Goal: Task Accomplishment & Management: Manage account settings

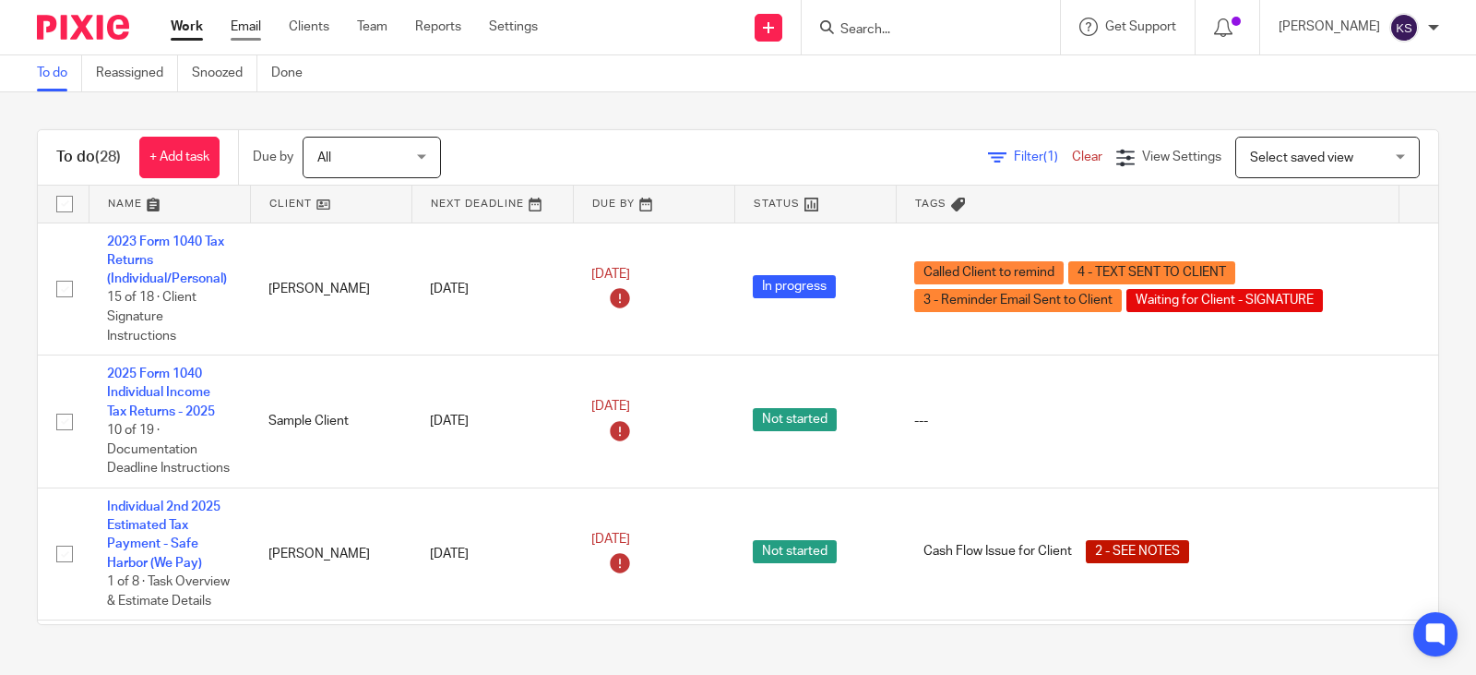
click at [247, 29] on link "Email" at bounding box center [246, 27] width 30 height 18
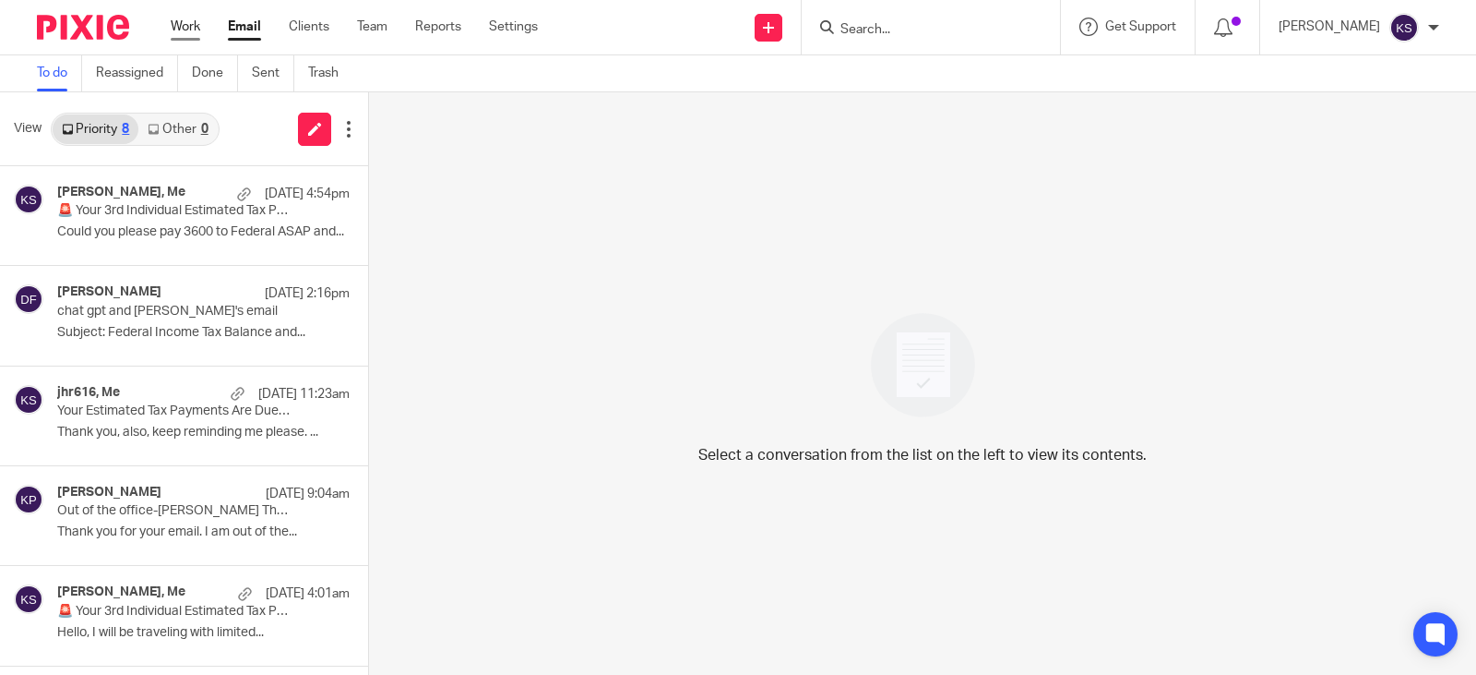
click at [183, 27] on link "Work" at bounding box center [186, 27] width 30 height 18
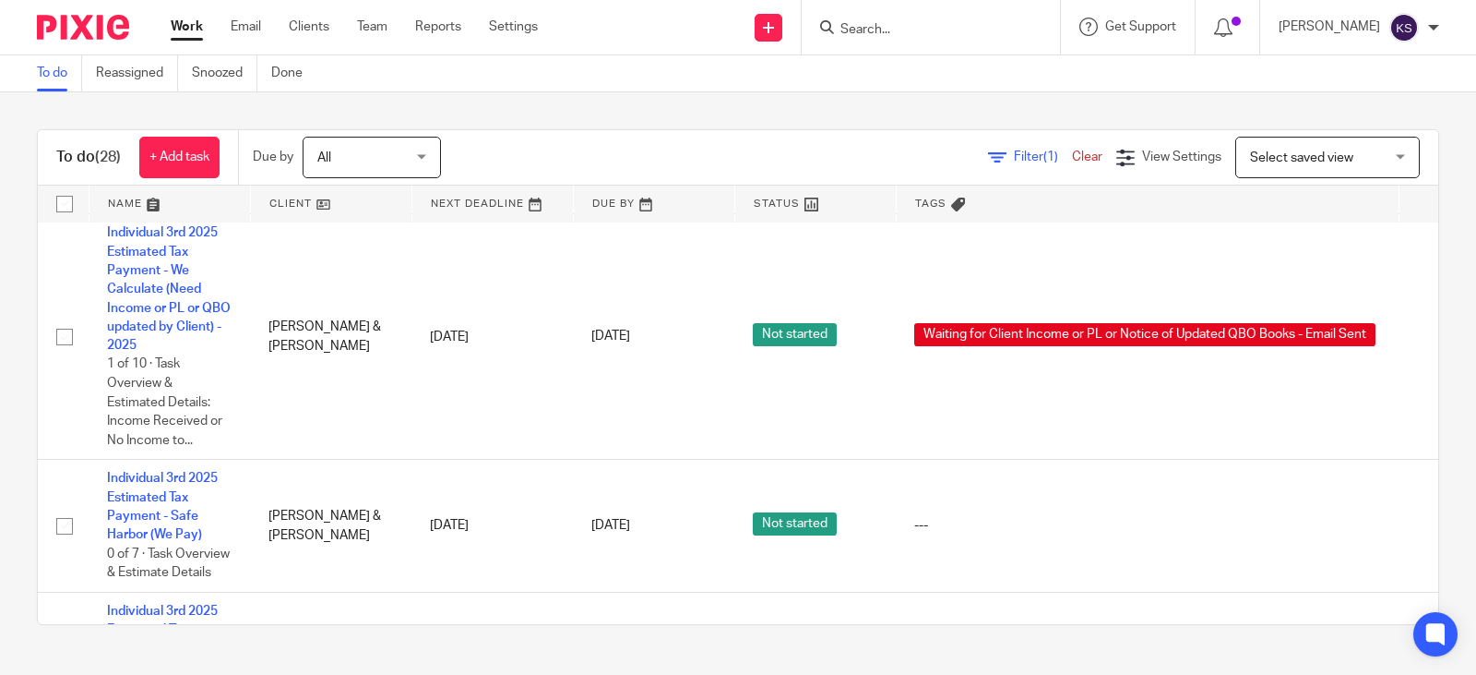
scroll to position [223, 0]
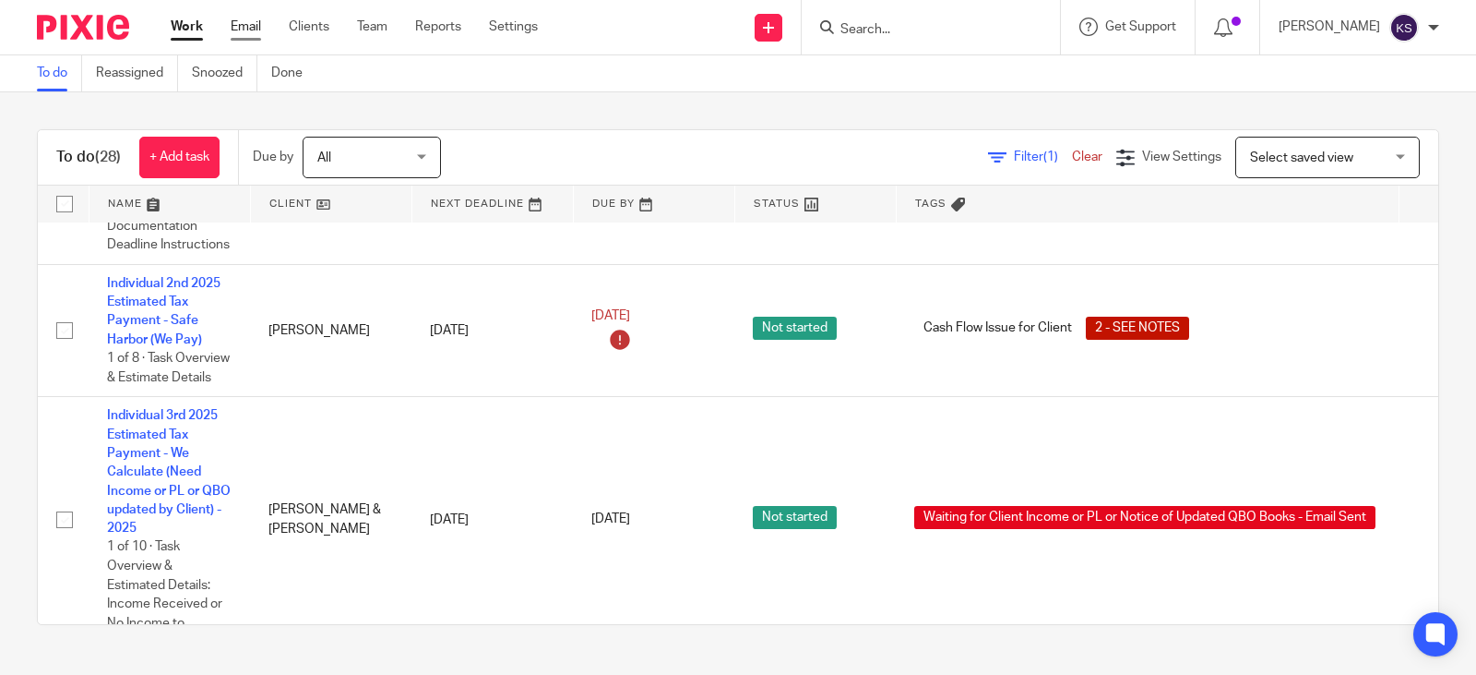
click at [245, 29] on link "Email" at bounding box center [246, 27] width 30 height 18
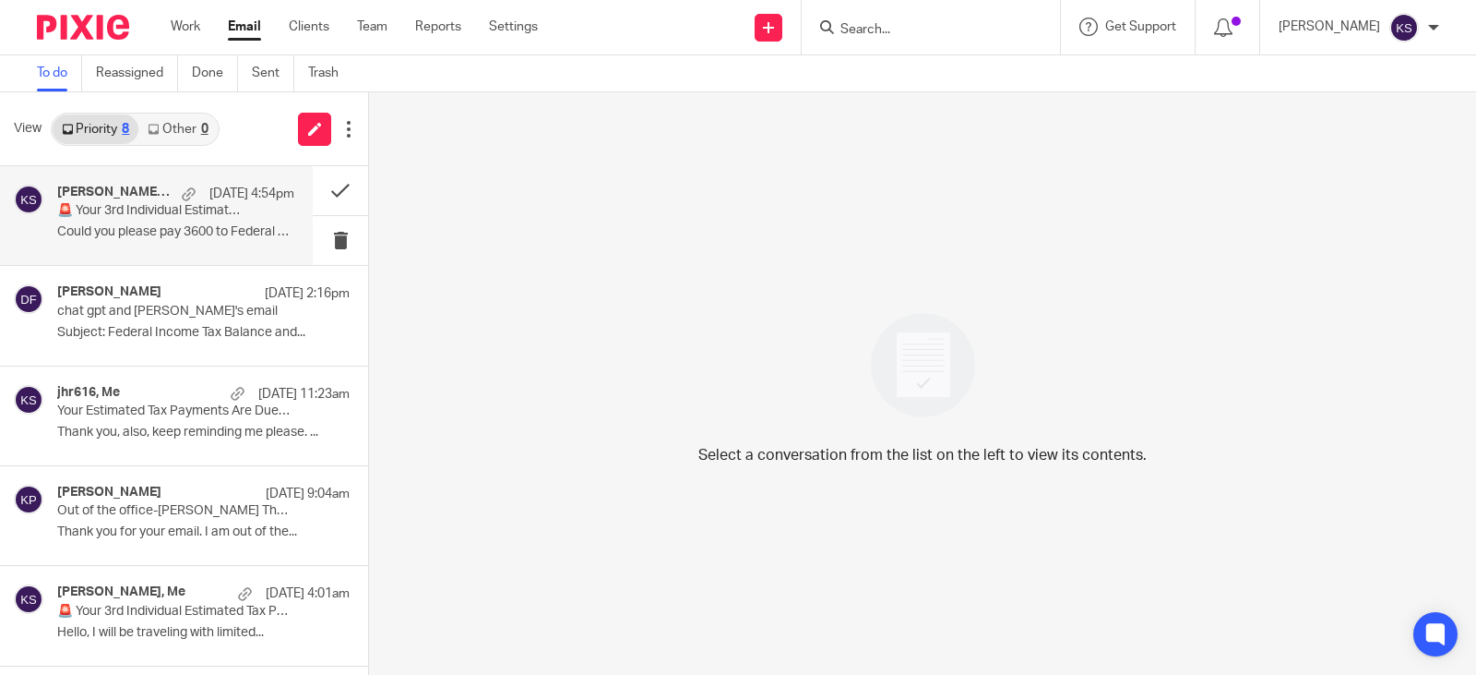
click at [155, 206] on p "🚨 Your 3rd Individual Estimated Tax Payments are due soon! ACTION NEEDED" at bounding box center [152, 211] width 190 height 16
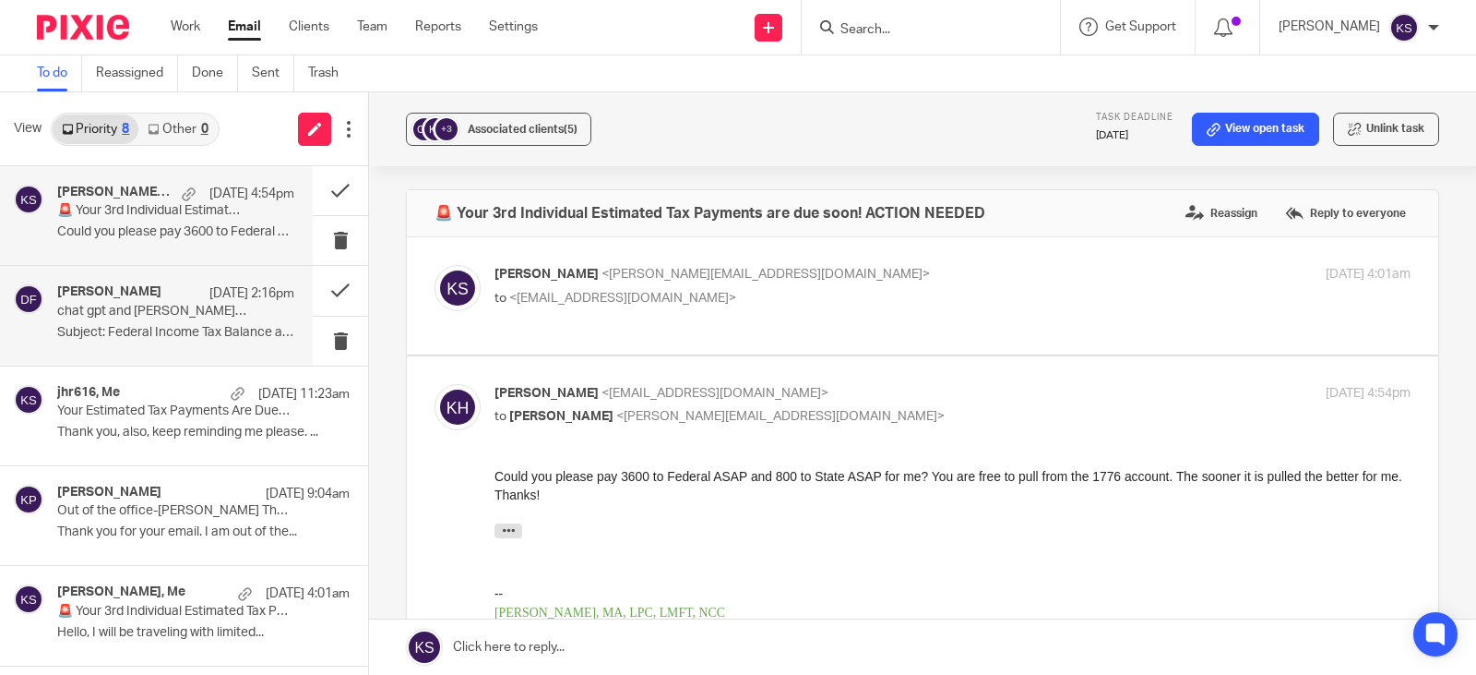
click at [139, 305] on p "chat gpt and mona's email" at bounding box center [152, 312] width 190 height 16
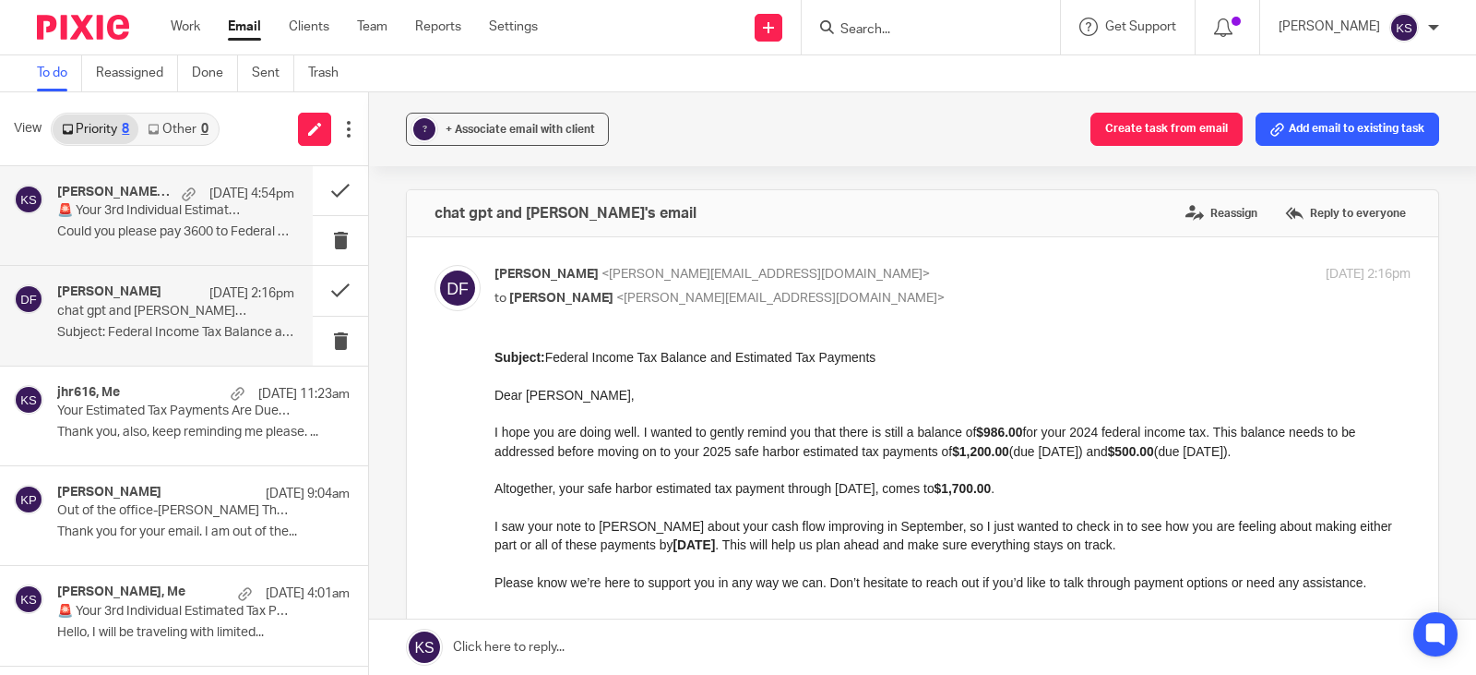
click at [187, 221] on div "Kimberly Hoke, Me Aug 20 4:54pm 🚨 Your 3rd Individual Estimated Tax Payments ar…" at bounding box center [175, 216] width 237 height 62
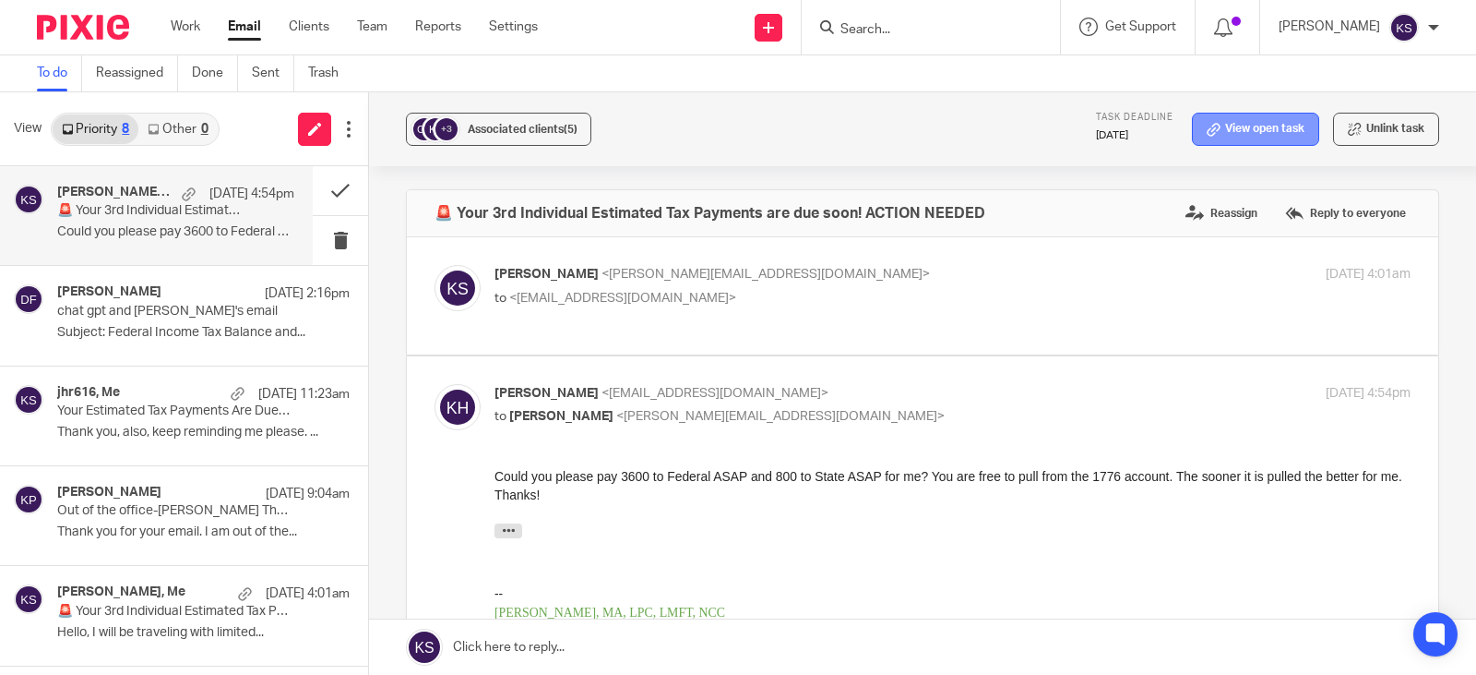
click at [1215, 125] on link "View open task" at bounding box center [1255, 129] width 127 height 33
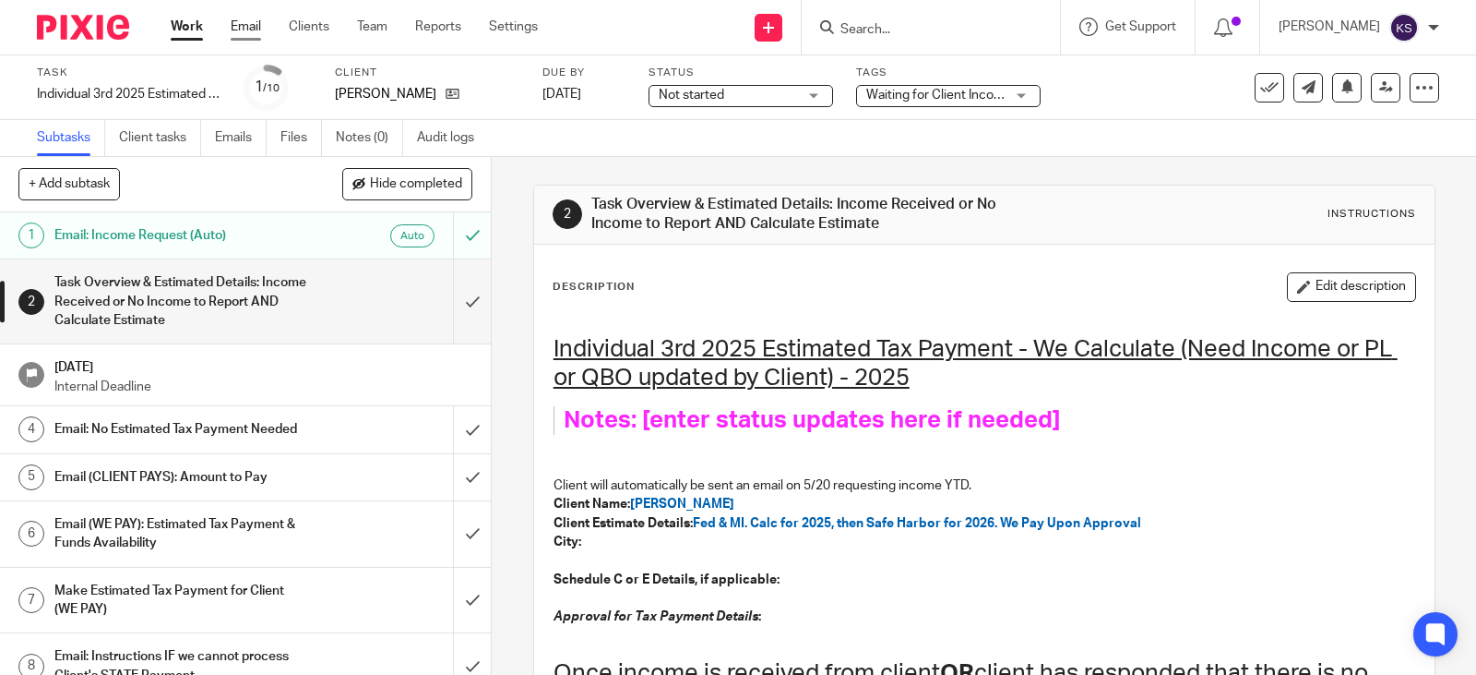
click at [247, 23] on link "Email" at bounding box center [246, 27] width 30 height 18
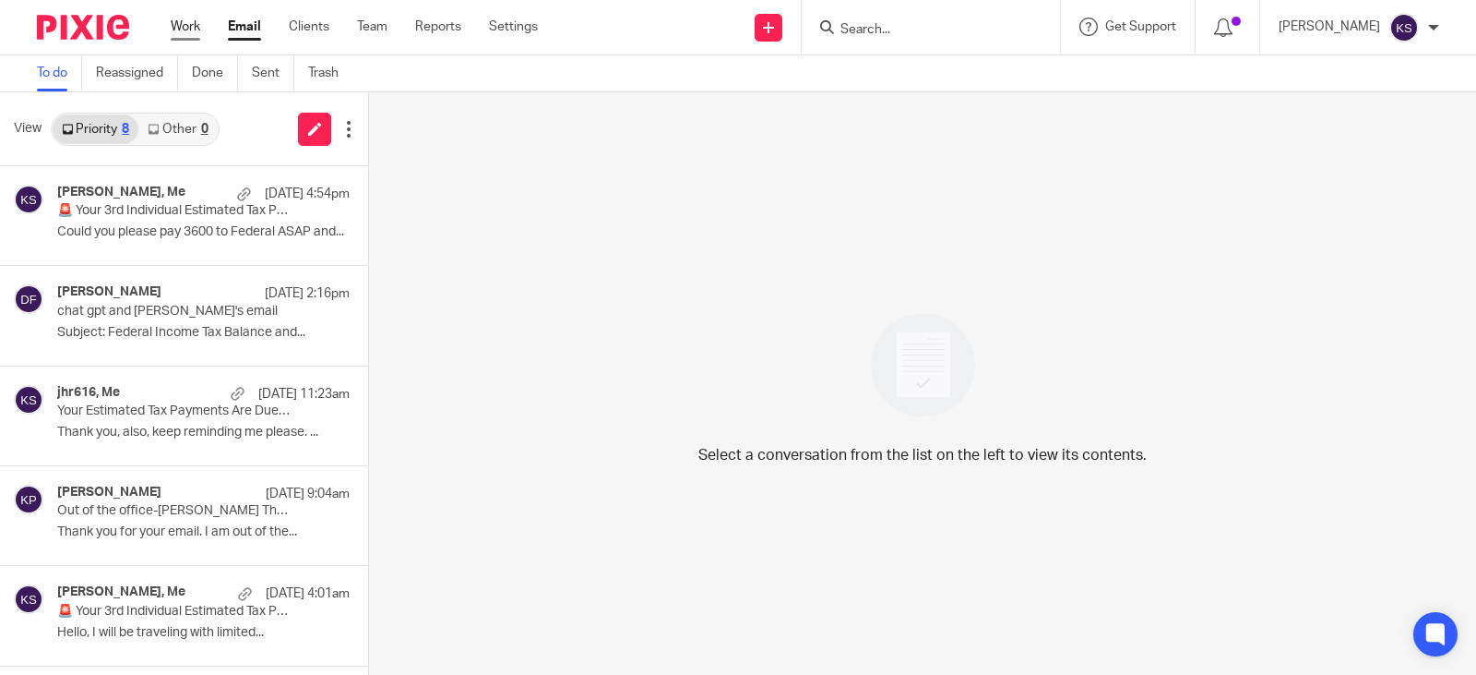
click at [190, 21] on link "Work" at bounding box center [186, 27] width 30 height 18
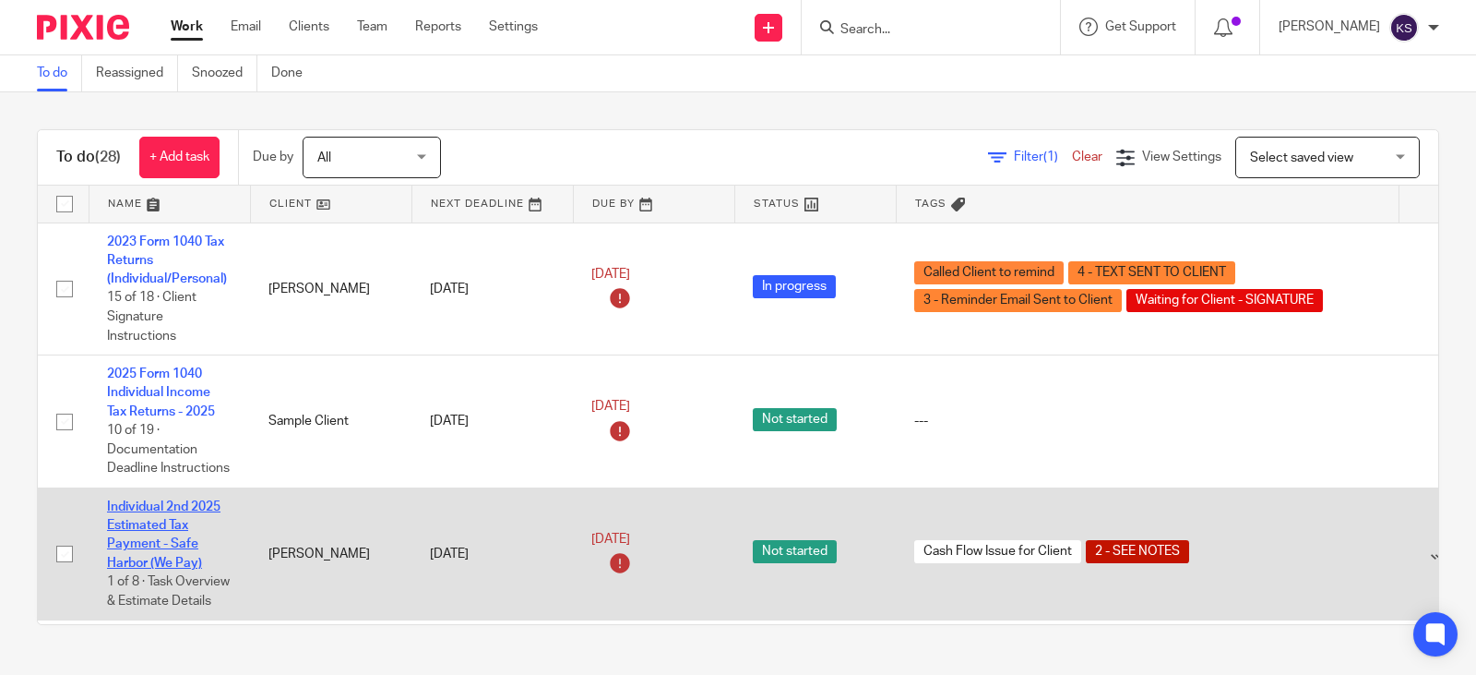
click at [157, 503] on link "Individual 2nd 2025 Estimated Tax Payment - Safe Harbor (We Pay)" at bounding box center [163, 534] width 113 height 69
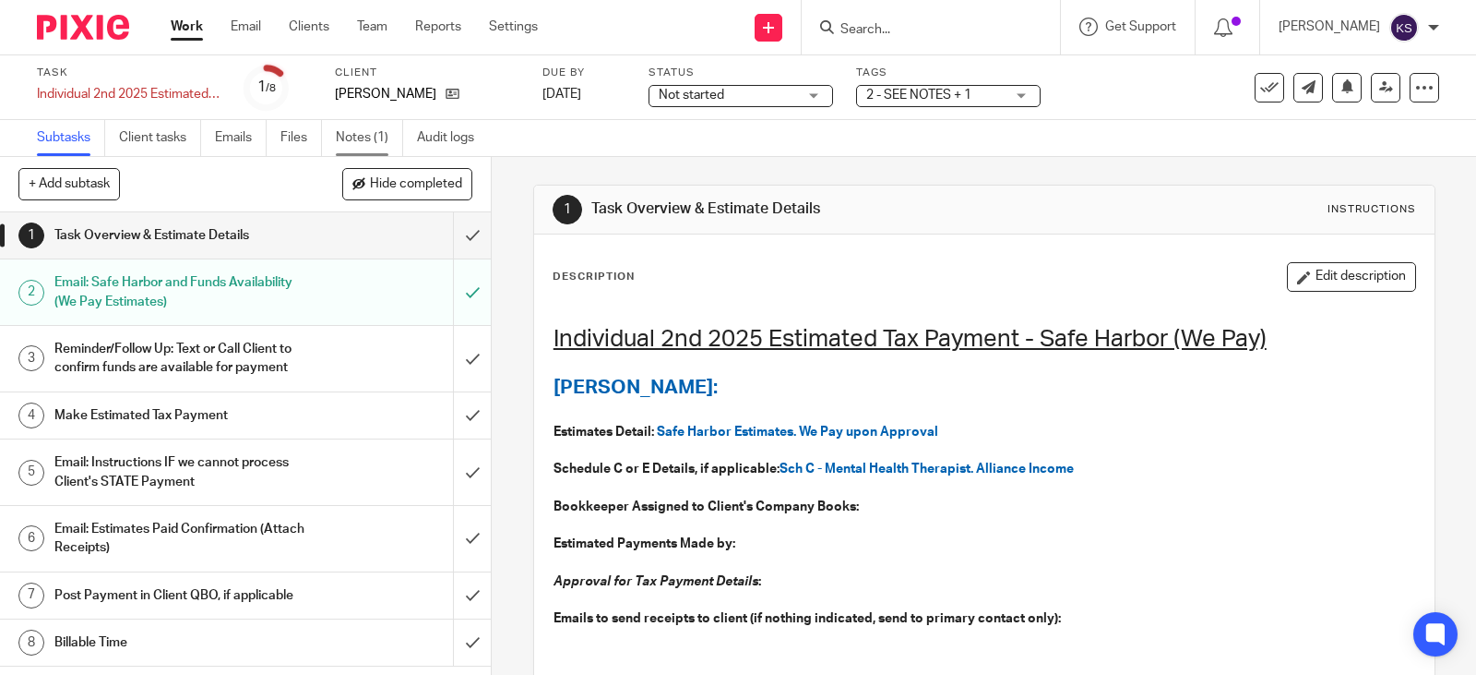
click at [364, 132] on link "Notes (1)" at bounding box center [369, 138] width 67 height 36
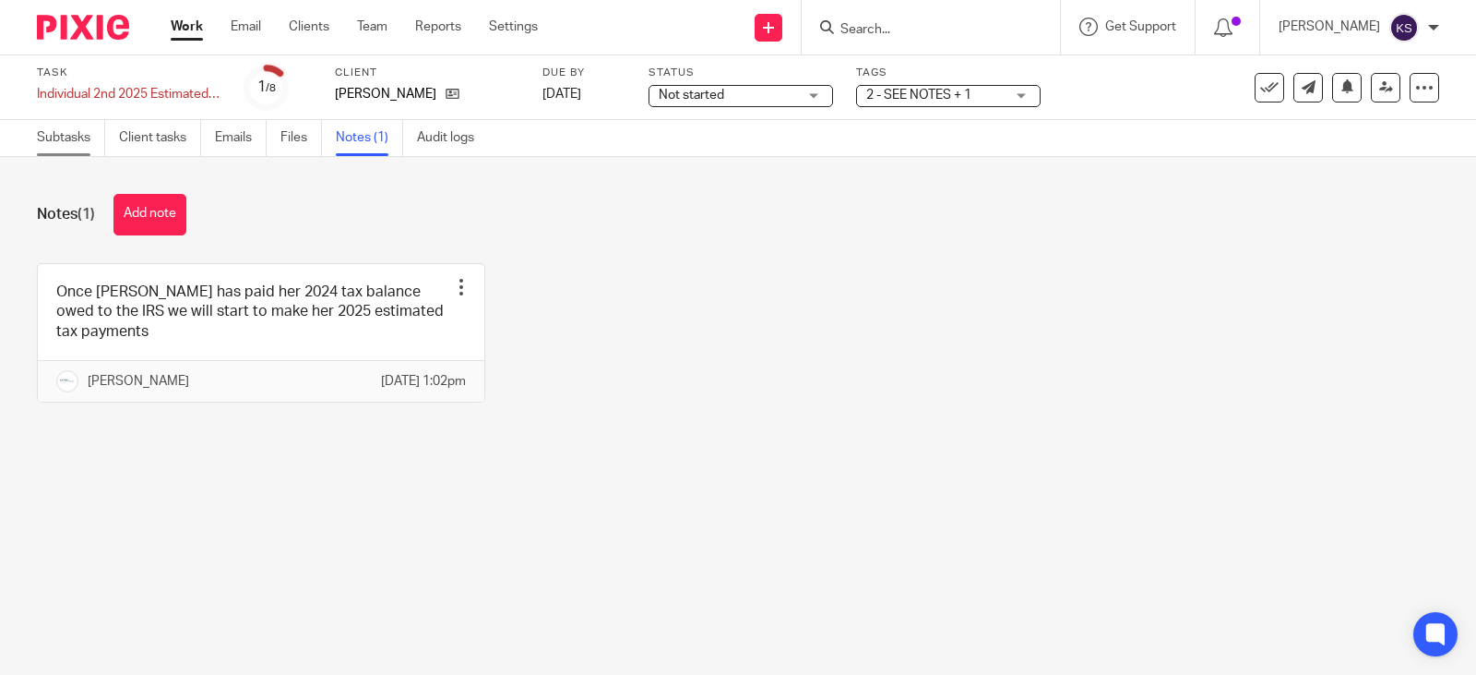
click at [74, 135] on link "Subtasks" at bounding box center [71, 138] width 68 height 36
click at [70, 135] on link "Subtasks" at bounding box center [71, 138] width 68 height 36
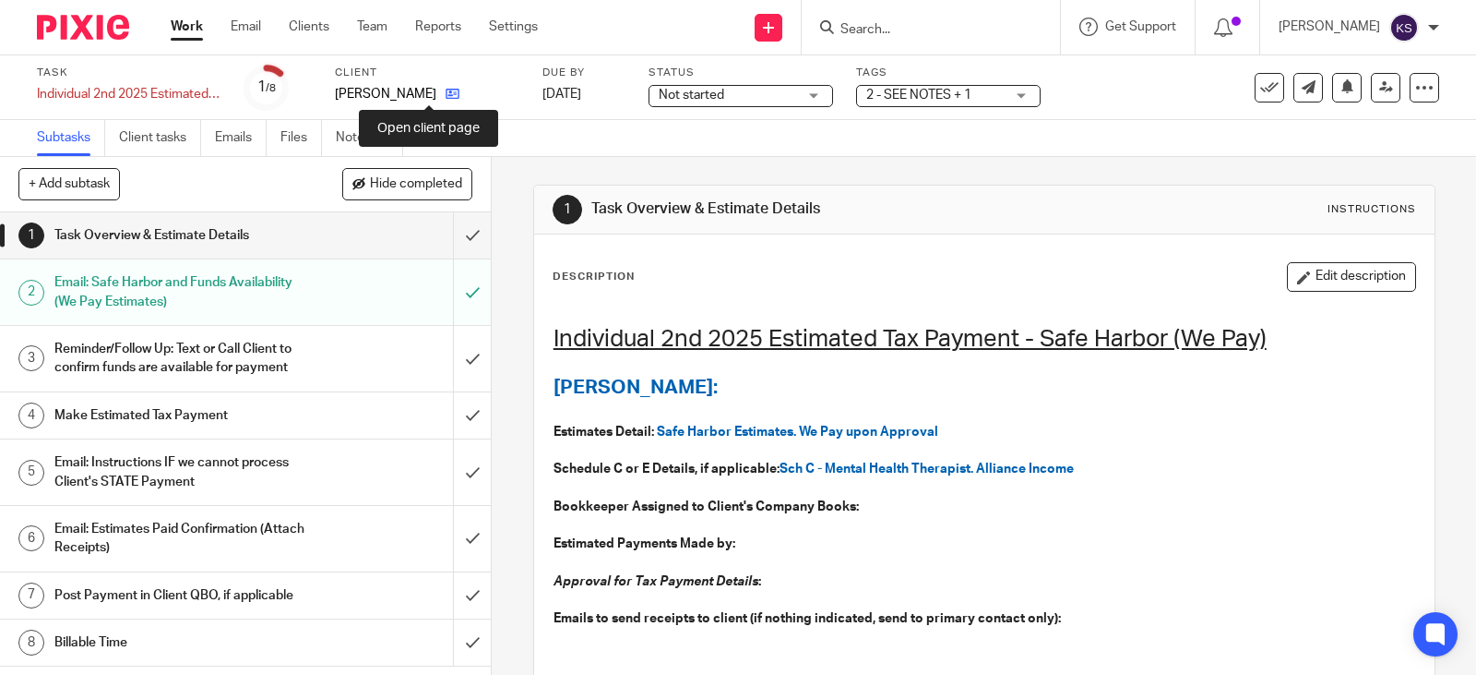
click at [446, 94] on icon at bounding box center [453, 94] width 14 height 14
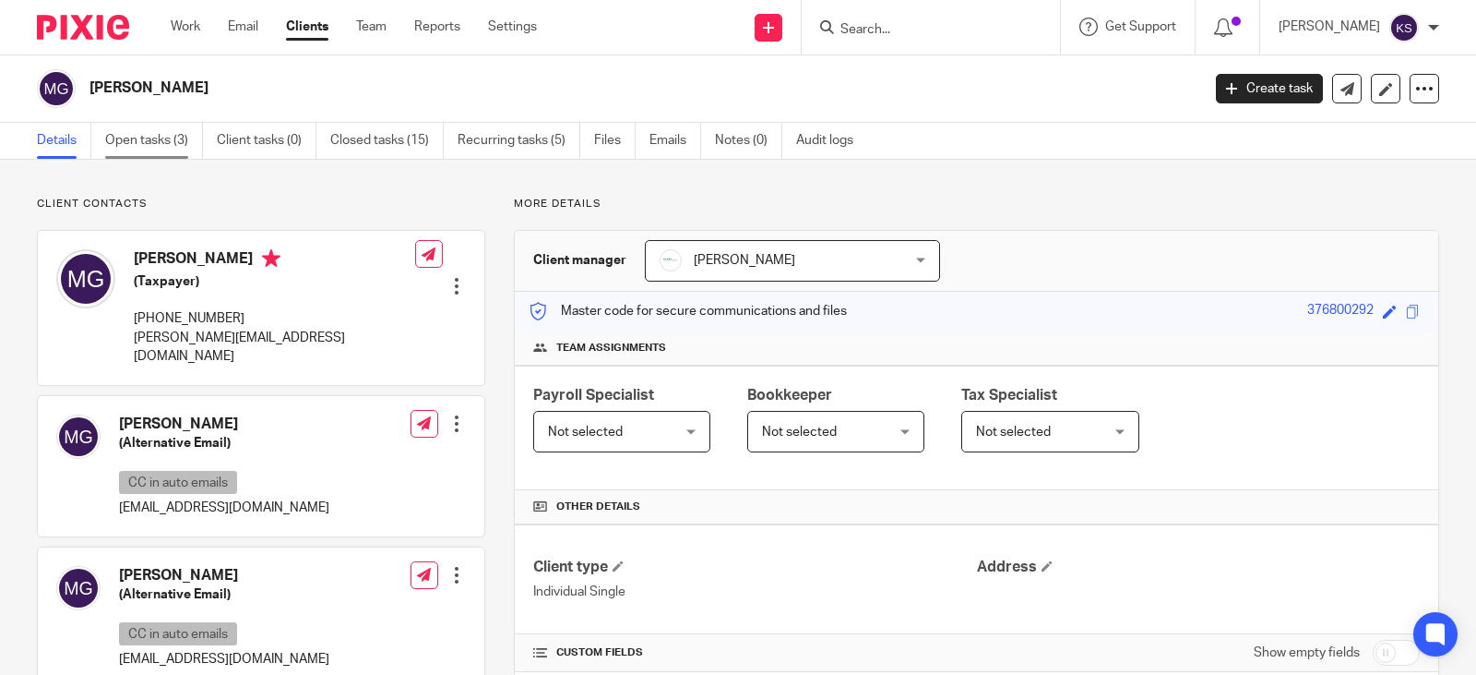
click at [159, 144] on link "Open tasks (3)" at bounding box center [154, 141] width 98 height 36
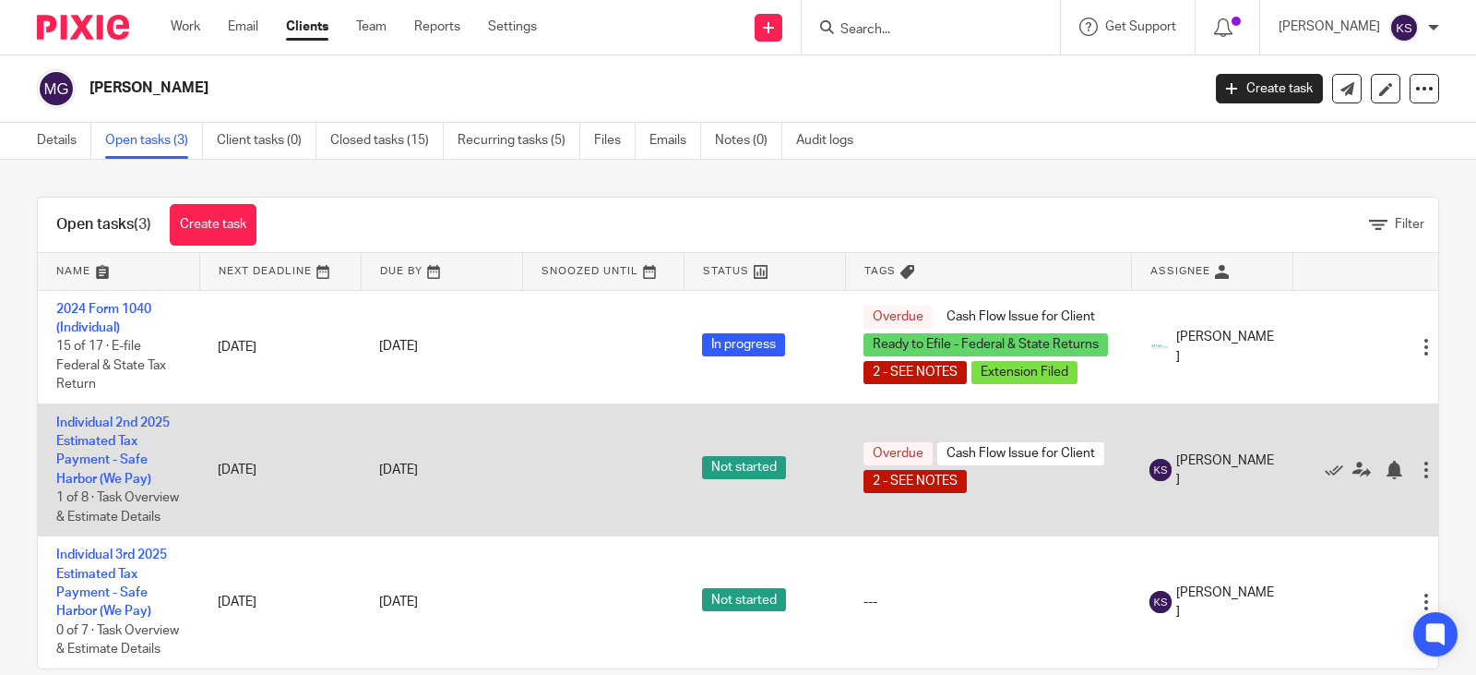
scroll to position [29, 0]
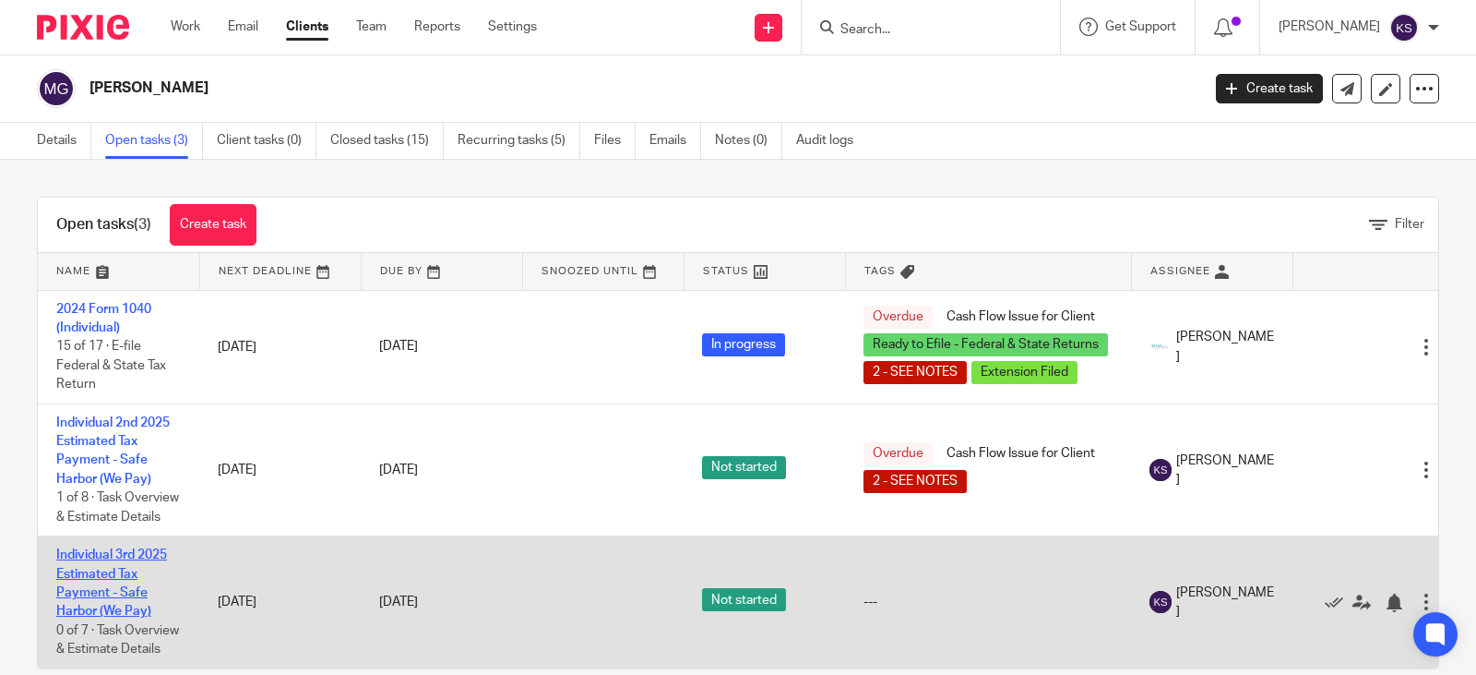
click at [125, 548] on link "Individual 3rd 2025 Estimated Tax Payment - Safe Harbor (We Pay)" at bounding box center [111, 582] width 111 height 69
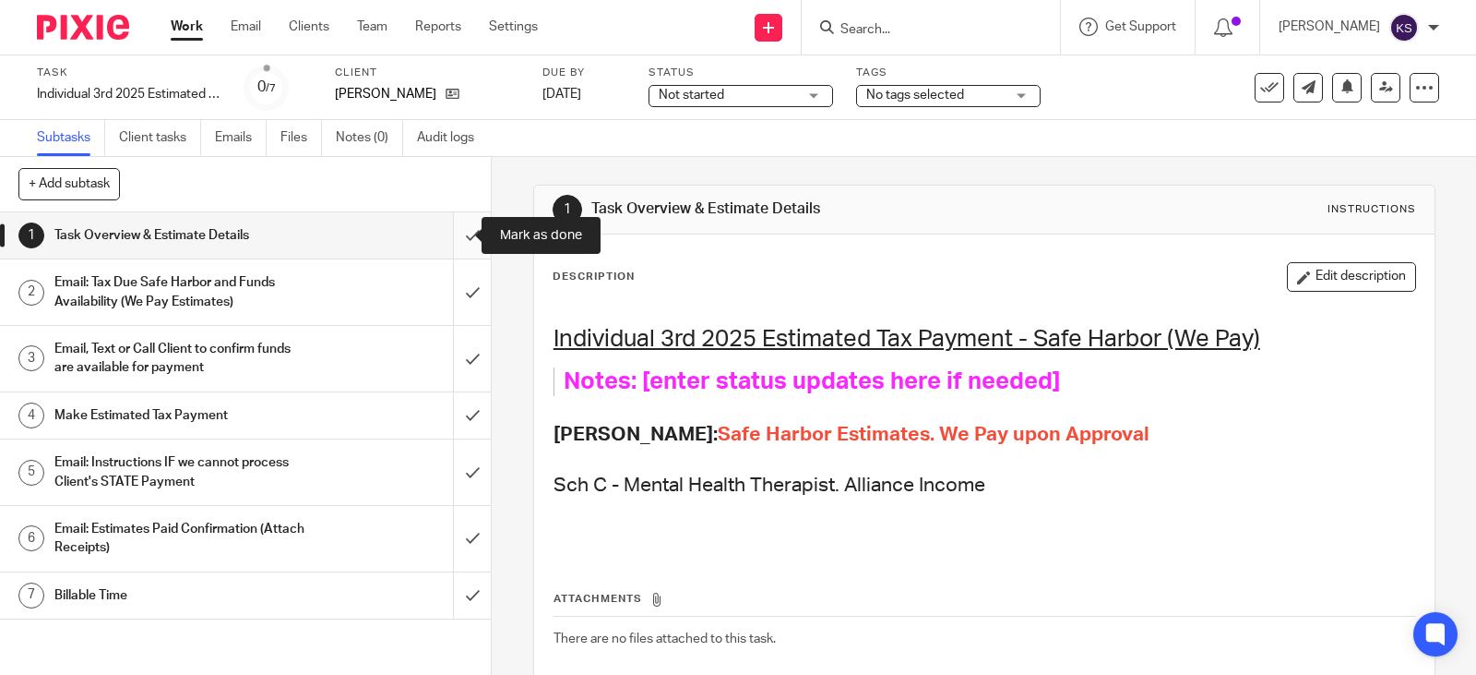
click at [457, 235] on input "submit" at bounding box center [245, 235] width 491 height 46
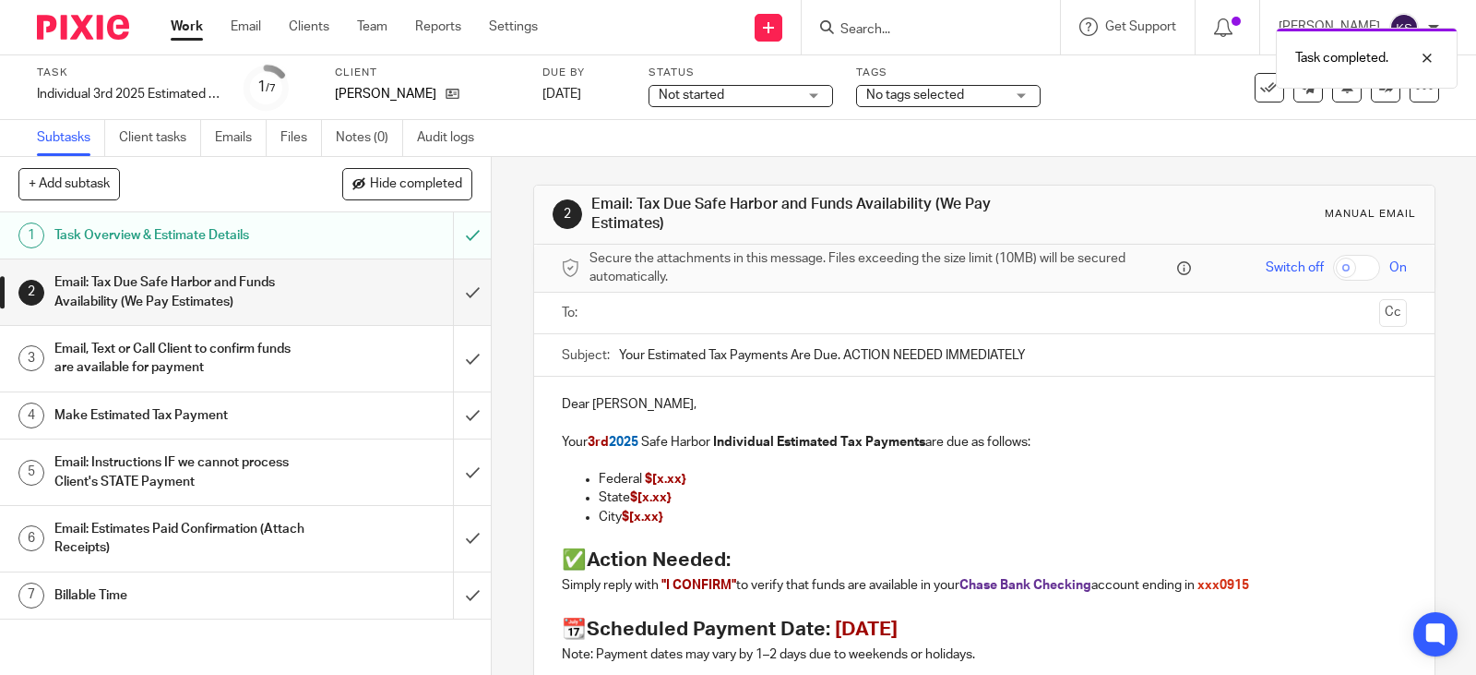
click at [639, 307] on input "text" at bounding box center [983, 313] width 775 height 21
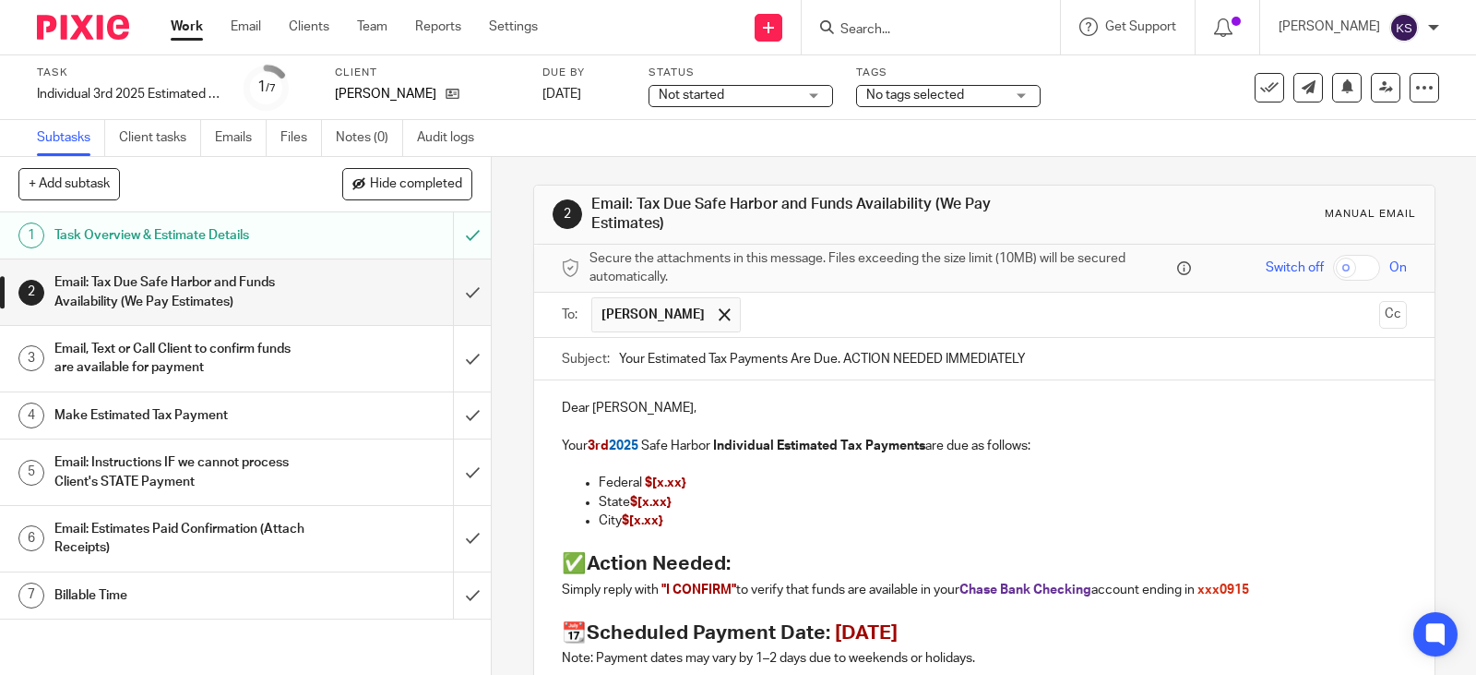
click at [750, 316] on input "text" at bounding box center [1060, 315] width 621 height 36
click at [562, 391] on div "Dear Mona Guyton, Your 3rd 2025 Safe Harbor Individual Estimated Tax Payments a…" at bounding box center [984, 616] width 901 height 472
click at [555, 400] on div "Dear Mona Guyton, Your 3rd 2025 Safe Harbor Individual Estimated Tax Payments a…" at bounding box center [984, 616] width 901 height 472
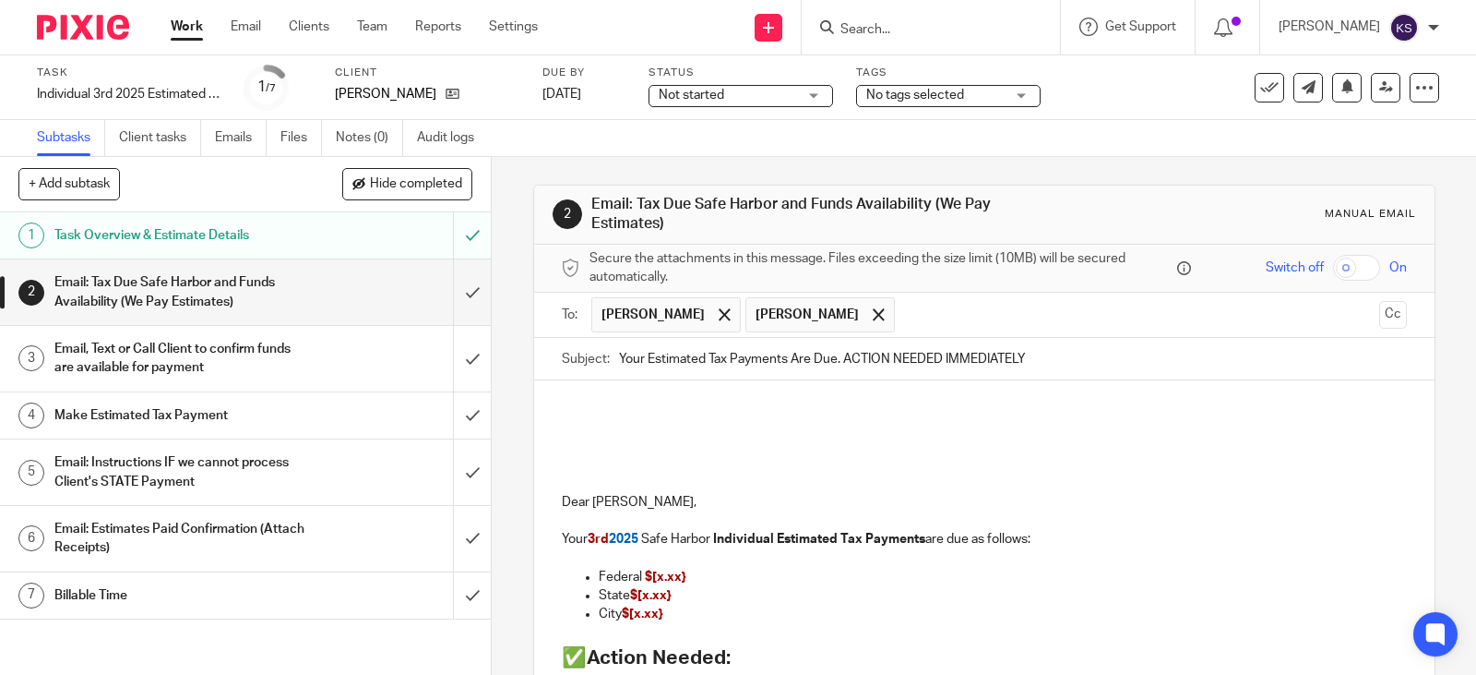
click at [575, 419] on p at bounding box center [984, 427] width 845 height 18
drag, startPoint x: 721, startPoint y: 432, endPoint x: 550, endPoint y: 413, distance: 171.7
click at [547, 419] on div "bookkeeping, qbo, update 2025 Dear Mona Guyton, Your 3rd 2025 Safe Harbor Indiv…" at bounding box center [984, 663] width 901 height 566
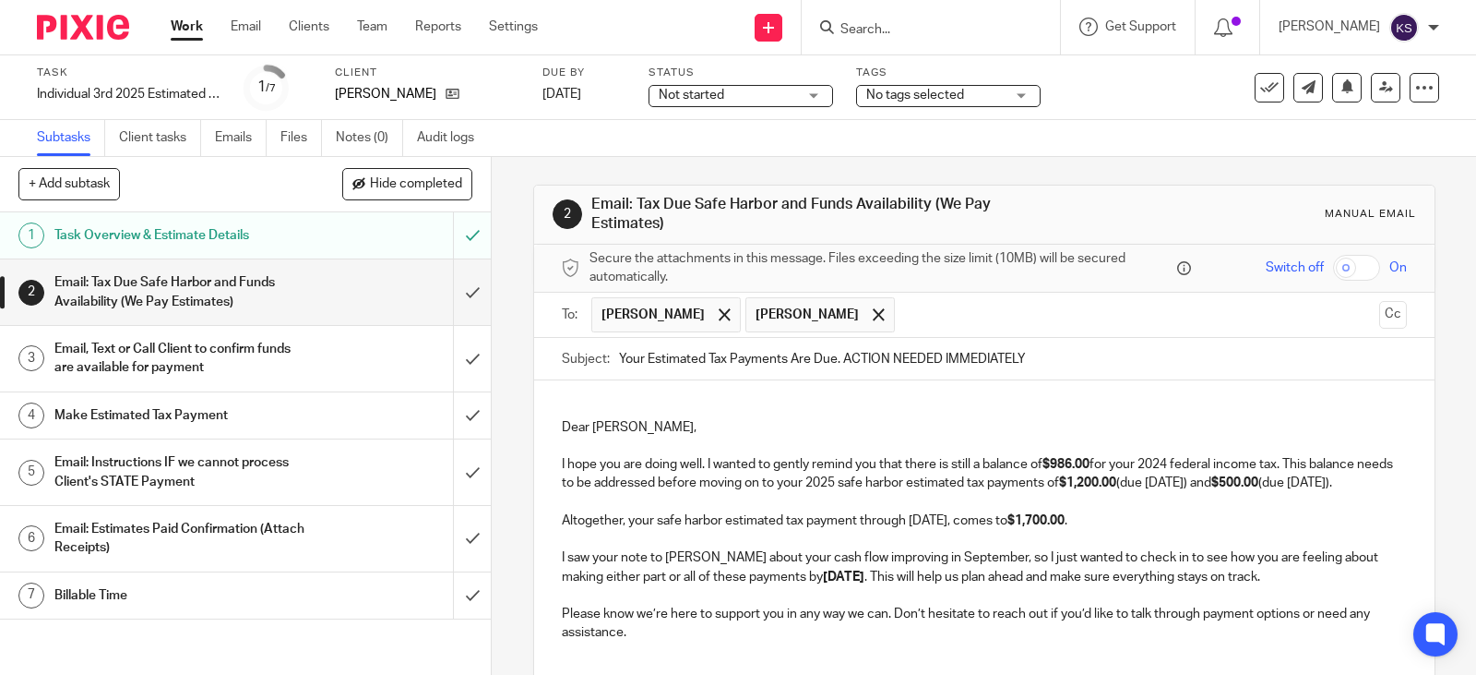
drag, startPoint x: 1028, startPoint y: 361, endPoint x: 614, endPoint y: 346, distance: 414.6
click at [619, 346] on input "Your Estimated Tax Payments Are Due. ACTION NEEDED IMMEDIATELY" at bounding box center [1013, 359] width 788 height 42
paste input "Federal Income Tax Balance and Estimated Tax Payments"
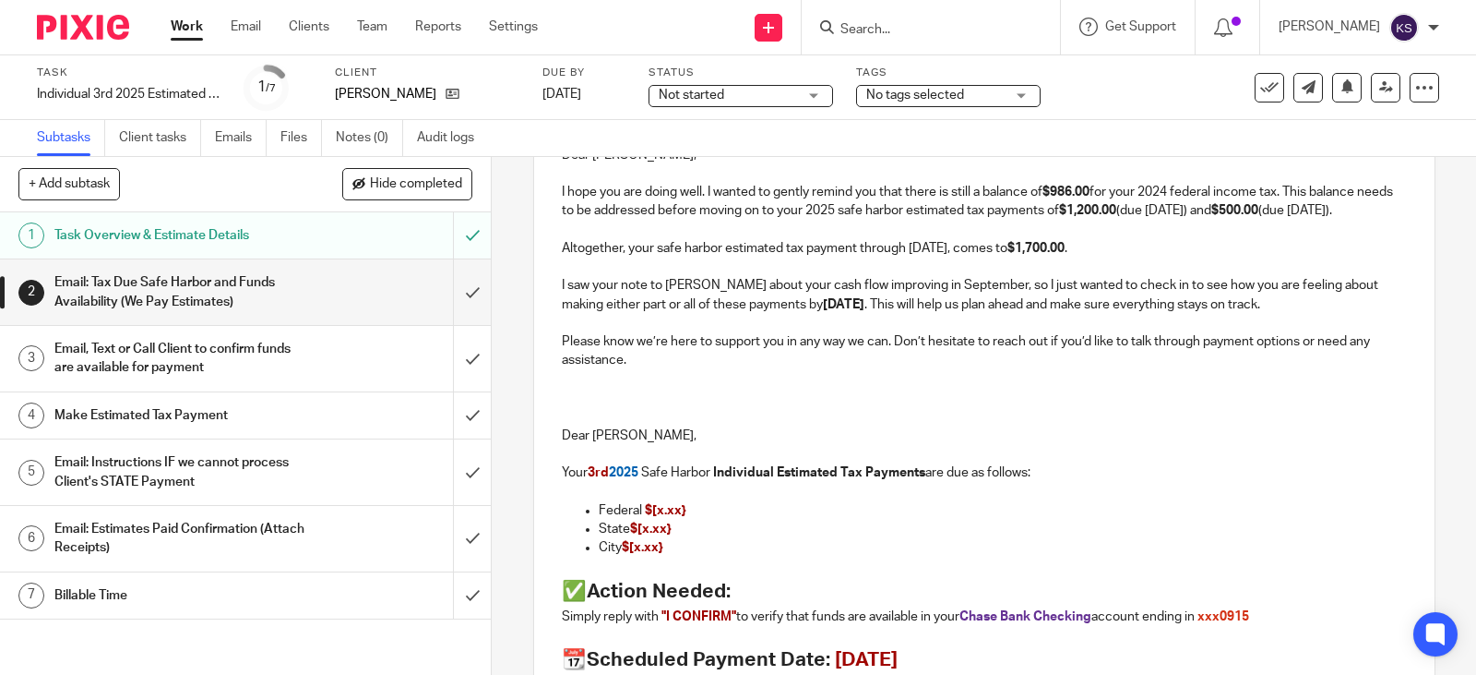
scroll to position [369, 0]
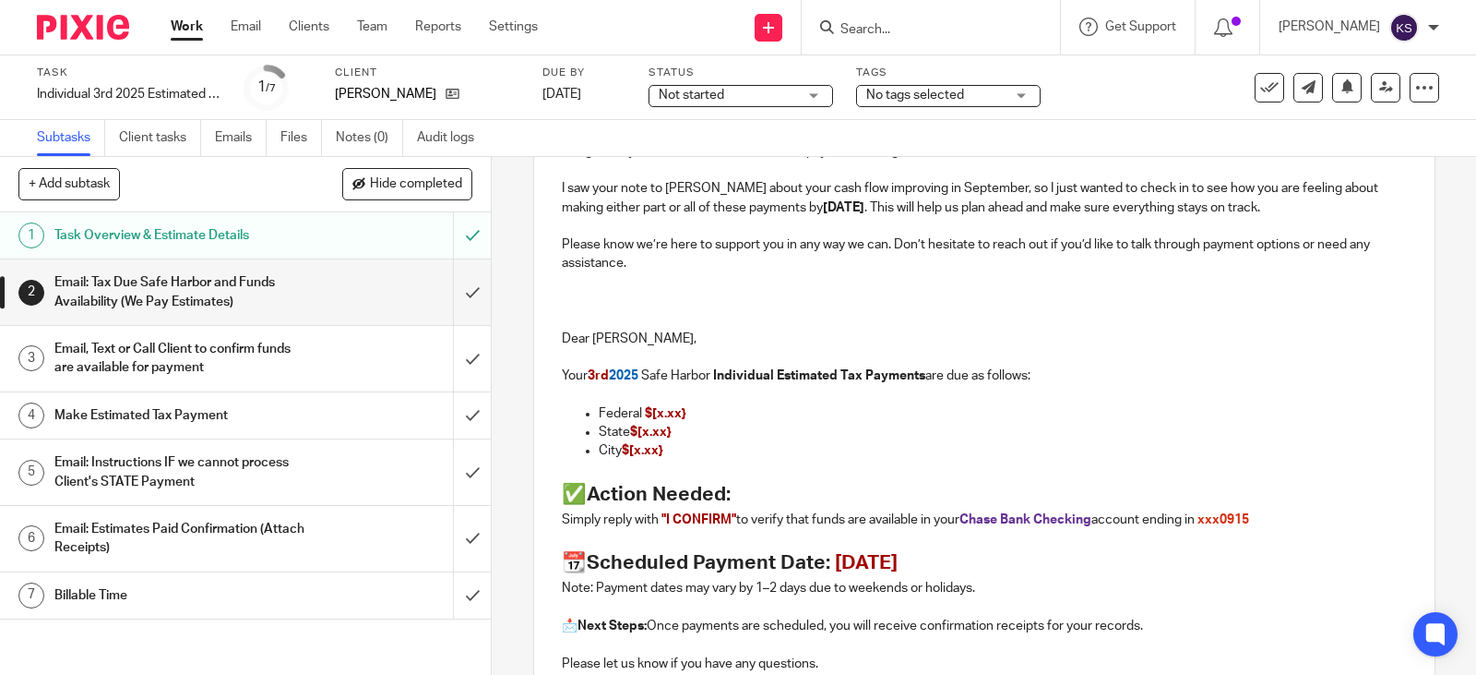
type input "Federal Income Tax Balance and Estimated Tax Payments"
drag, startPoint x: 681, startPoint y: 435, endPoint x: 647, endPoint y: 435, distance: 34.1
click at [647, 423] on p "Federal $[x.xx}" at bounding box center [1003, 413] width 808 height 18
drag, startPoint x: 646, startPoint y: 474, endPoint x: 550, endPoint y: 474, distance: 96.0
click at [551, 476] on div "Dear Mona, I hope you are doing well. I wanted to gently remind you that there …" at bounding box center [984, 396] width 901 height 771
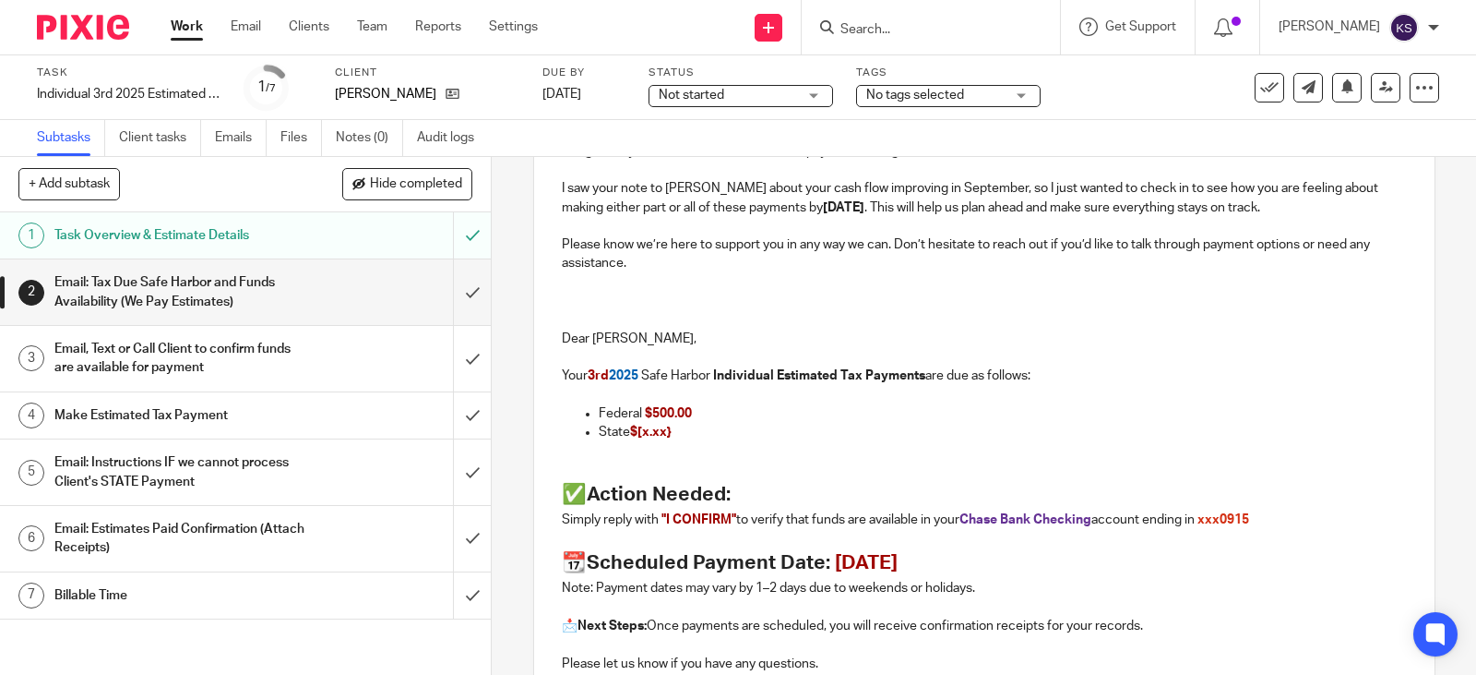
click at [675, 441] on p "State $[x.xx}" at bounding box center [1003, 432] width 808 height 18
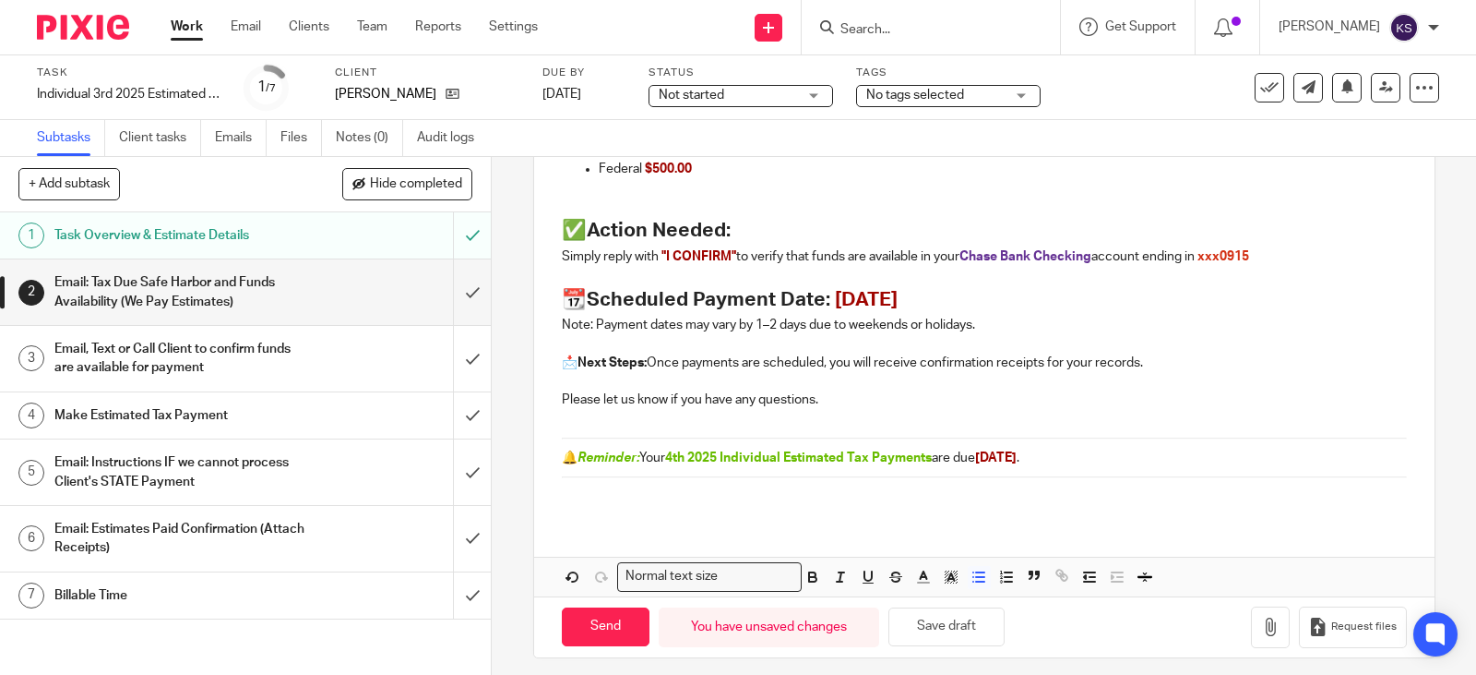
scroll to position [643, 0]
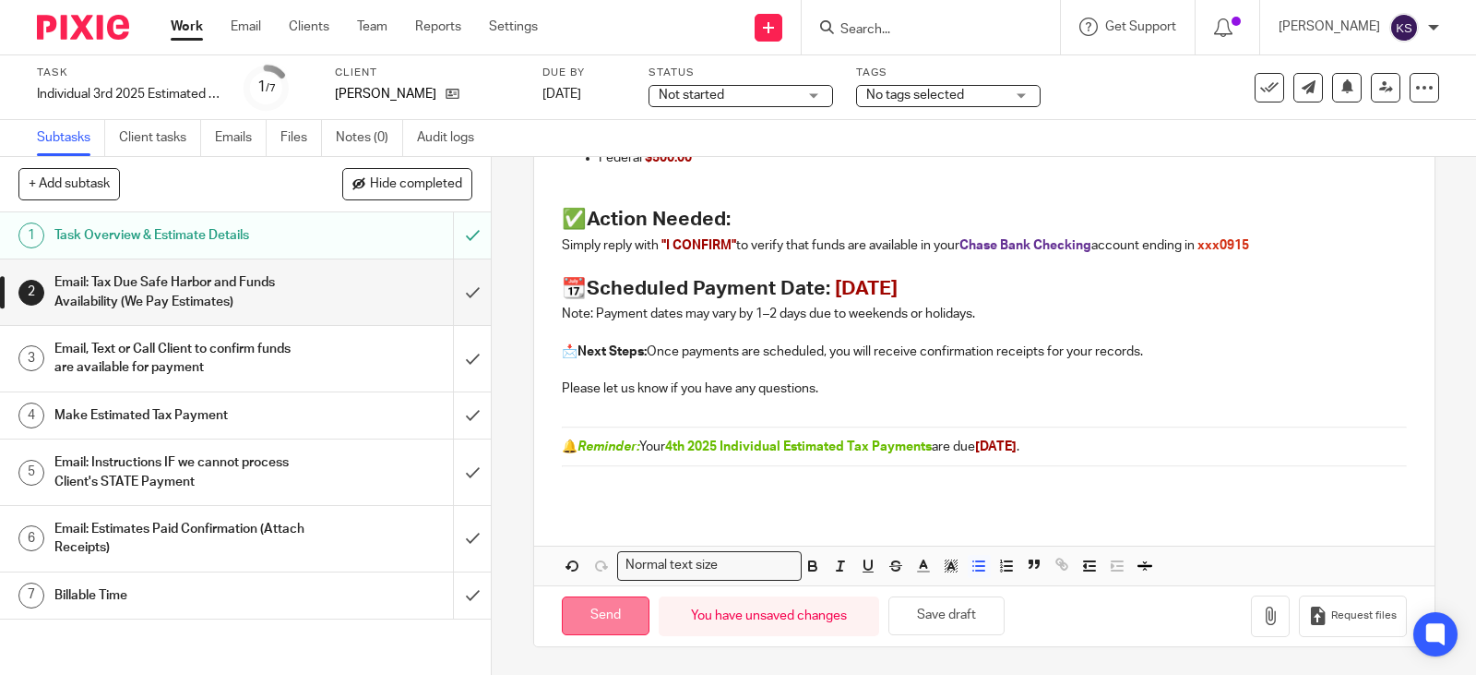
click at [599, 611] on input "Send" at bounding box center [606, 616] width 88 height 40
type input "Sent"
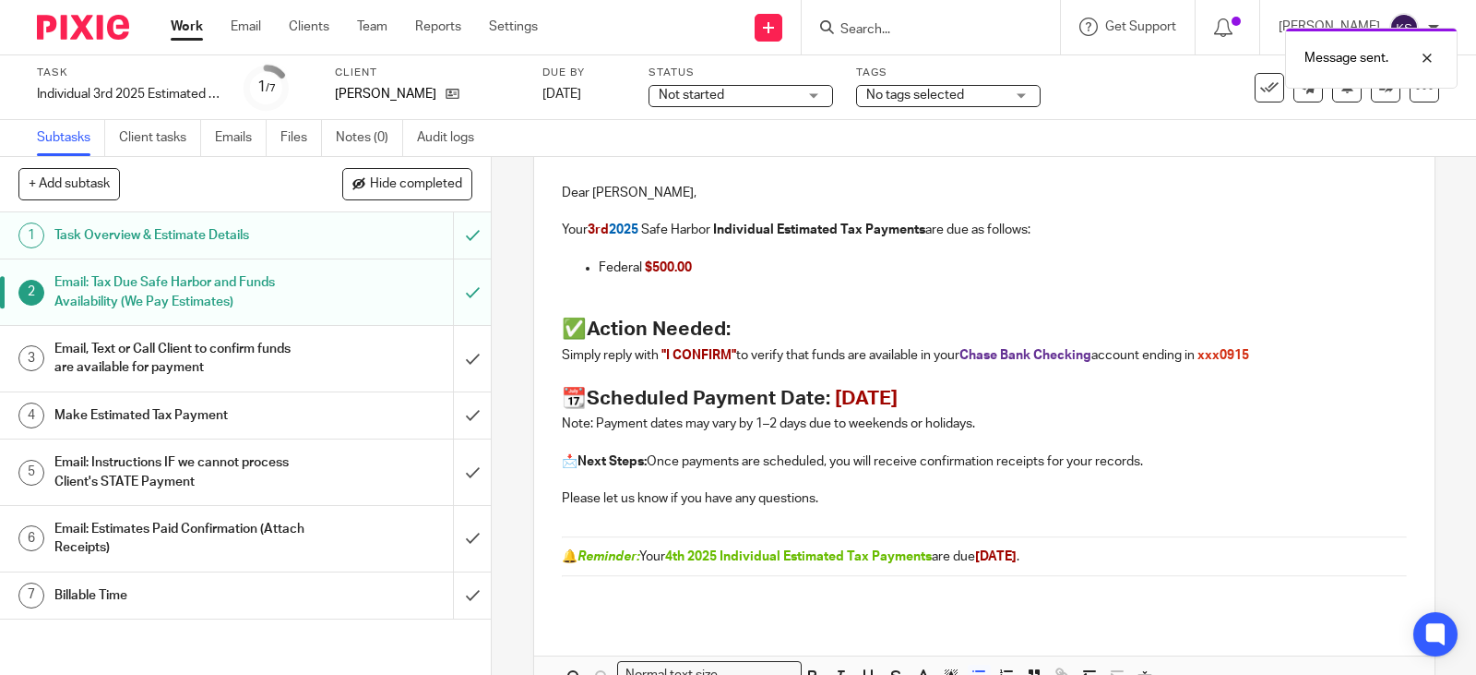
scroll to position [182, 0]
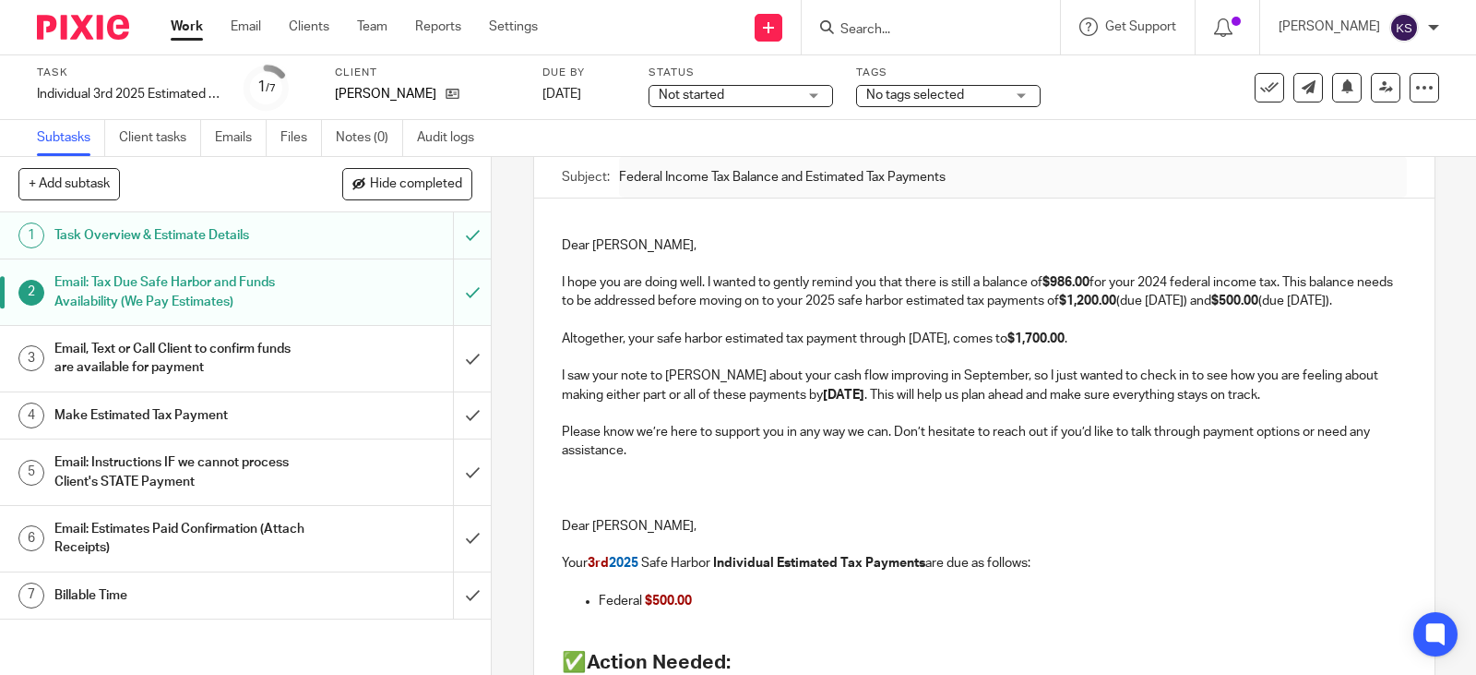
click at [562, 260] on p at bounding box center [984, 264] width 845 height 18
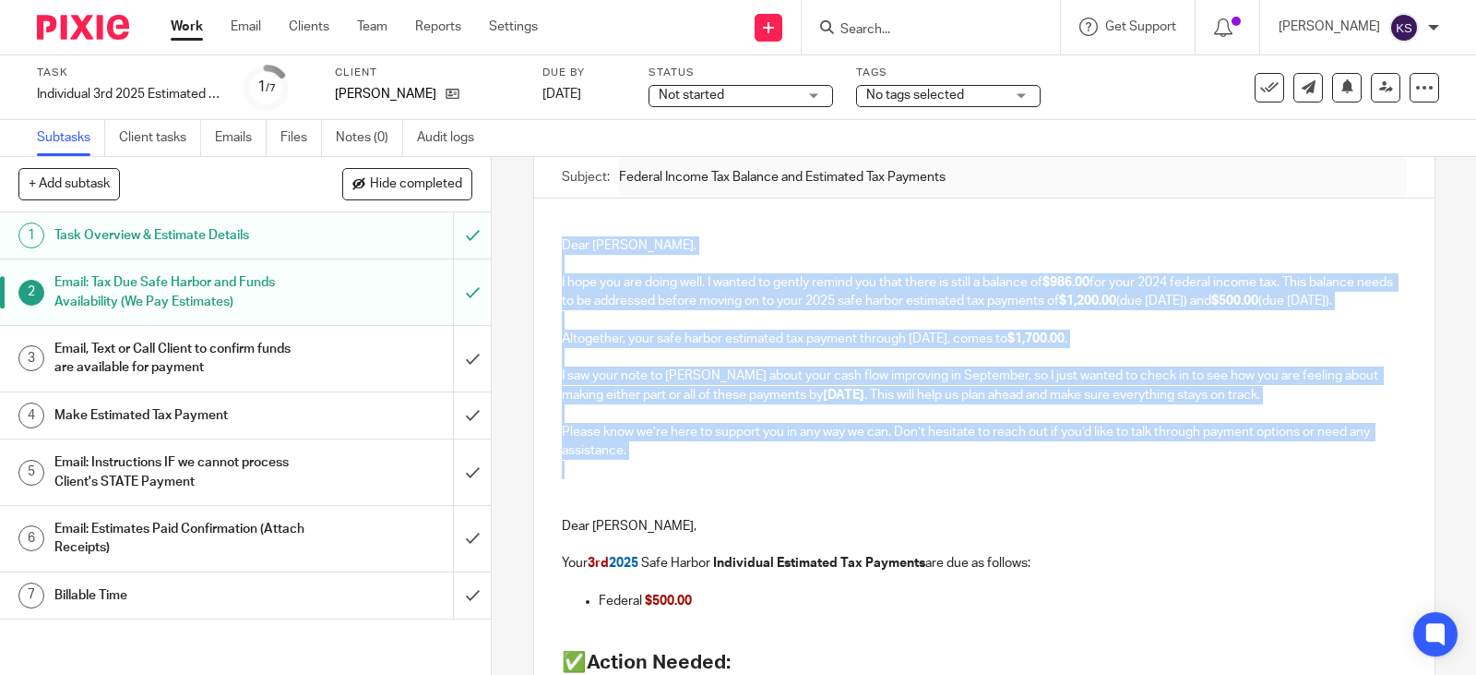
drag, startPoint x: 556, startPoint y: 245, endPoint x: 994, endPoint y: 480, distance: 496.7
click at [994, 480] on div "Dear Mona, I hope you are doing well. I wanted to gently remind you that there …" at bounding box center [984, 574] width 901 height 753
copy div "Dear Mona, I hope you are doing well. I wanted to gently remind you that there …"
click at [165, 135] on link "Client tasks" at bounding box center [160, 138] width 82 height 36
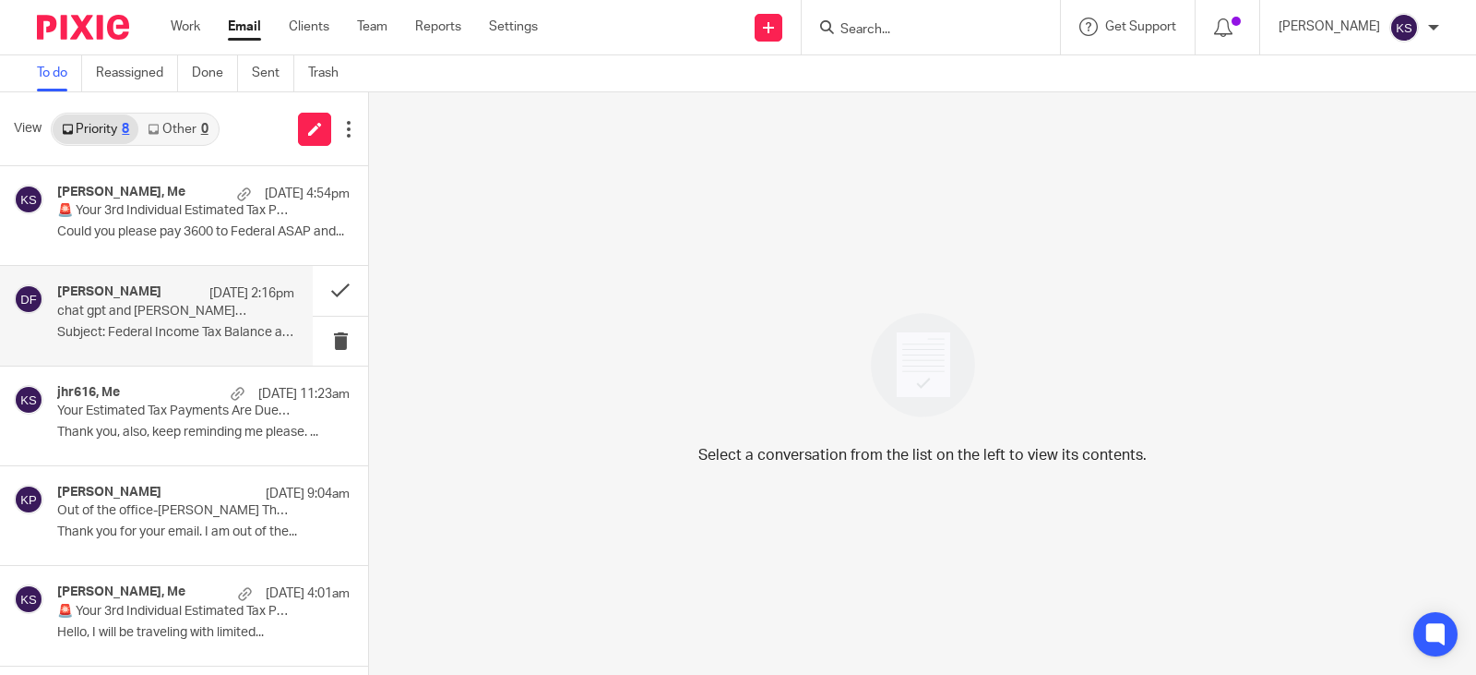
click at [200, 294] on div "Aug 20 2:16pm" at bounding box center [247, 293] width 94 height 18
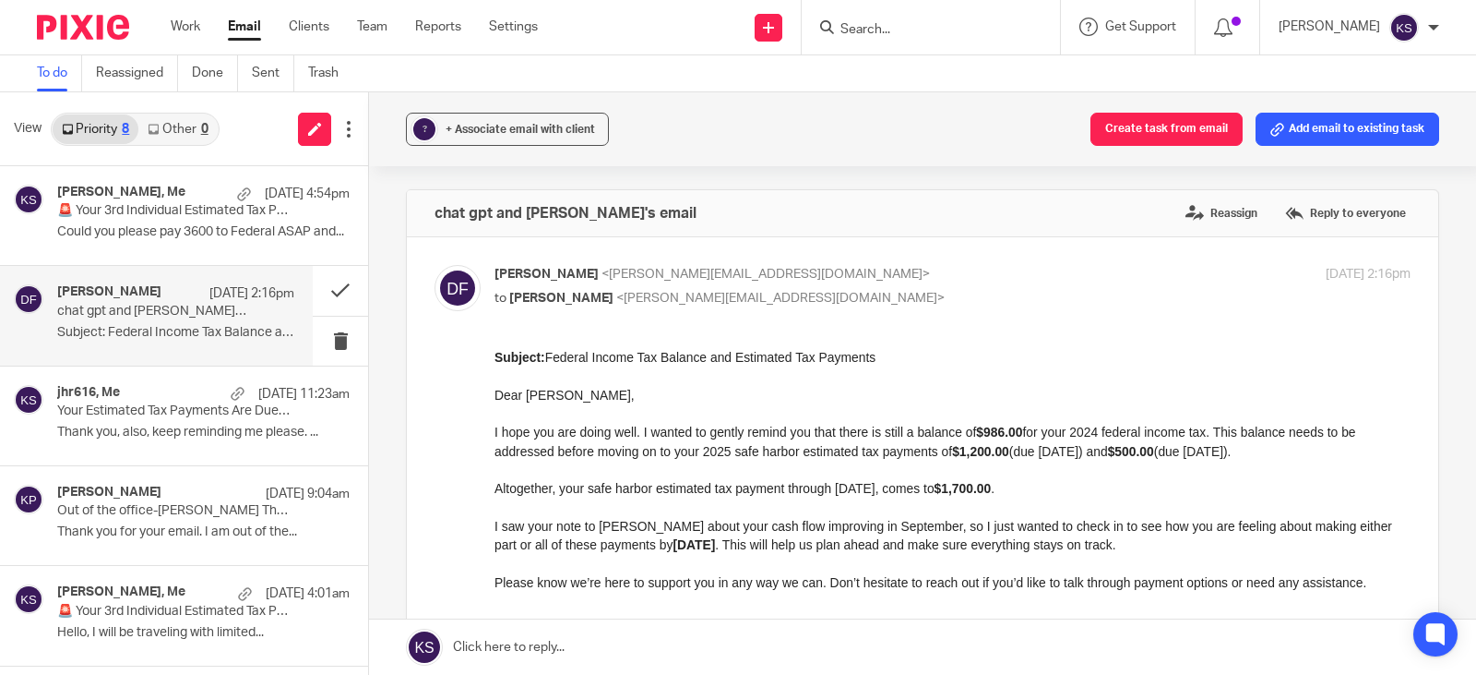
drag, startPoint x: 982, startPoint y: 740, endPoint x: 888, endPoint y: 489, distance: 268.1
drag, startPoint x: 983, startPoint y: 744, endPoint x: 892, endPoint y: 508, distance: 252.9
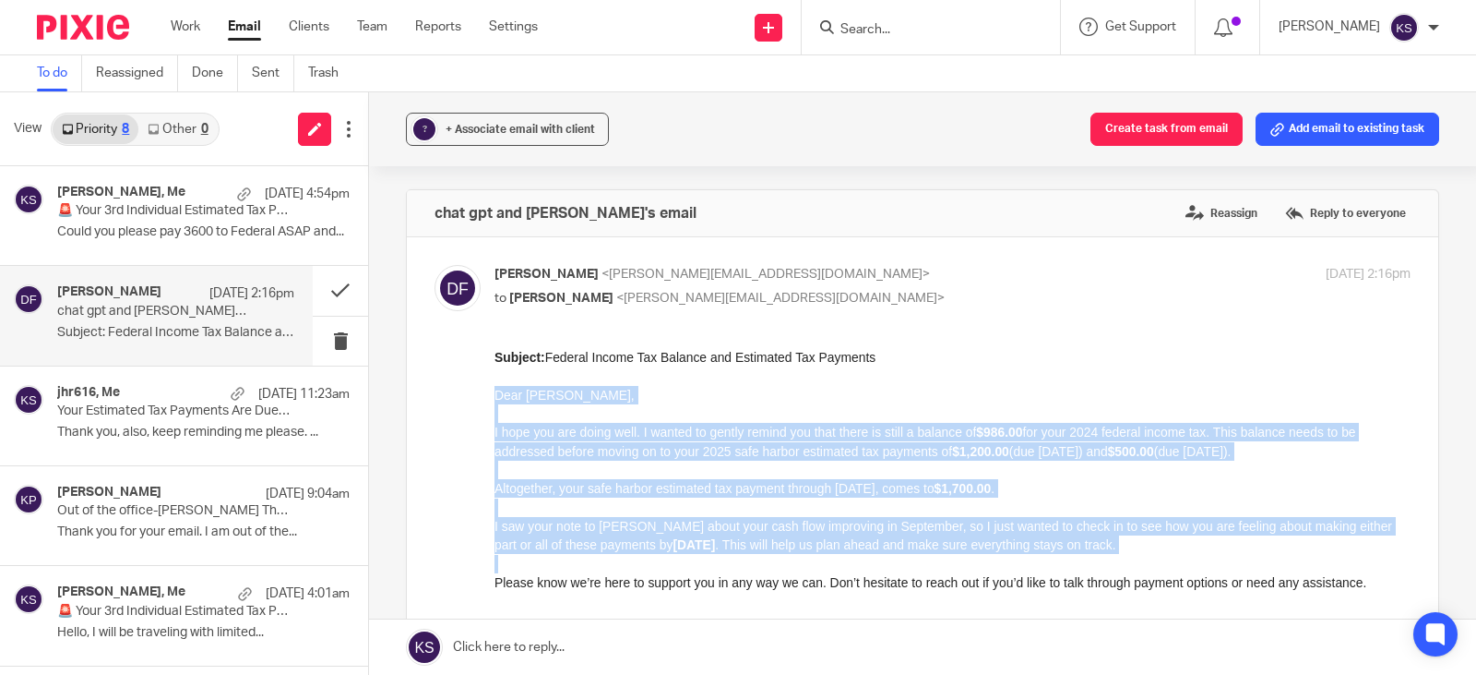
drag, startPoint x: 496, startPoint y: 395, endPoint x: 1238, endPoint y: 607, distance: 772.5
click at [1238, 607] on div "Subject: Federal Income Tax Balance and Estimated Tax Payments Dear Mona, I hop…" at bounding box center [953, 517] width 916 height 338
click at [615, 388] on p "Dear Mona," at bounding box center [953, 395] width 916 height 18
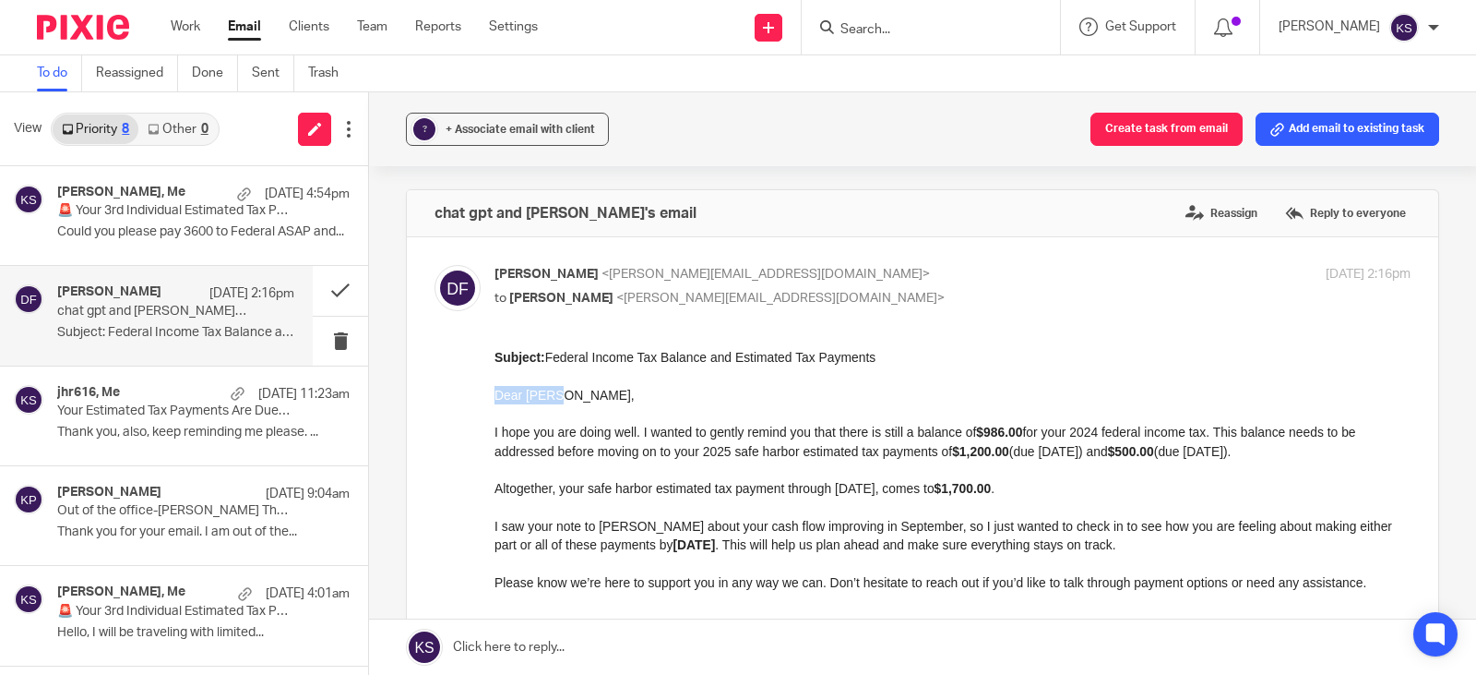
click at [615, 388] on p "Dear Mona," at bounding box center [953, 395] width 916 height 18
click at [633, 425] on p "I hope you are doing well. I wanted to gently remind you that there is still a …" at bounding box center [953, 442] width 916 height 38
drag, startPoint x: 985, startPoint y: 741, endPoint x: 717, endPoint y: 446, distance: 398.5
drag, startPoint x: 984, startPoint y: 739, endPoint x: 663, endPoint y: 401, distance: 466.0
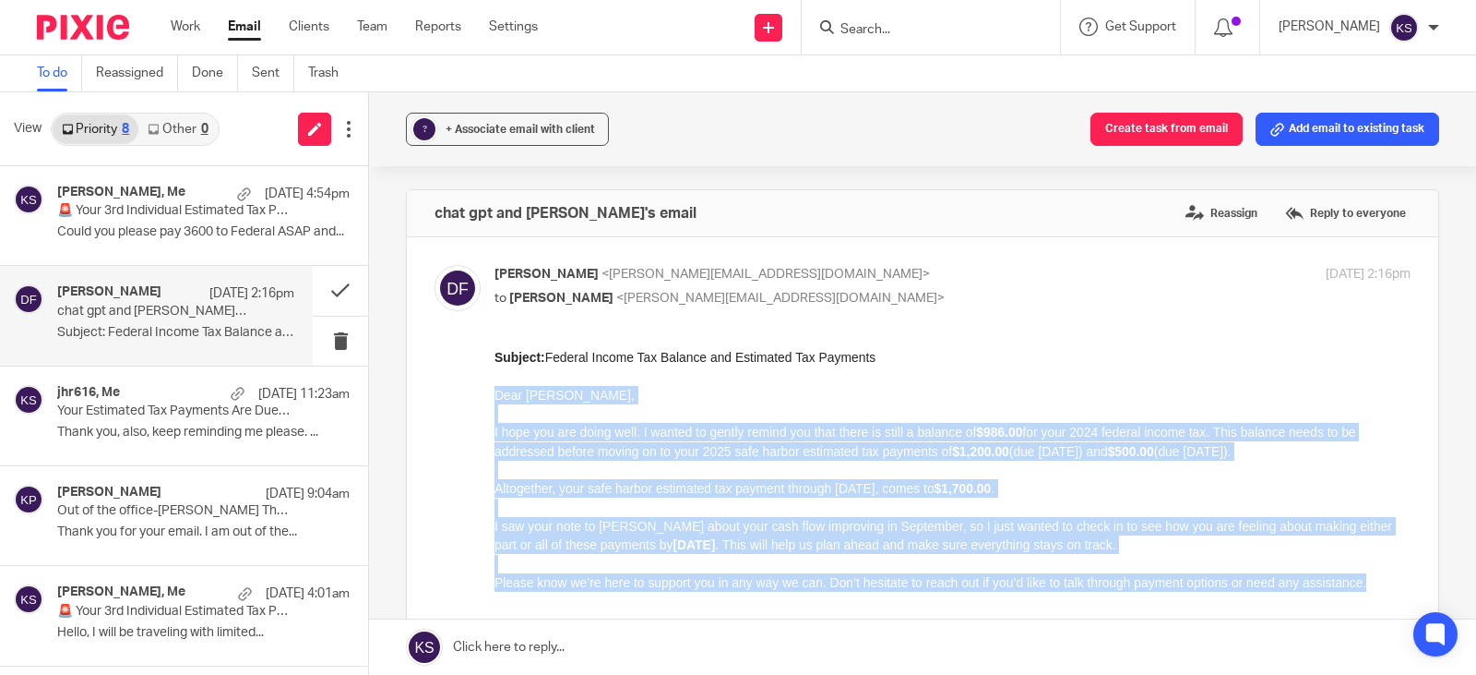
drag, startPoint x: 495, startPoint y: 393, endPoint x: 1883, endPoint y: 933, distance: 1489.9
click at [1377, 590] on div "Subject: Federal Income Tax Balance and Estimated Tax Payments Dear Mona, I hop…" at bounding box center [953, 517] width 916 height 338
copy div "Dear Mona, I hope you are doing well. I wanted to gently remind you that there …"
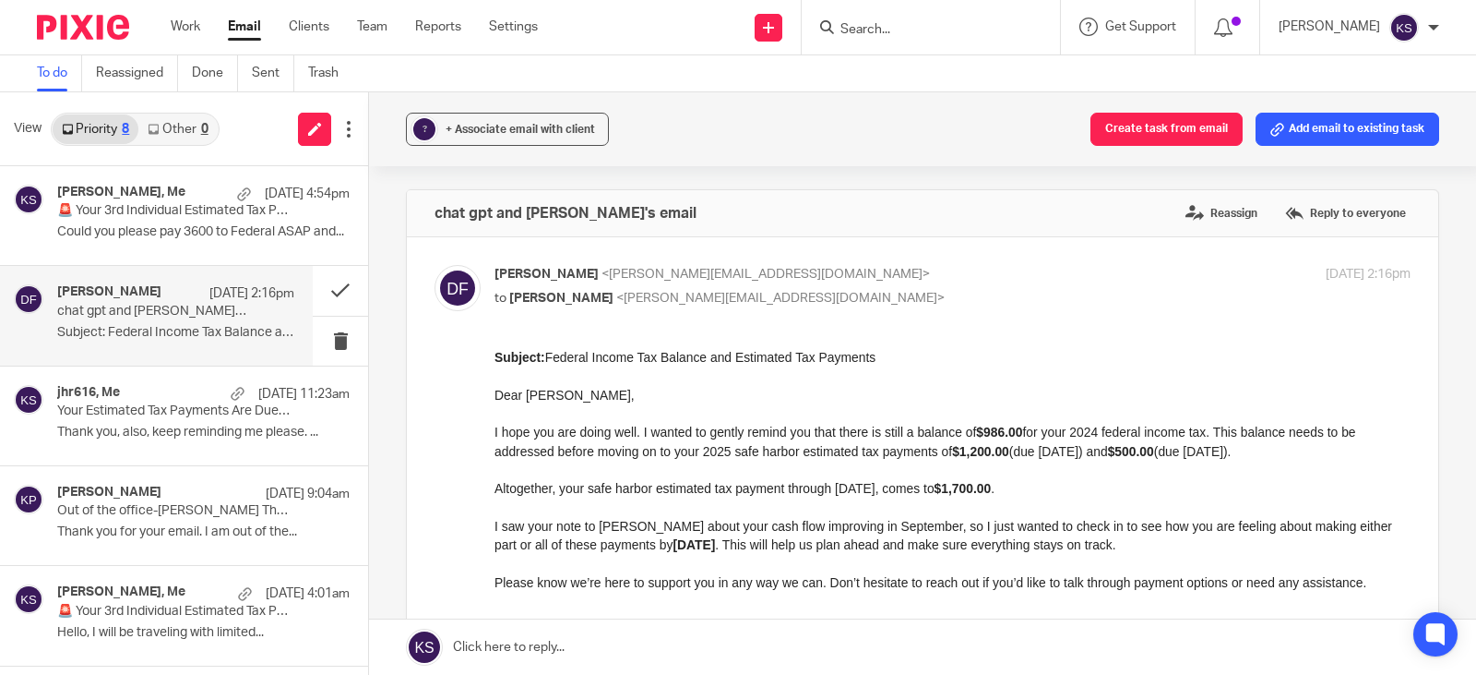
click at [859, 361] on p "Subject: Federal Income Tax Balance and Estimated Tax Payments" at bounding box center [953, 357] width 916 height 18
drag, startPoint x: 861, startPoint y: 358, endPoint x: 547, endPoint y: 351, distance: 313.8
click at [547, 351] on p "Subject: Federal Income Tax Balance and Estimated Tax Payments" at bounding box center [953, 357] width 916 height 18
copy p "Federal Income Tax Balance and Estimated Tax Payments"
click at [135, 316] on p "chat gpt and mona's email" at bounding box center [152, 312] width 190 height 16
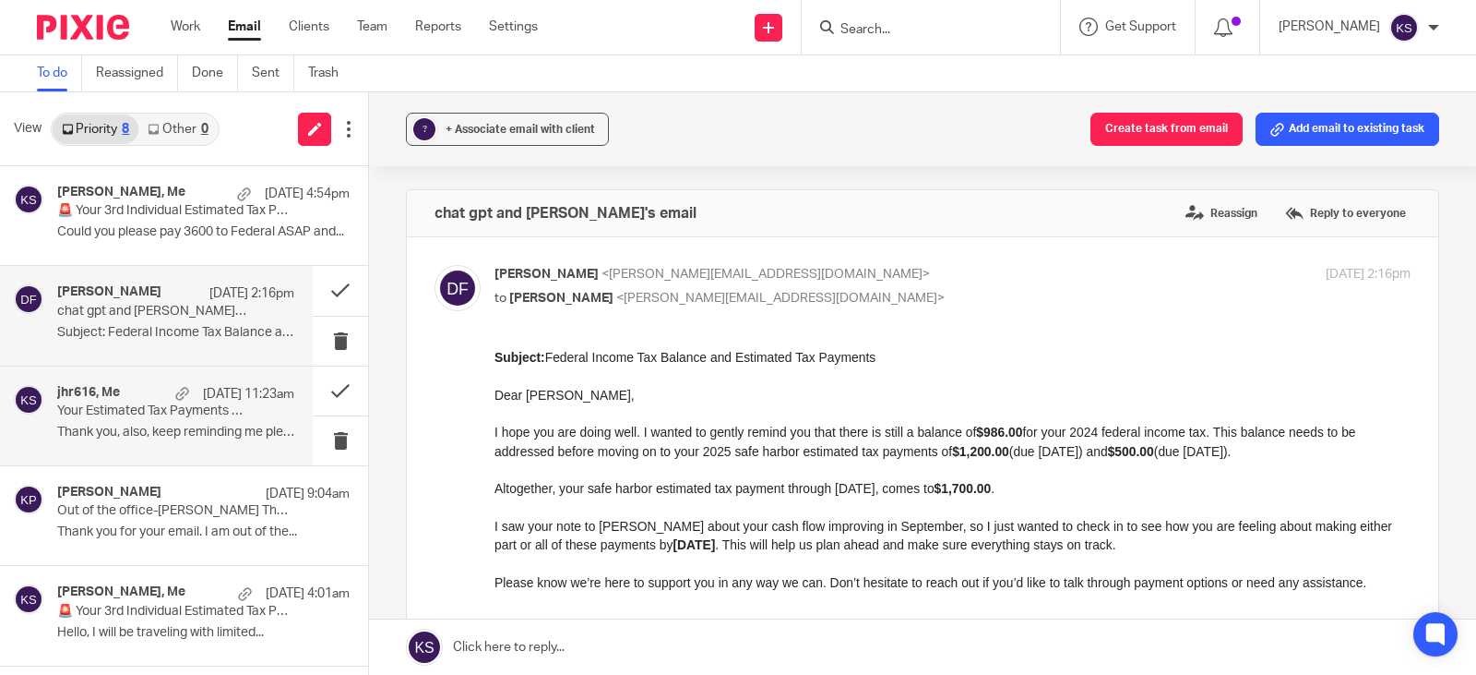
click at [159, 403] on p "Your Estimated Tax Payments Are Due. ACTION NEEDED IMMEDIATELY" at bounding box center [152, 411] width 190 height 16
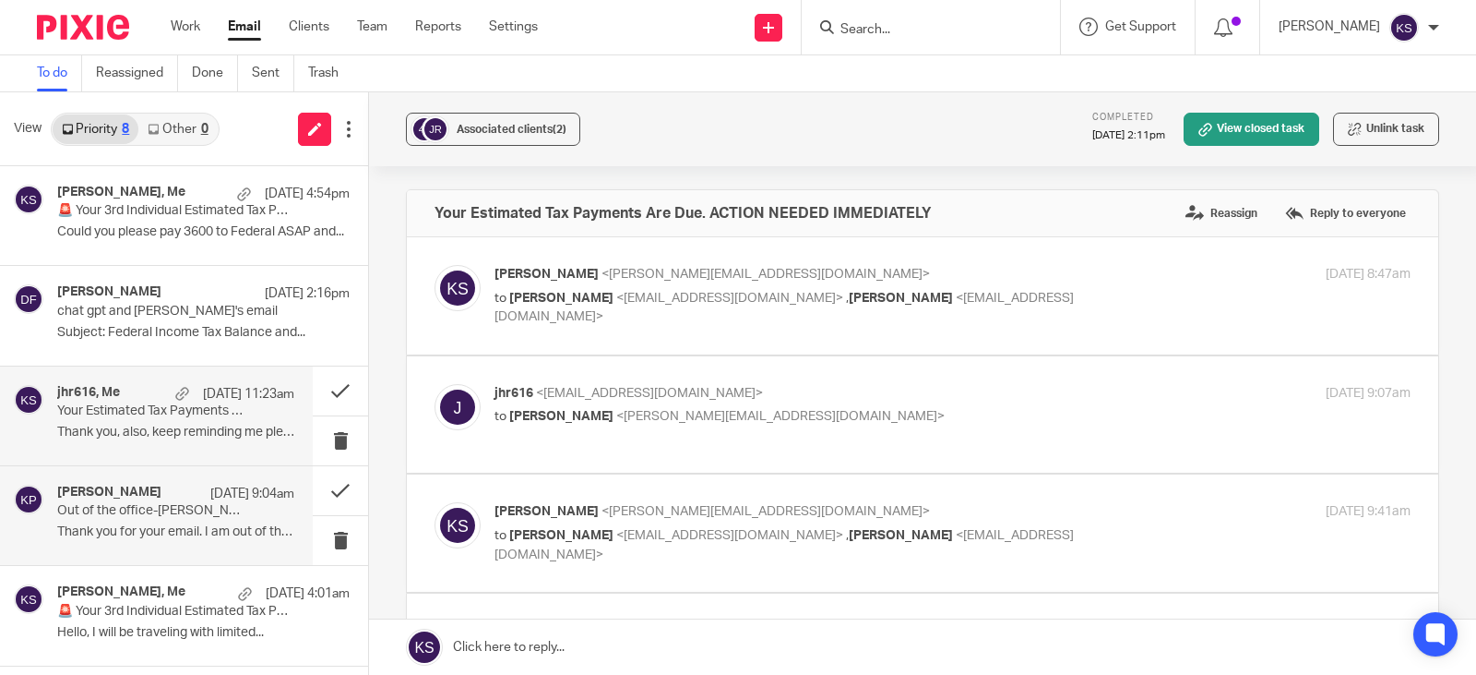
click at [188, 510] on p "Out of the office-[PERSON_NAME] Therapy Re: Your Estimated Tax Payments Are Due…" at bounding box center [152, 511] width 190 height 16
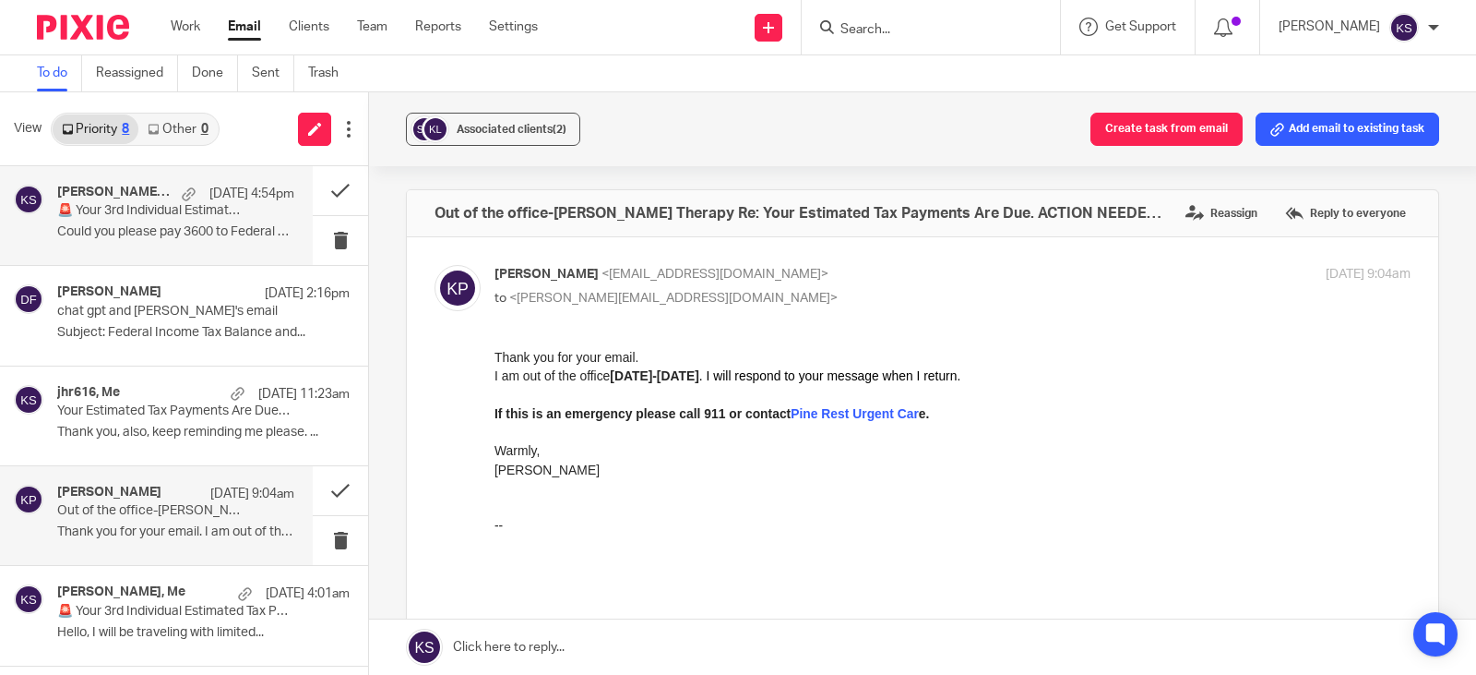
click at [125, 195] on h4 "[PERSON_NAME], Me" at bounding box center [114, 193] width 115 height 16
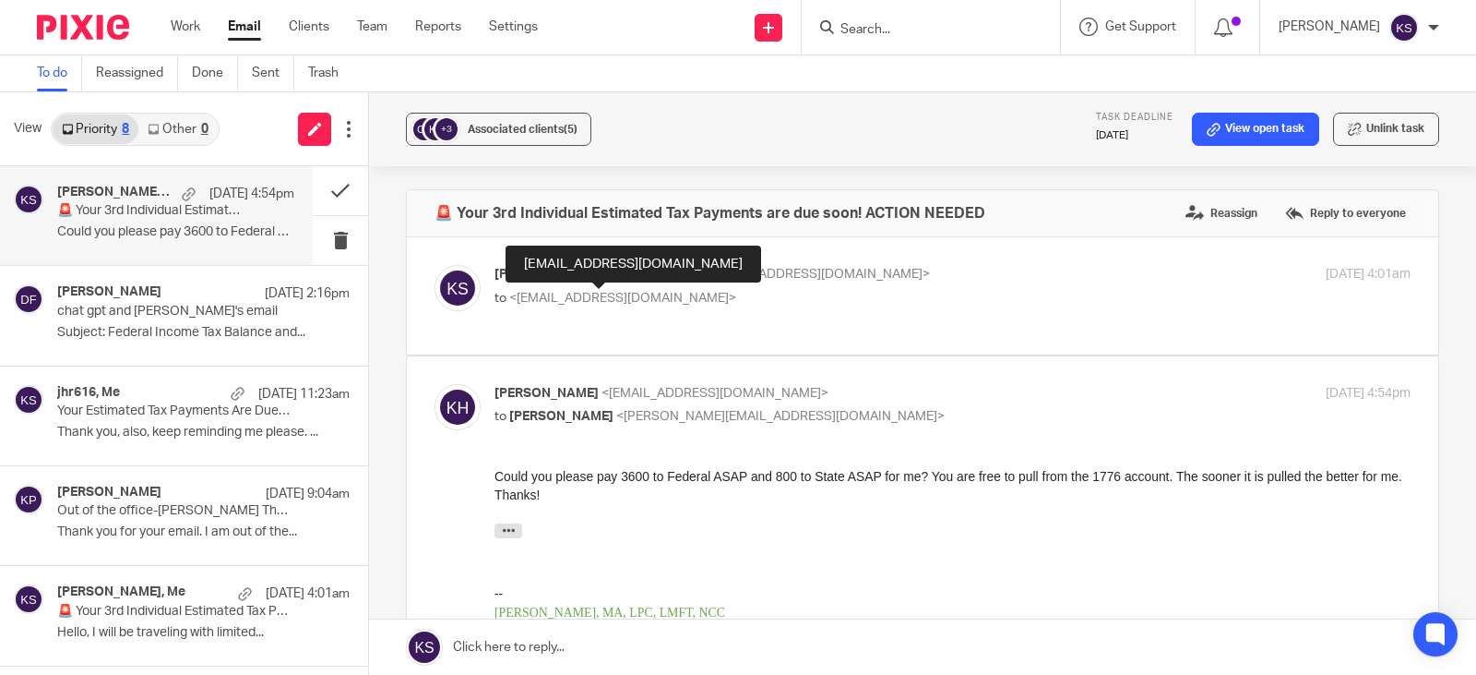
click at [608, 290] on p "to <kimberlyhokemft@gmail.com>" at bounding box center [800, 298] width 611 height 19
checkbox input "true"
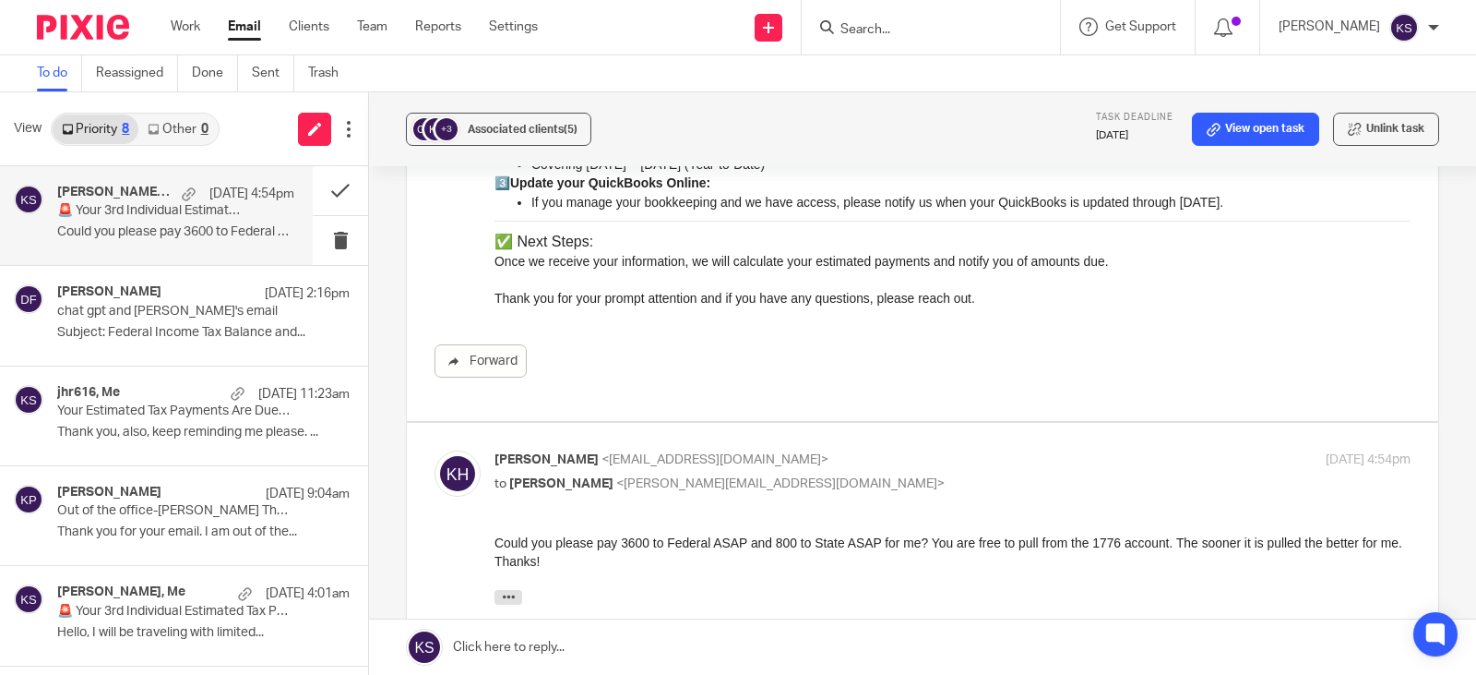
scroll to position [646, 0]
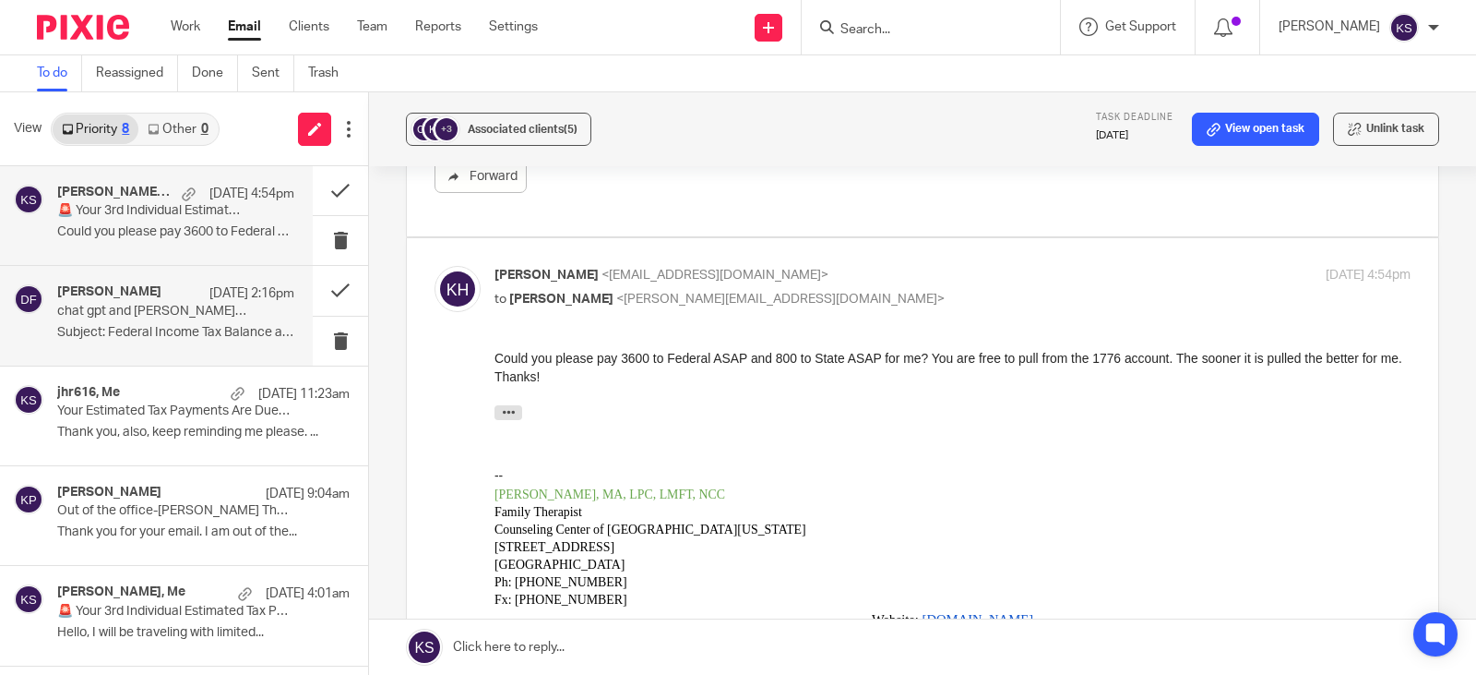
click at [109, 289] on h4 "[PERSON_NAME]" at bounding box center [109, 292] width 104 height 16
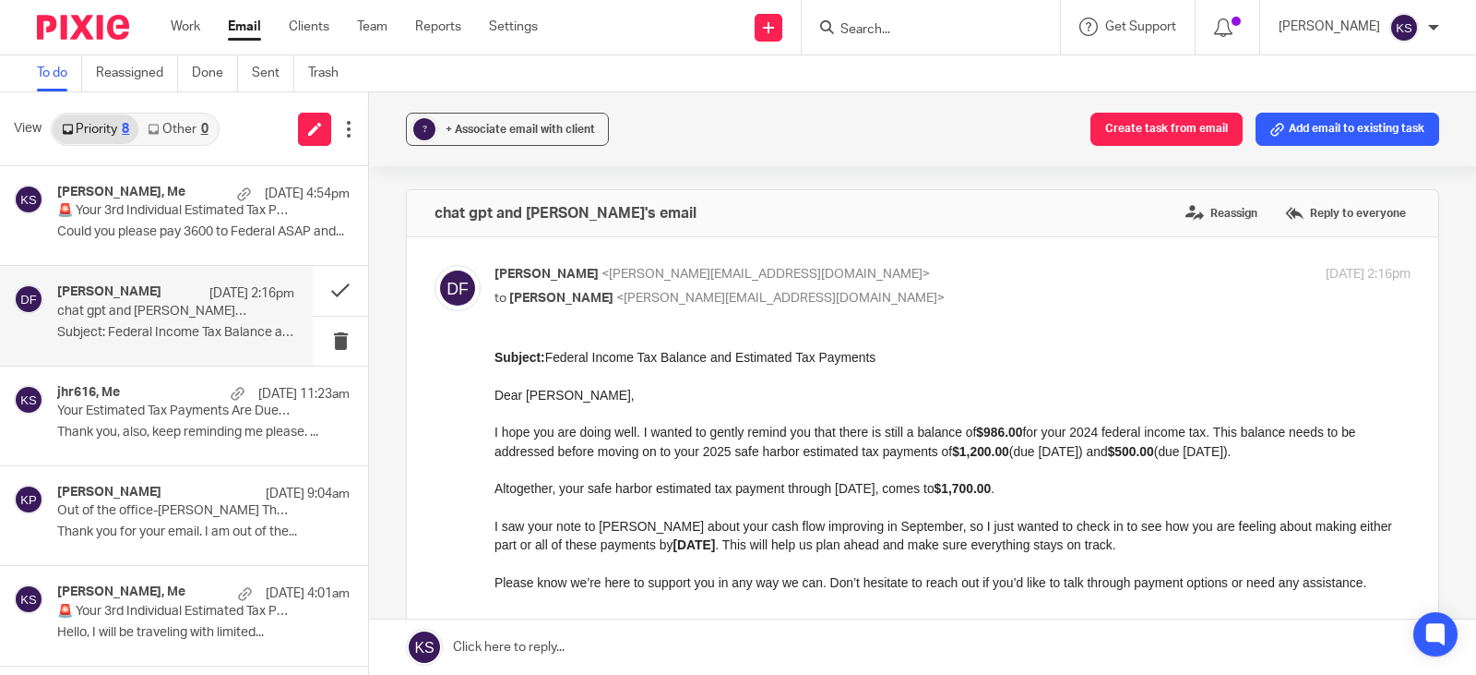
scroll to position [0, 0]
click at [120, 196] on h4 "[PERSON_NAME], Me" at bounding box center [114, 193] width 115 height 16
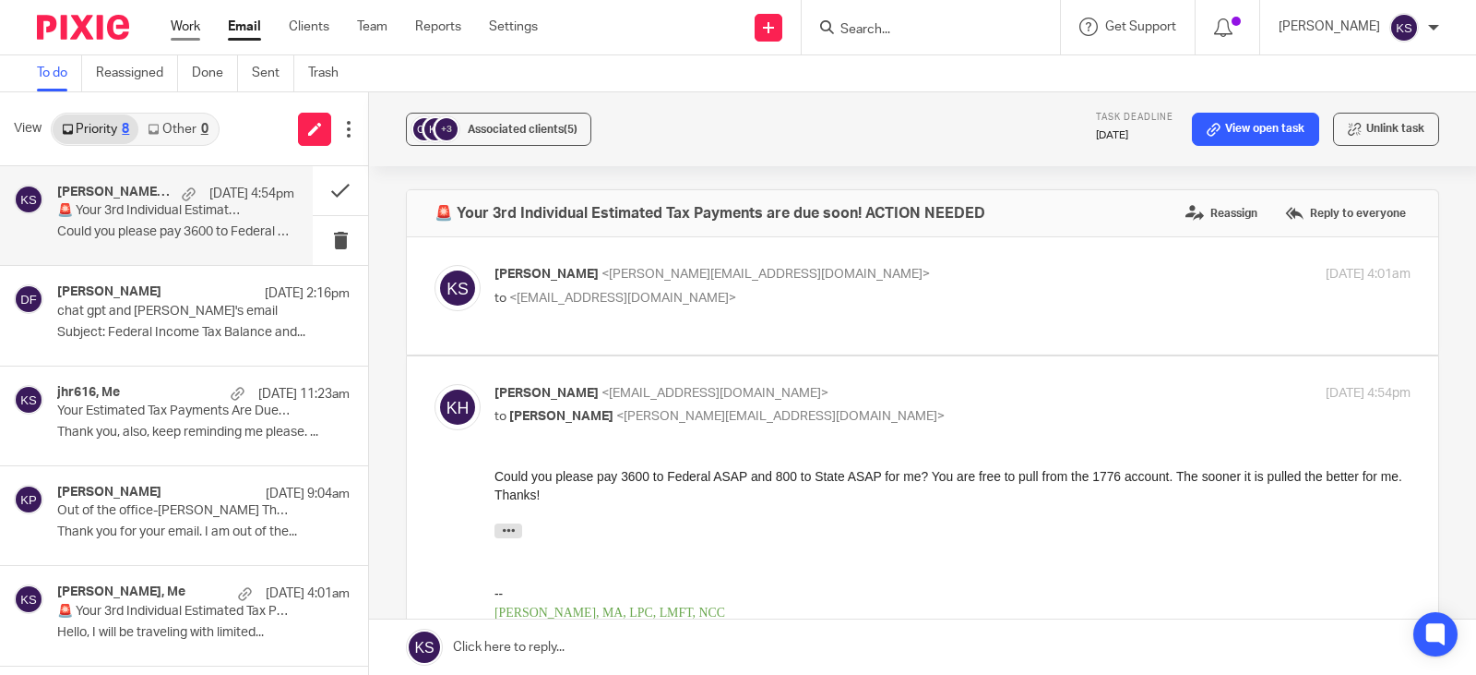
click at [191, 23] on link "Work" at bounding box center [186, 27] width 30 height 18
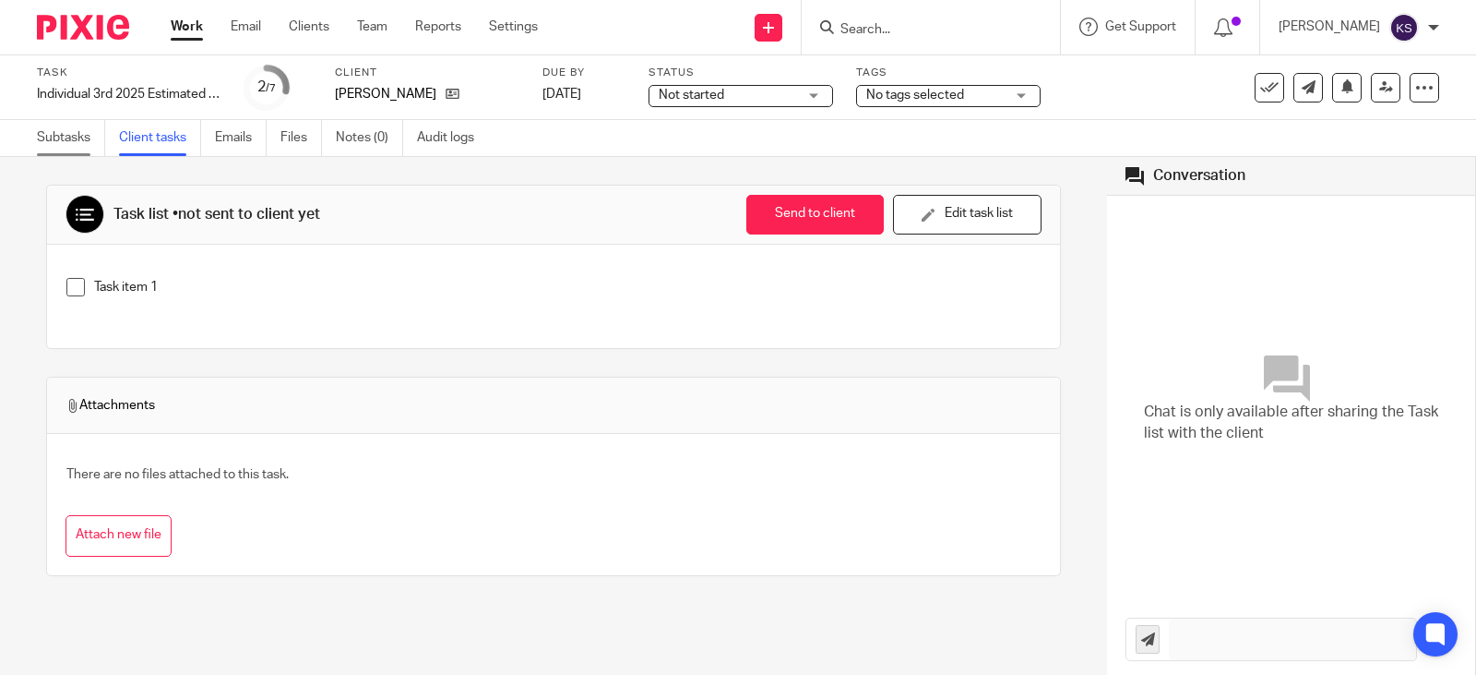
click at [60, 137] on link "Subtasks" at bounding box center [71, 138] width 68 height 36
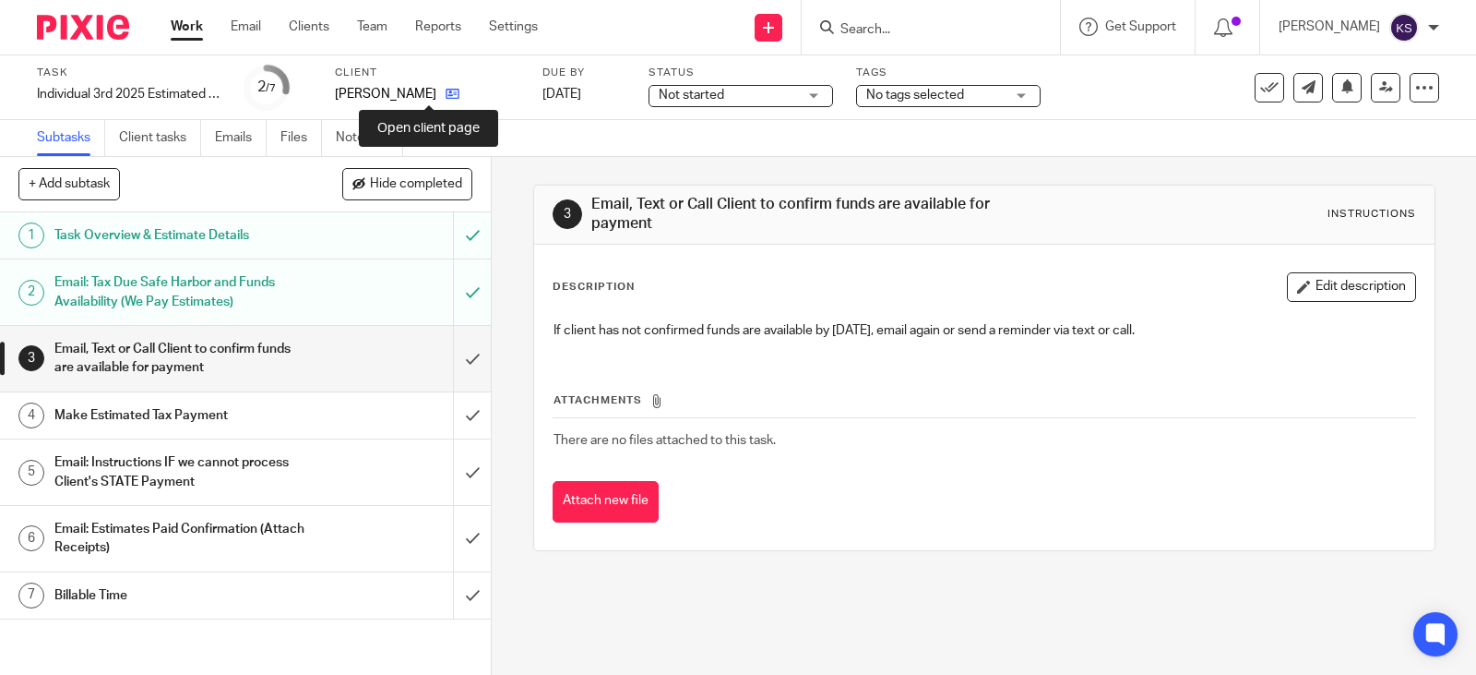
click at [446, 97] on icon at bounding box center [453, 94] width 14 height 14
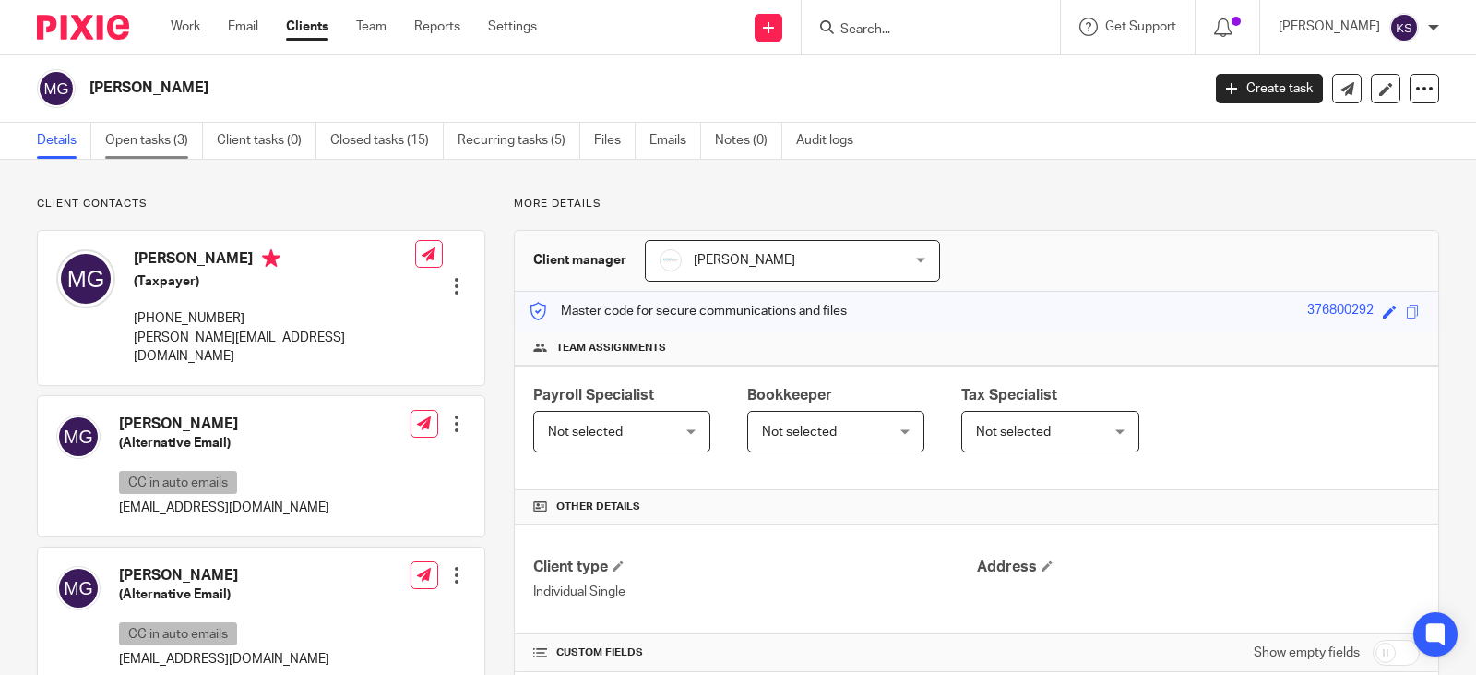
click at [166, 138] on link "Open tasks (3)" at bounding box center [154, 141] width 98 height 36
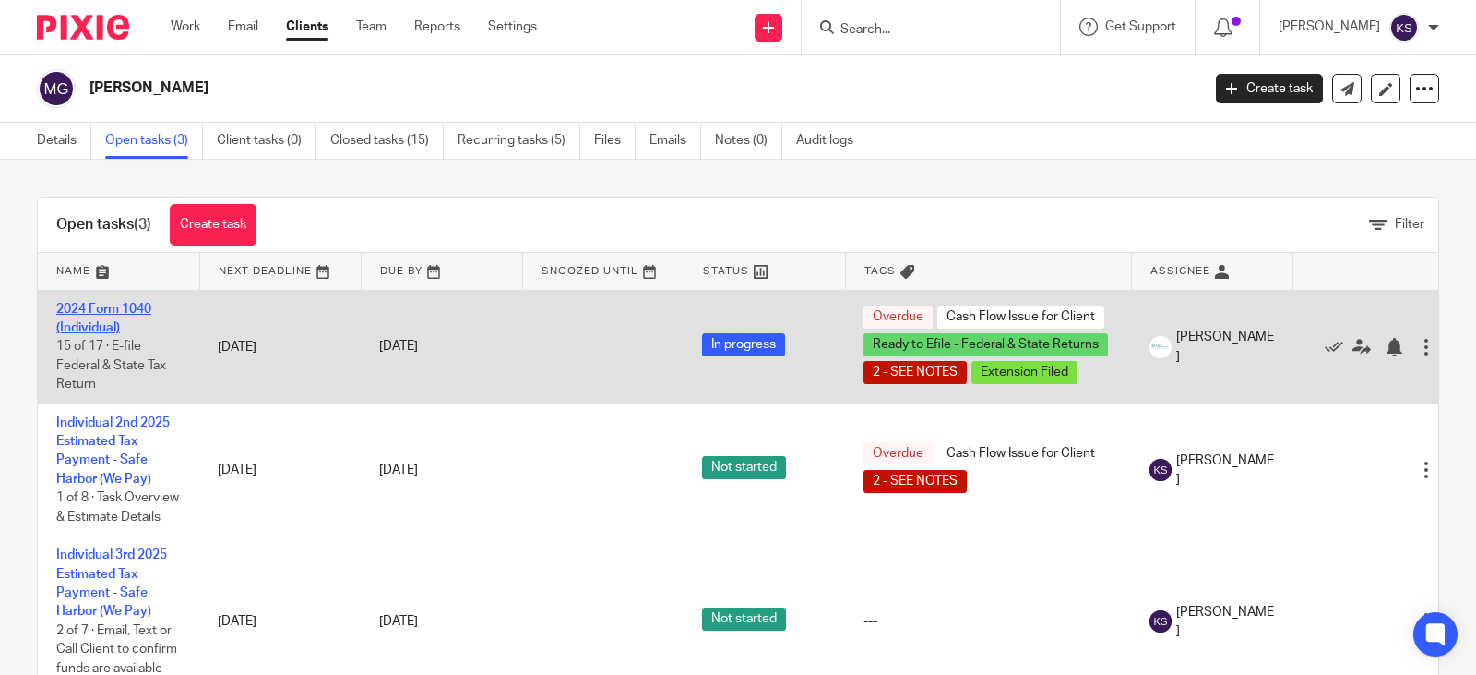
click at [123, 305] on link "2024 Form 1040 (Individual)" at bounding box center [103, 318] width 95 height 31
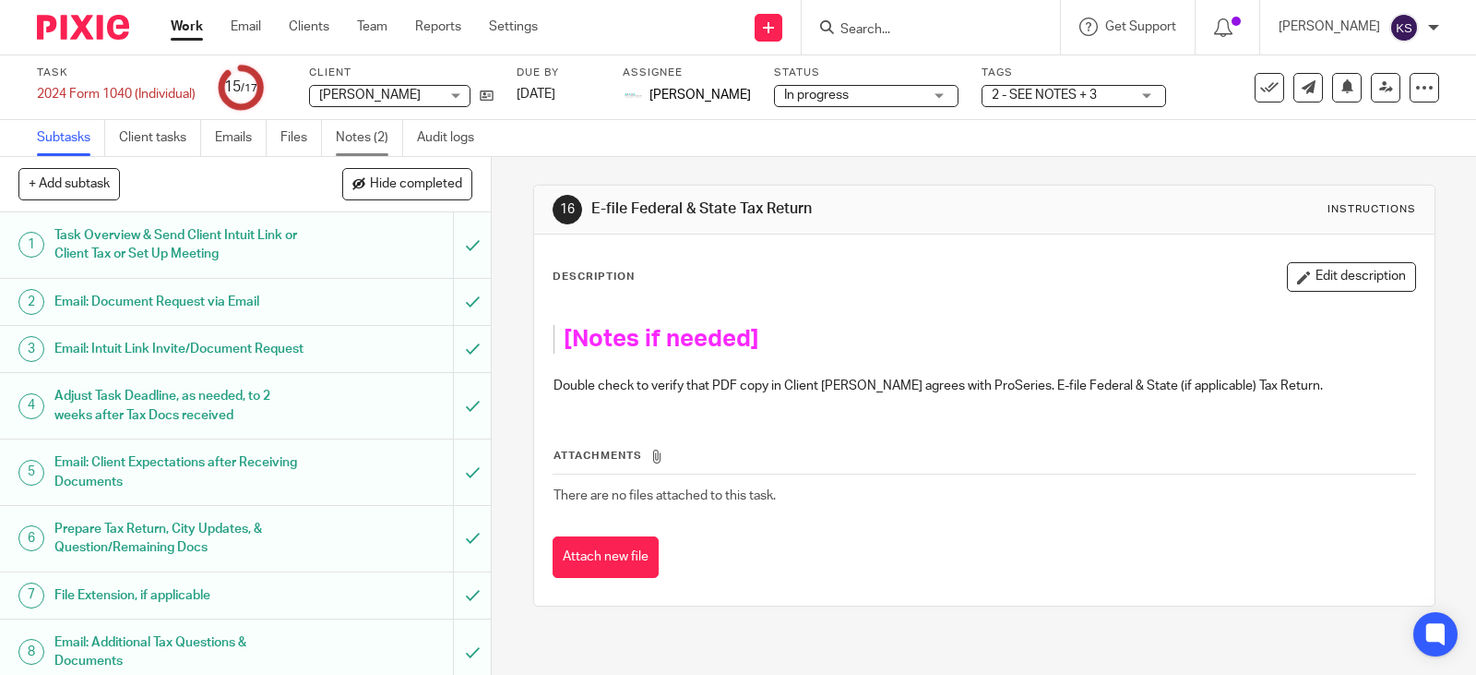
click at [372, 138] on link "Notes (2)" at bounding box center [369, 138] width 67 height 36
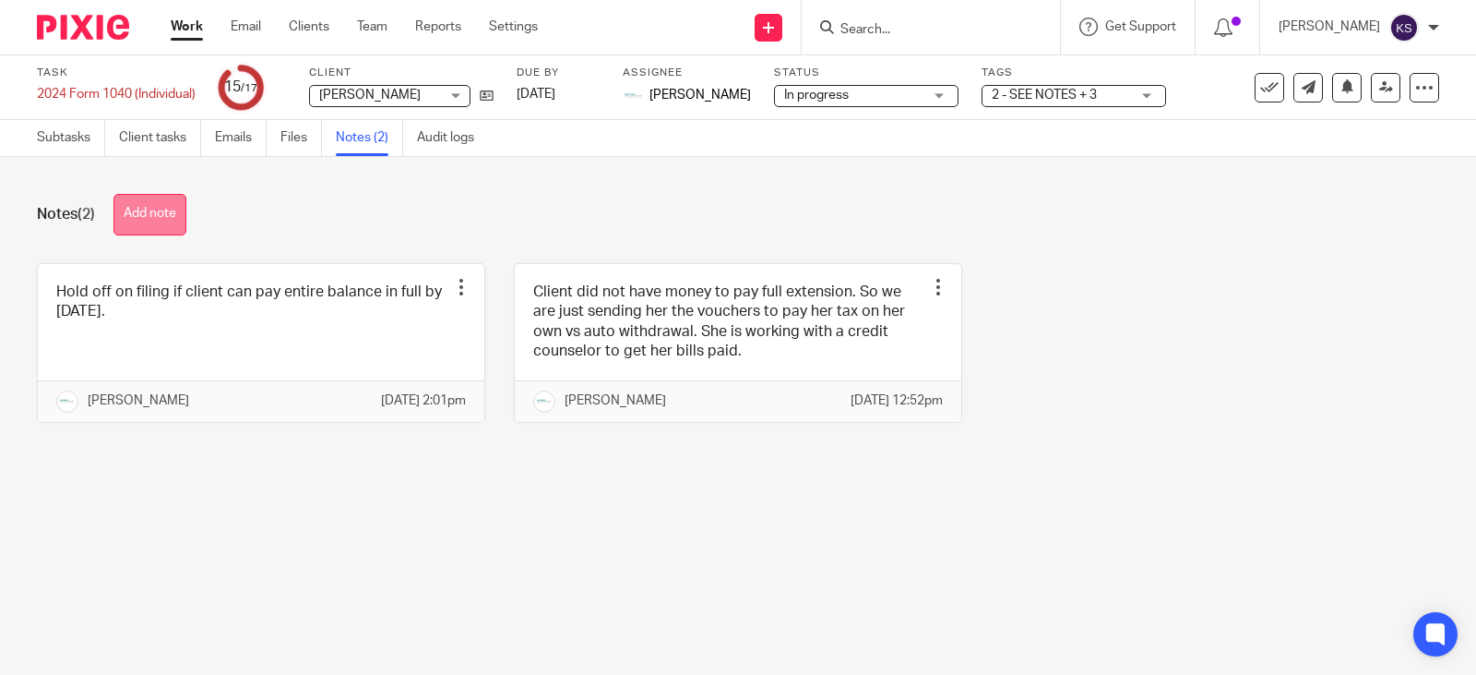
click at [156, 209] on button "Add note" at bounding box center [149, 215] width 73 height 42
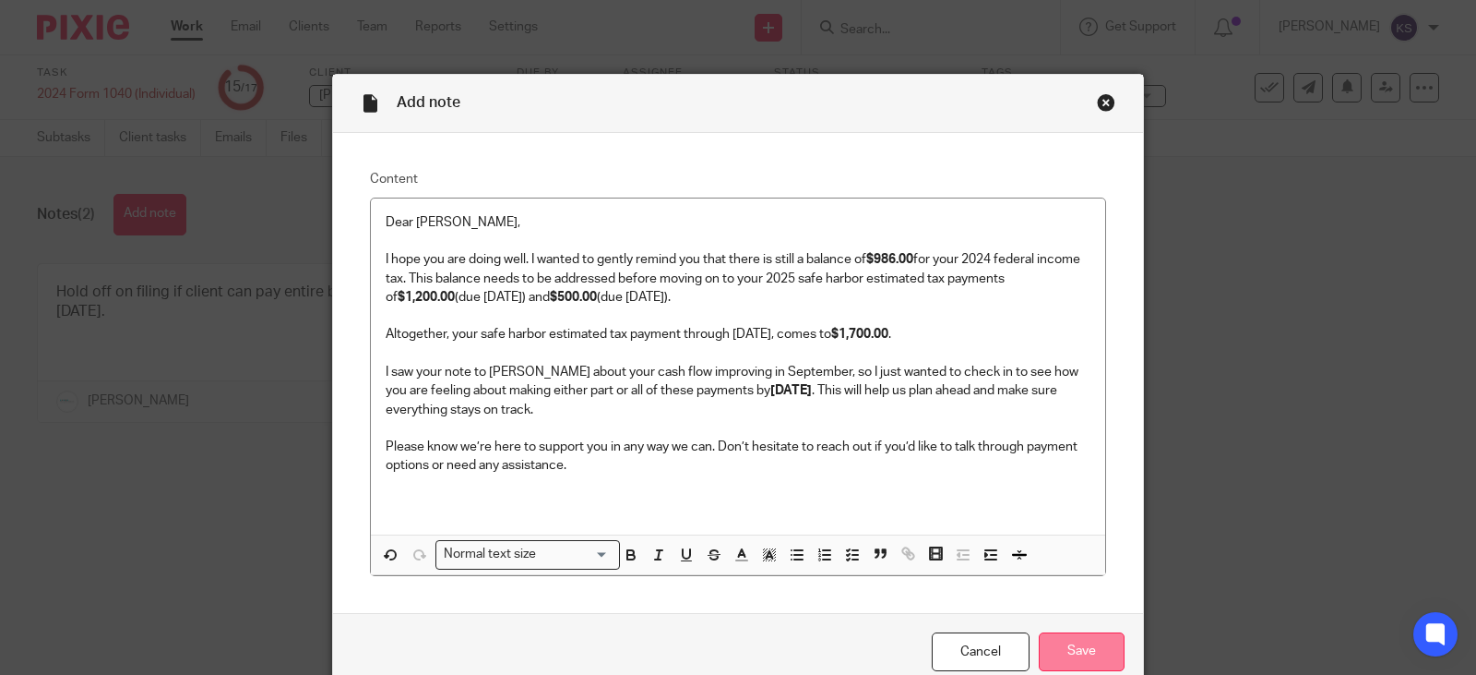
click at [1078, 651] on input "Save" at bounding box center [1082, 652] width 86 height 40
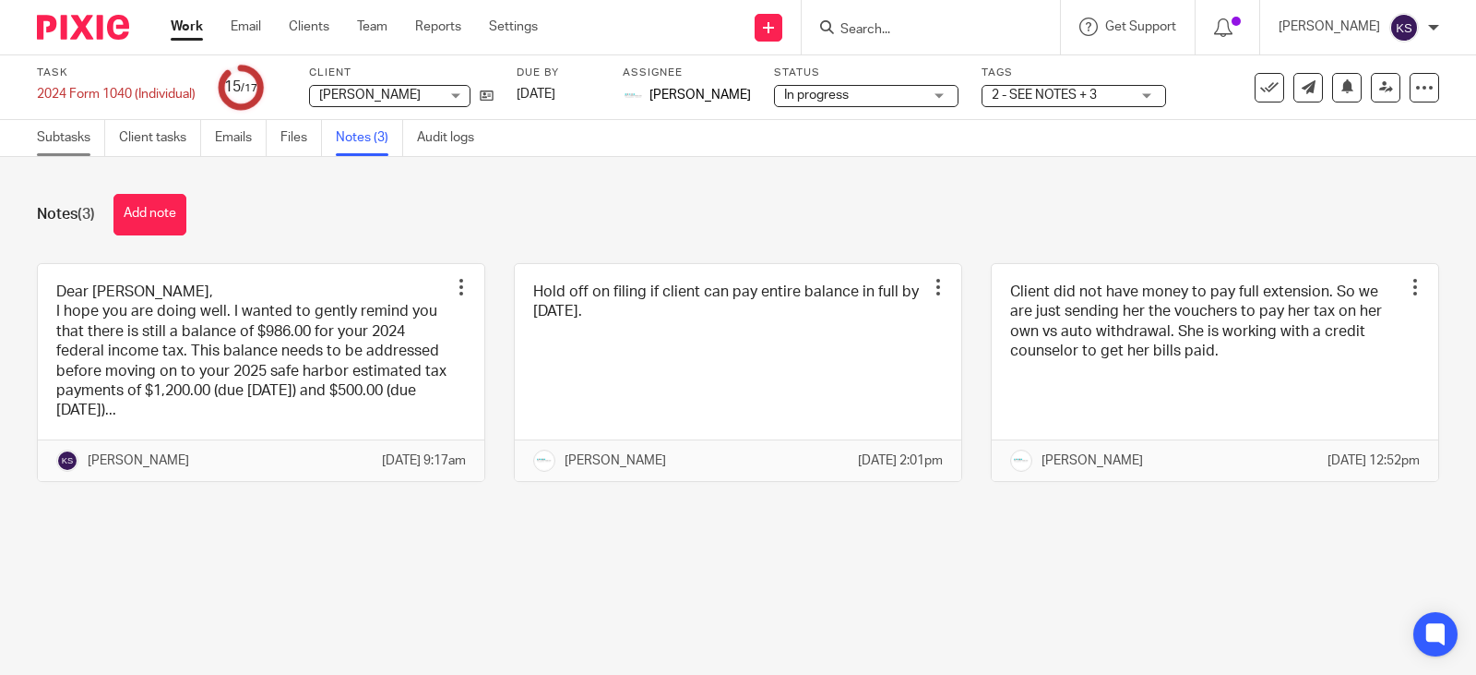
click at [67, 137] on link "Subtasks" at bounding box center [71, 138] width 68 height 36
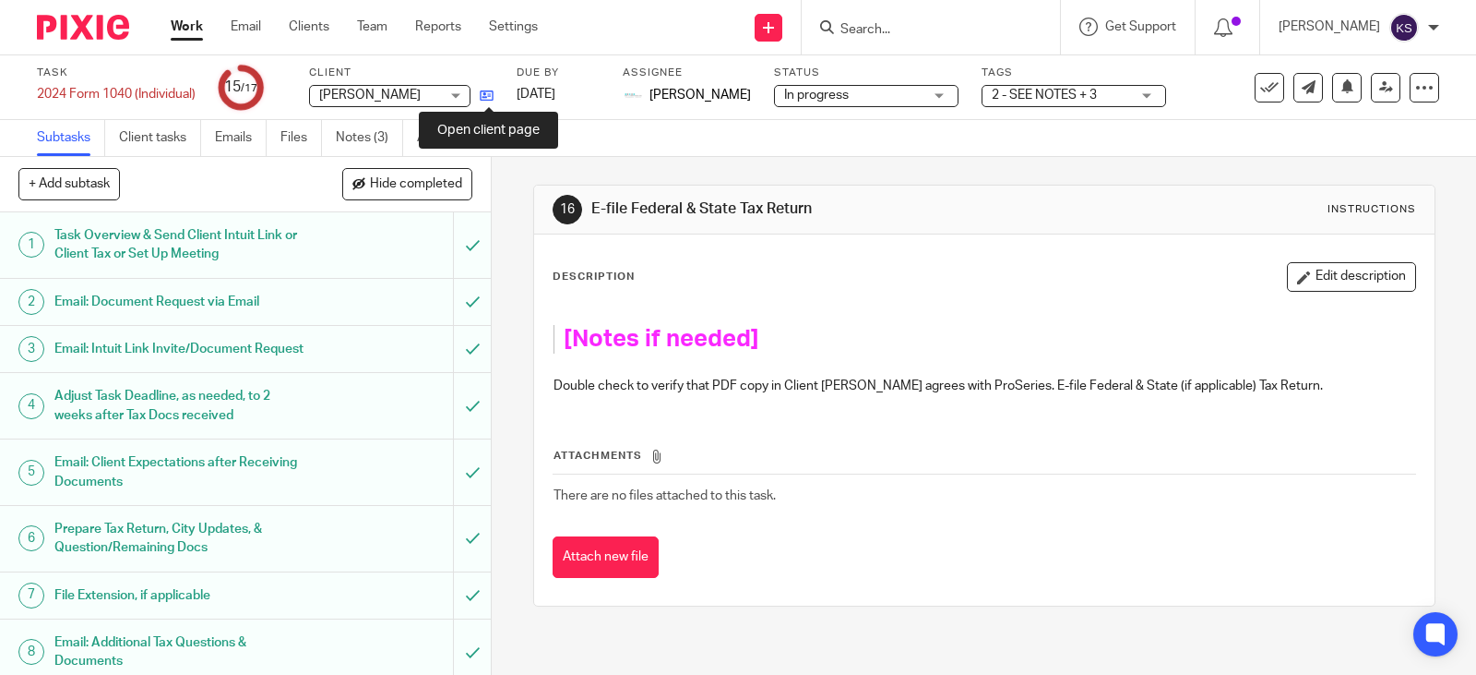
click at [491, 98] on icon at bounding box center [487, 96] width 14 height 14
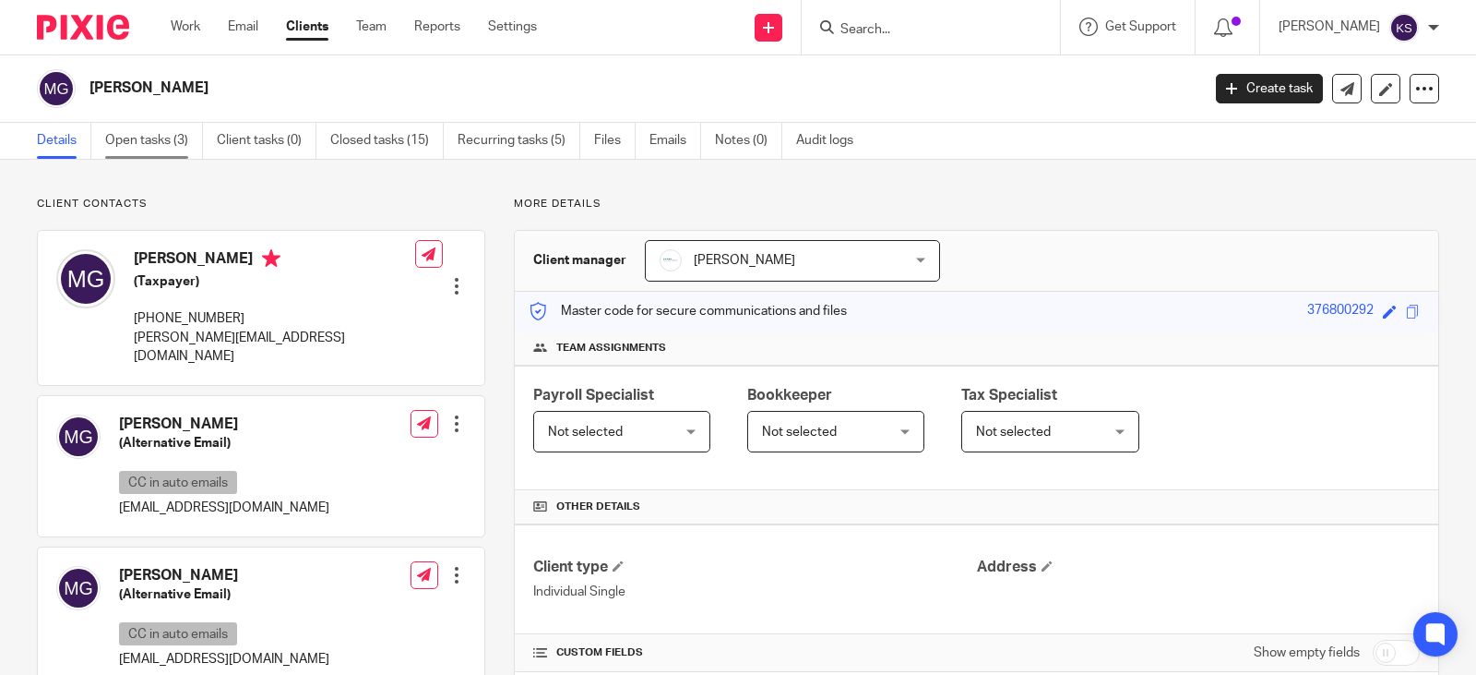
click at [147, 133] on link "Open tasks (3)" at bounding box center [154, 141] width 98 height 36
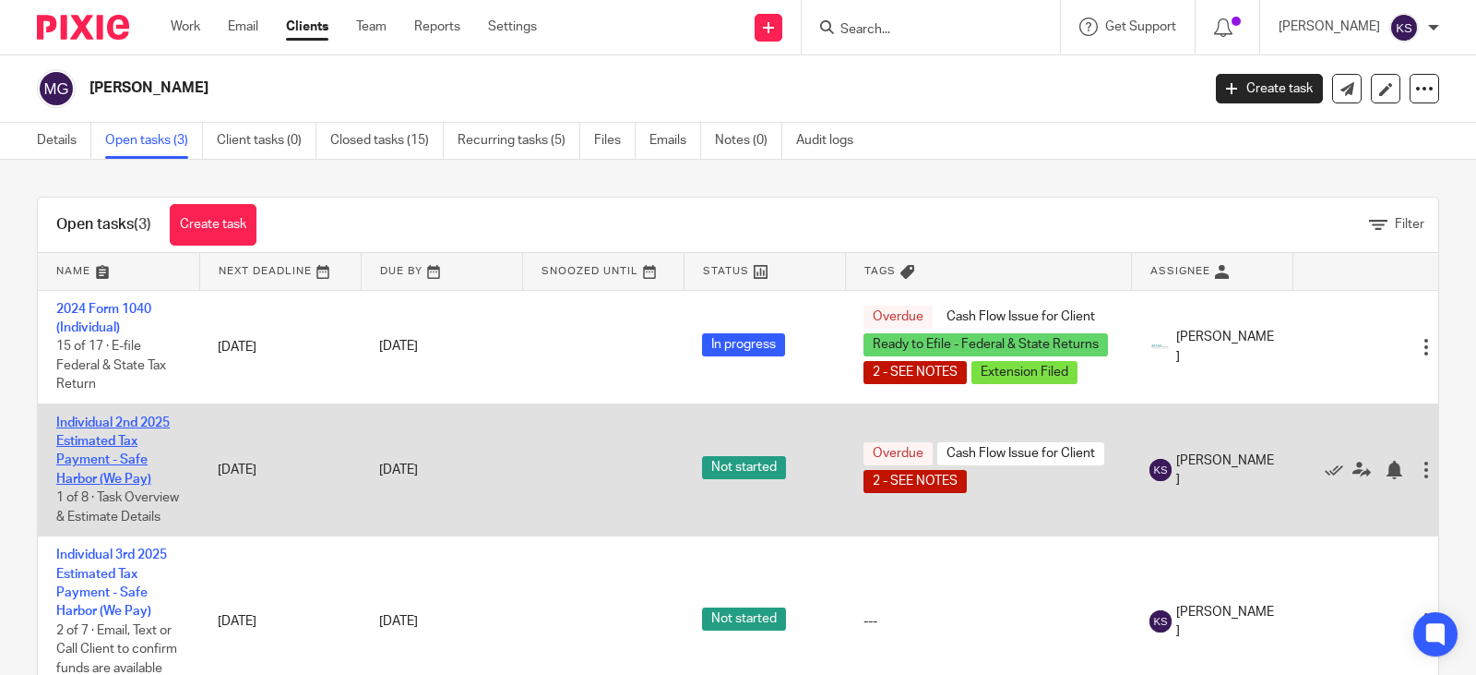
click at [103, 421] on link "Individual 2nd 2025 Estimated Tax Payment - Safe Harbor (We Pay)" at bounding box center [112, 450] width 113 height 69
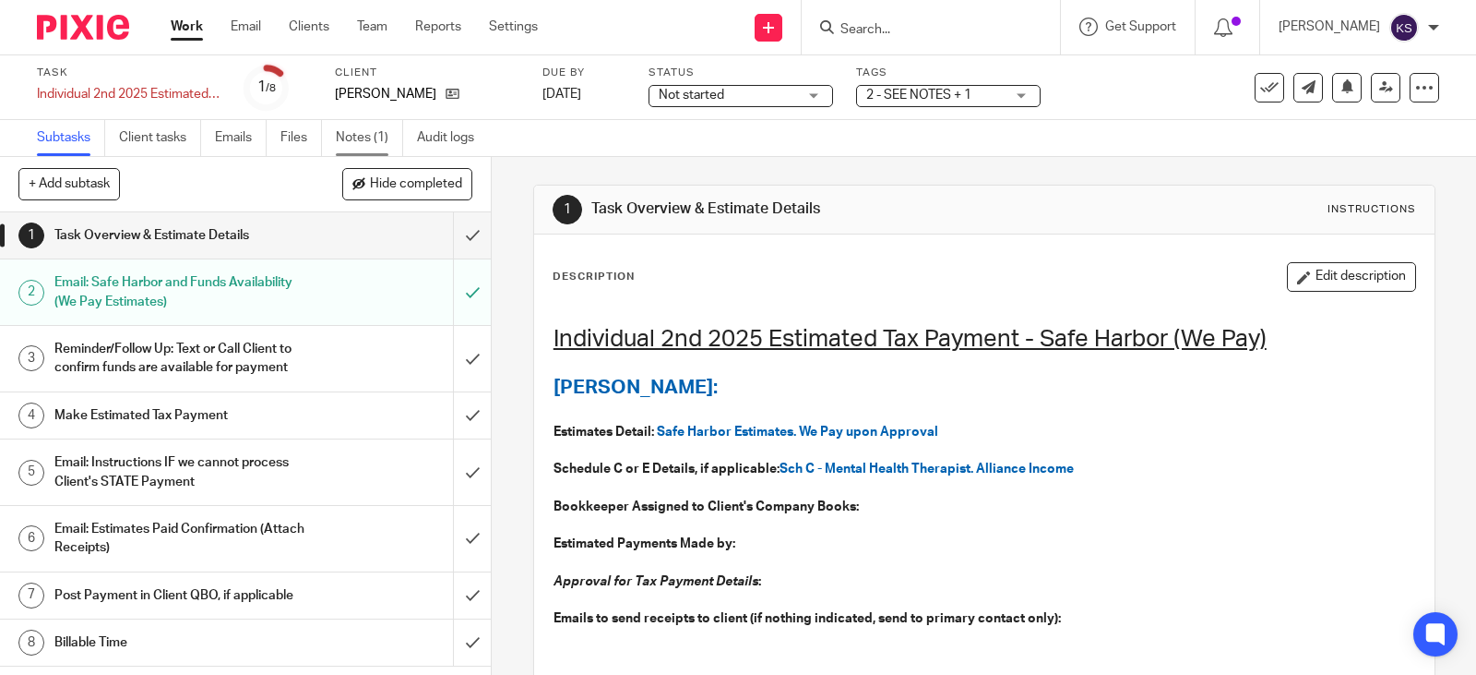
click at [365, 135] on link "Notes (1)" at bounding box center [369, 138] width 67 height 36
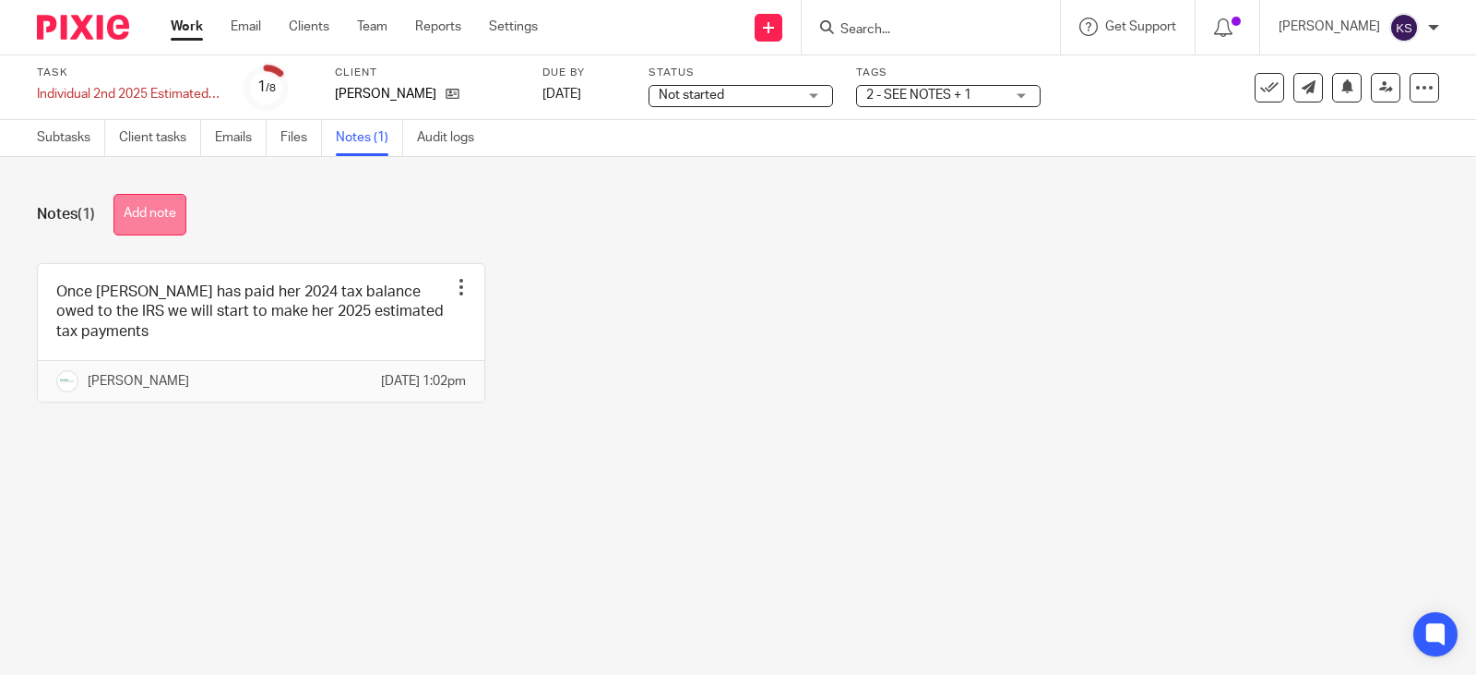
click at [148, 205] on button "Add note" at bounding box center [149, 215] width 73 height 42
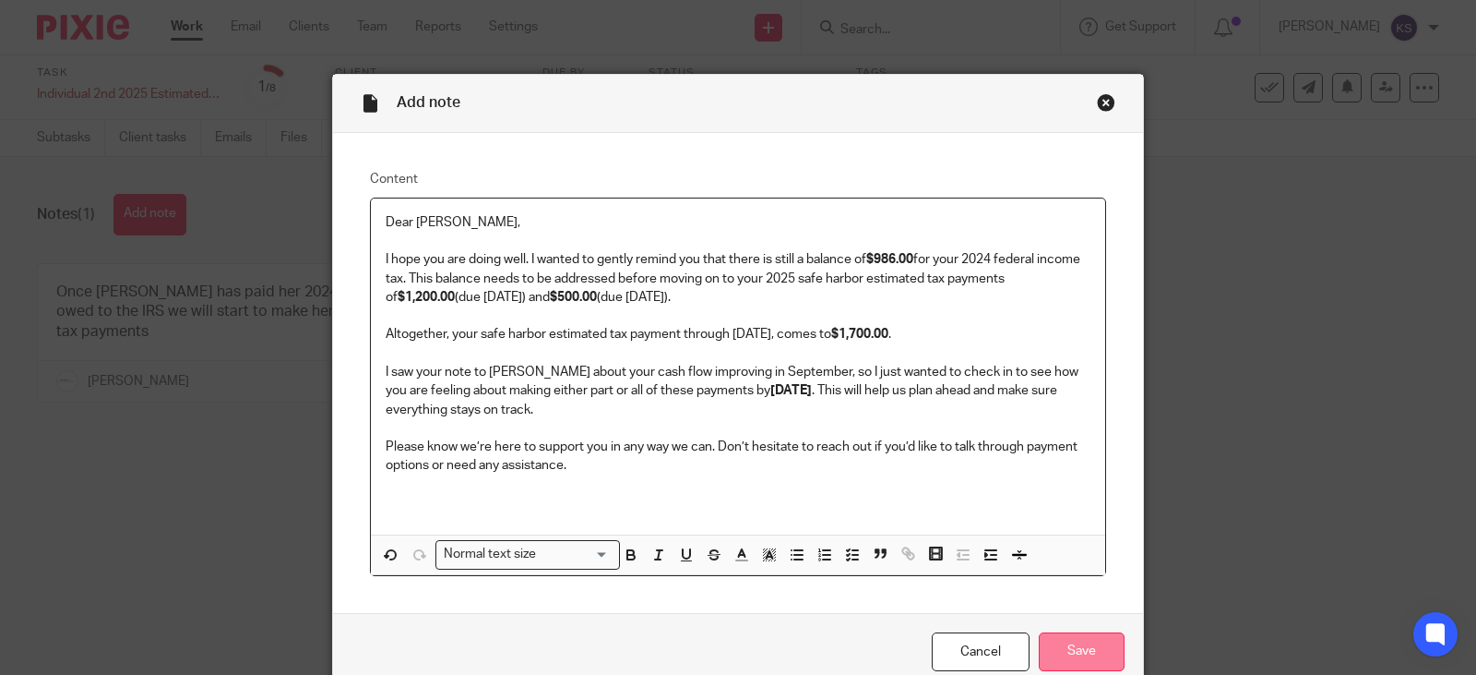
click at [1083, 654] on input "Save" at bounding box center [1082, 652] width 86 height 40
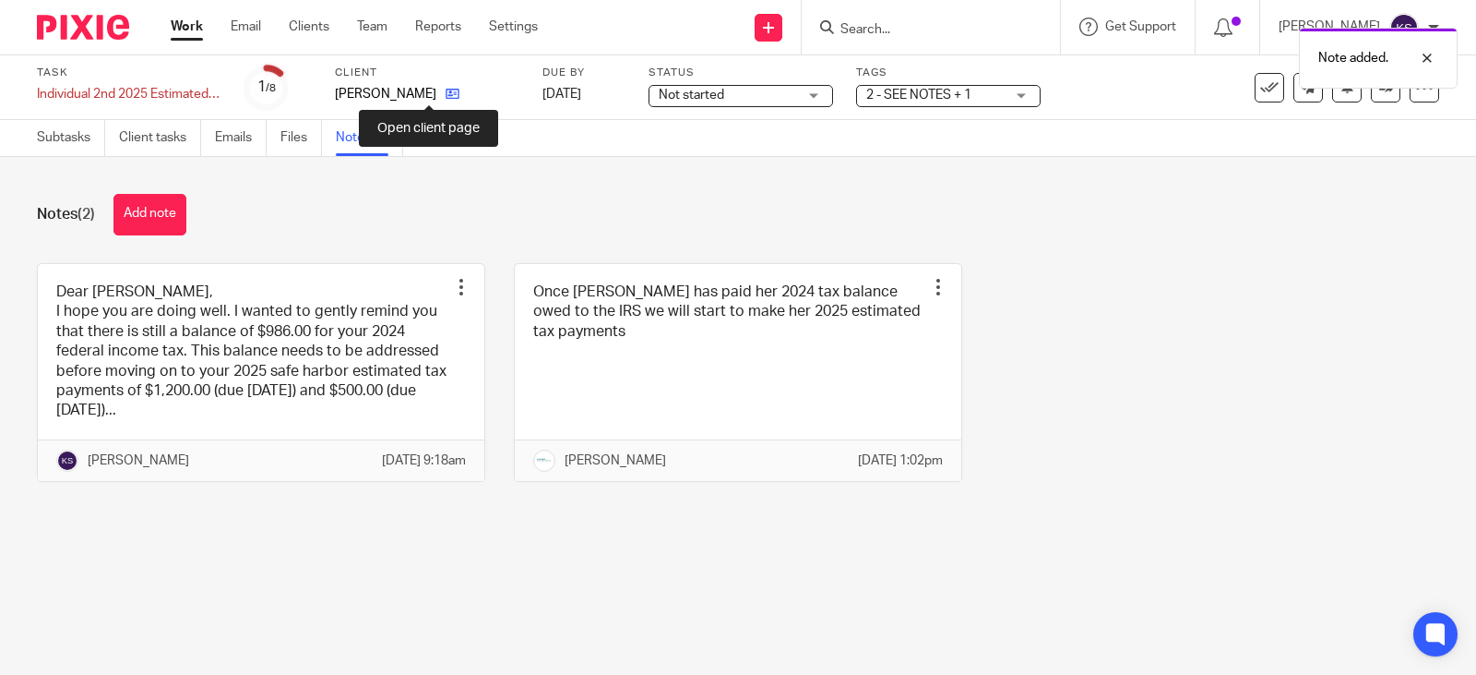
click at [446, 93] on icon at bounding box center [453, 94] width 14 height 14
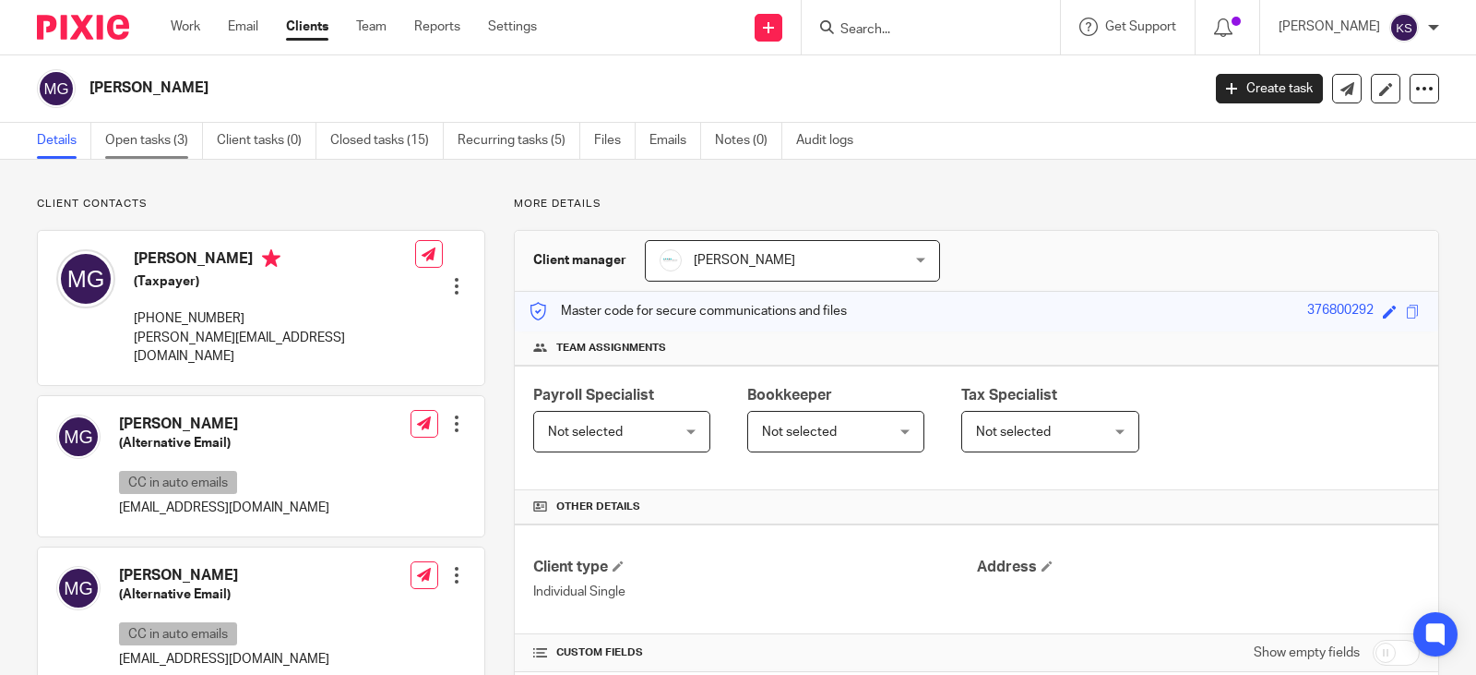
click at [154, 137] on link "Open tasks (3)" at bounding box center [154, 141] width 98 height 36
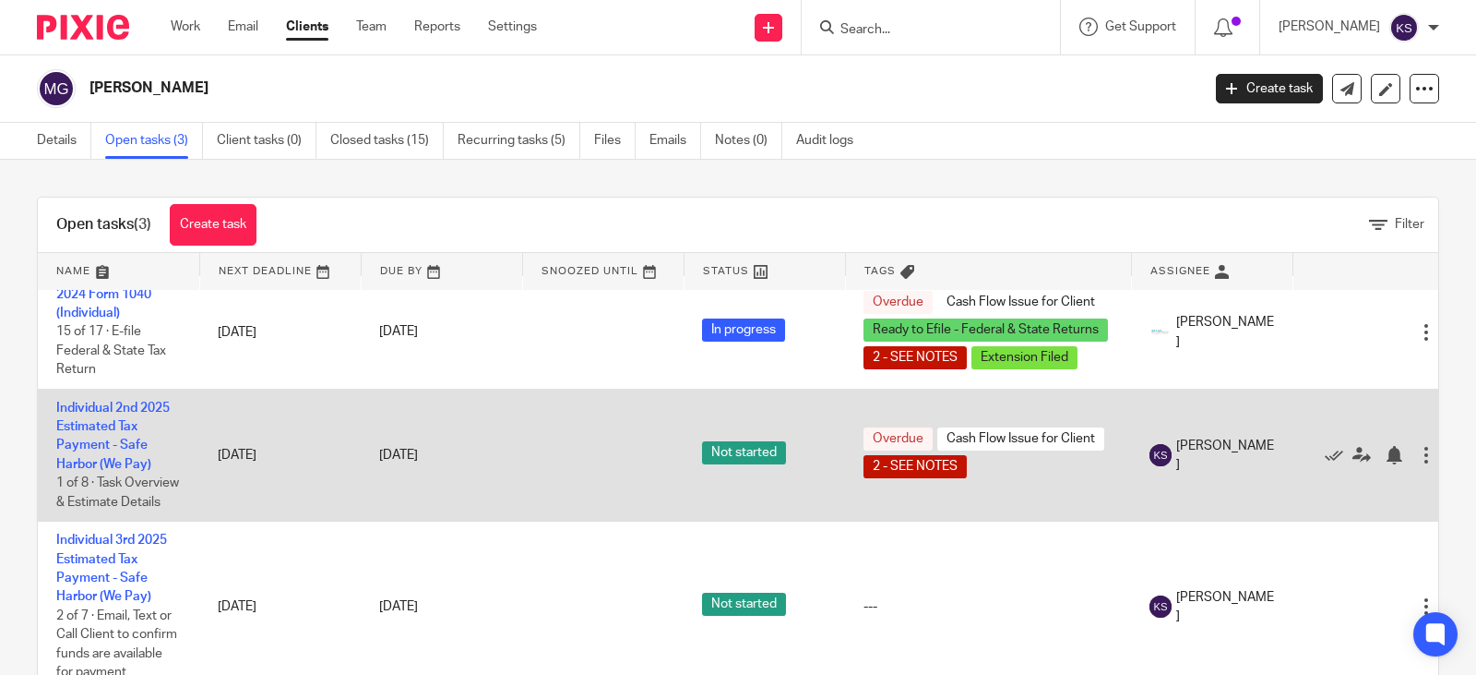
scroll to position [47, 0]
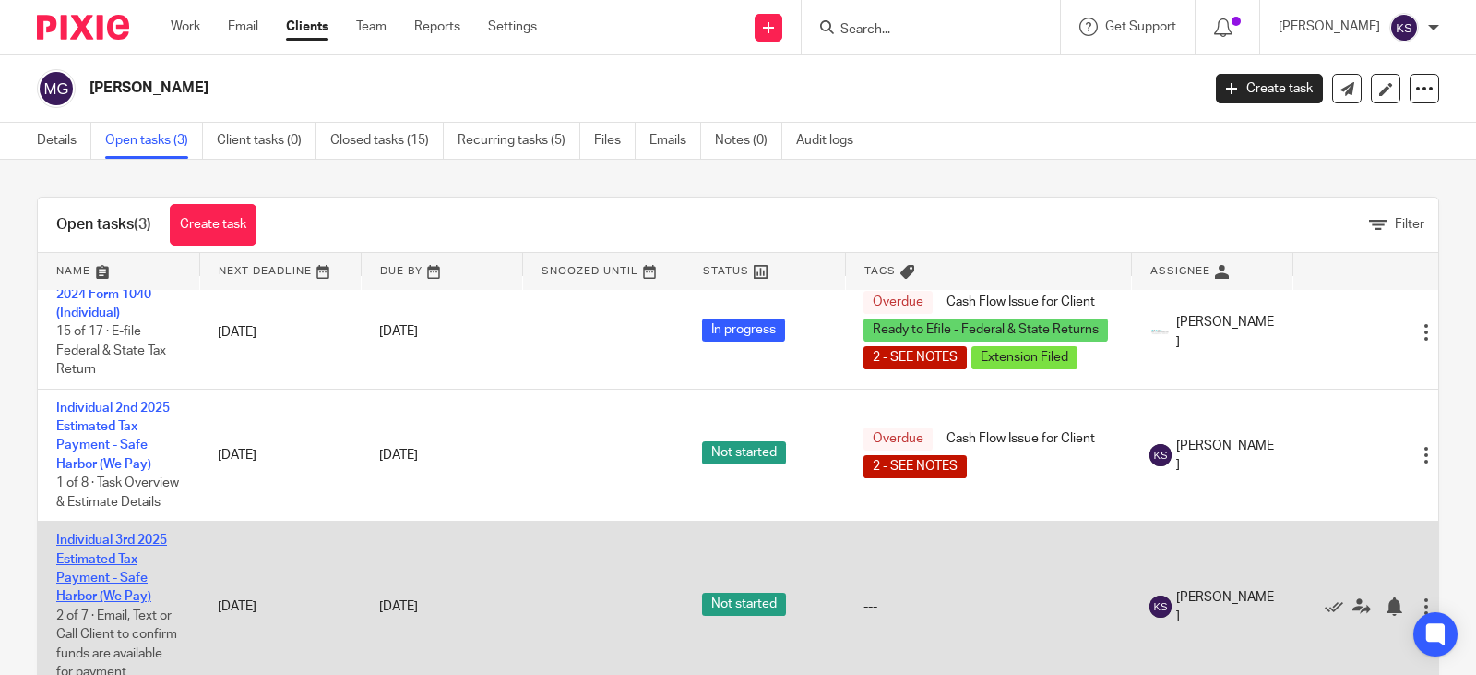
click at [117, 533] on link "Individual 3rd 2025 Estimated Tax Payment - Safe Harbor (We Pay)" at bounding box center [111, 567] width 111 height 69
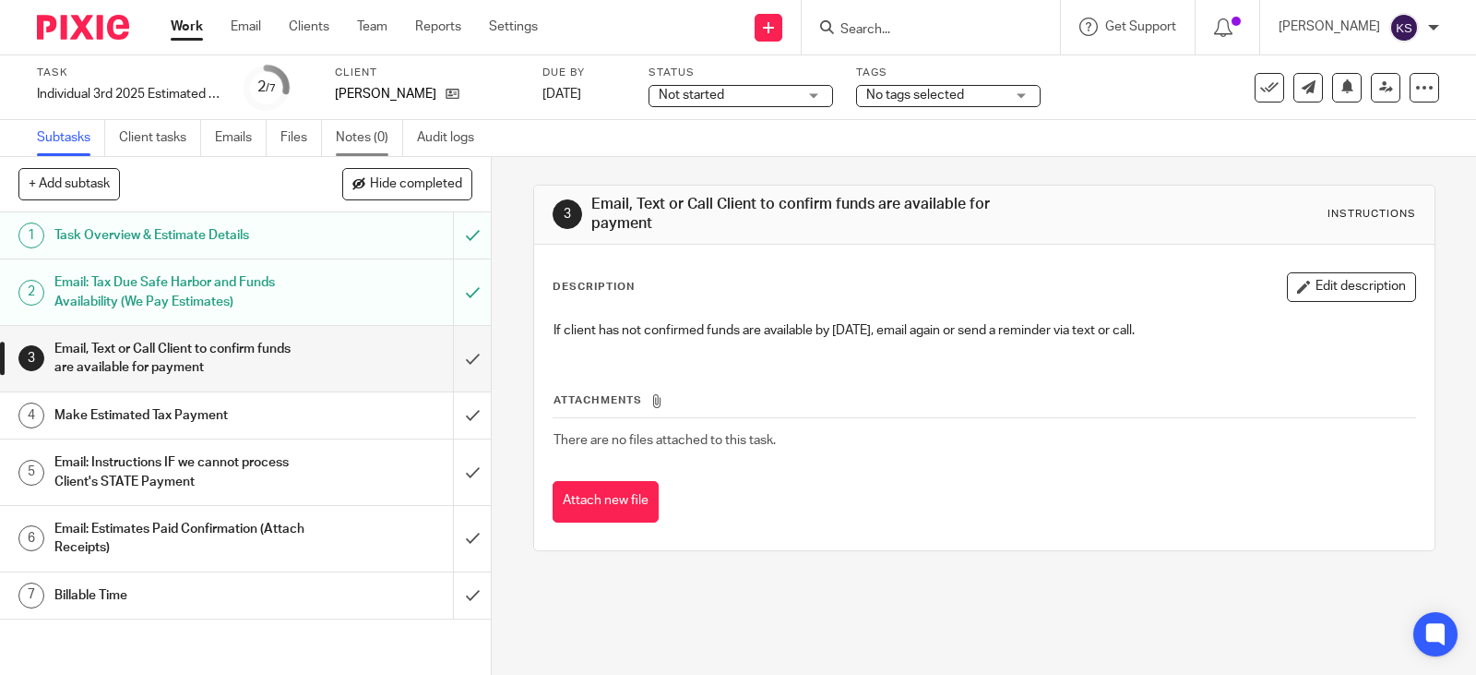
click at [360, 134] on link "Notes (0)" at bounding box center [369, 138] width 67 height 36
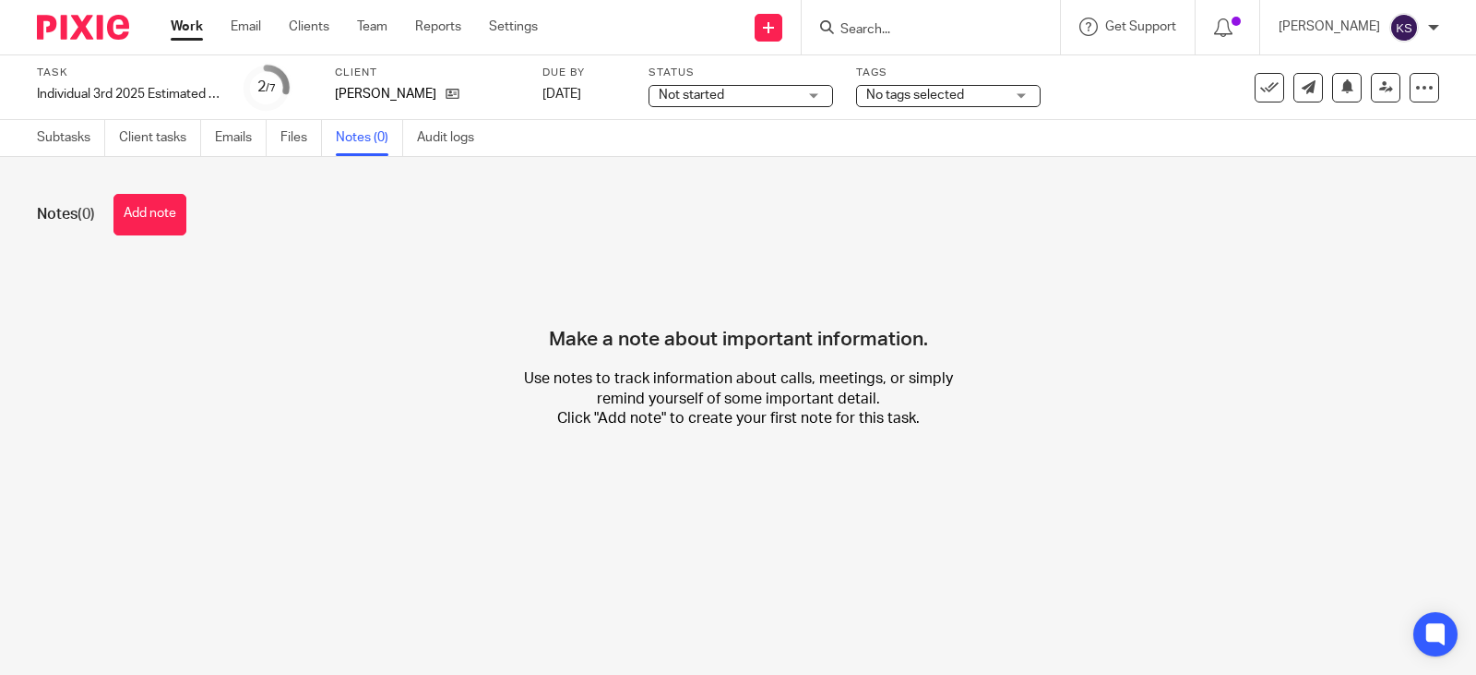
click at [156, 212] on button "Add note" at bounding box center [149, 215] width 73 height 42
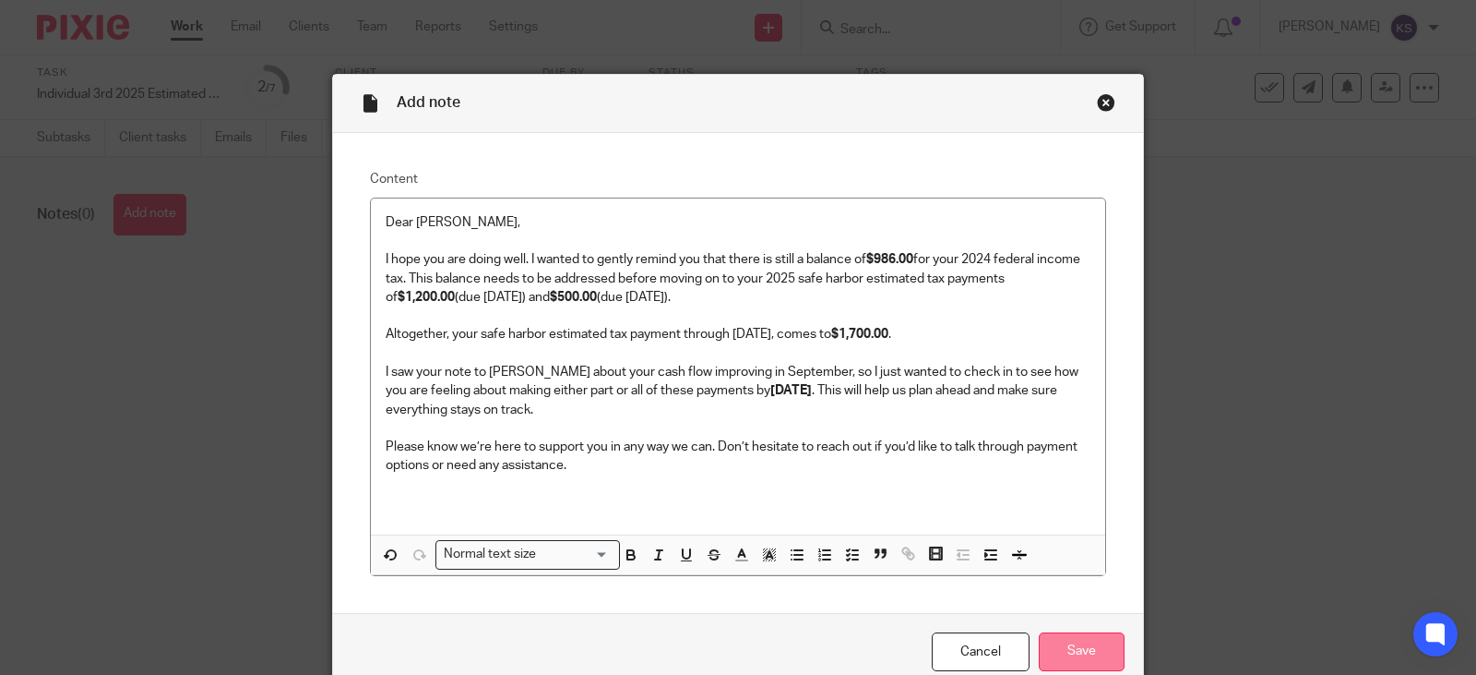
click at [1087, 652] on input "Save" at bounding box center [1082, 652] width 86 height 40
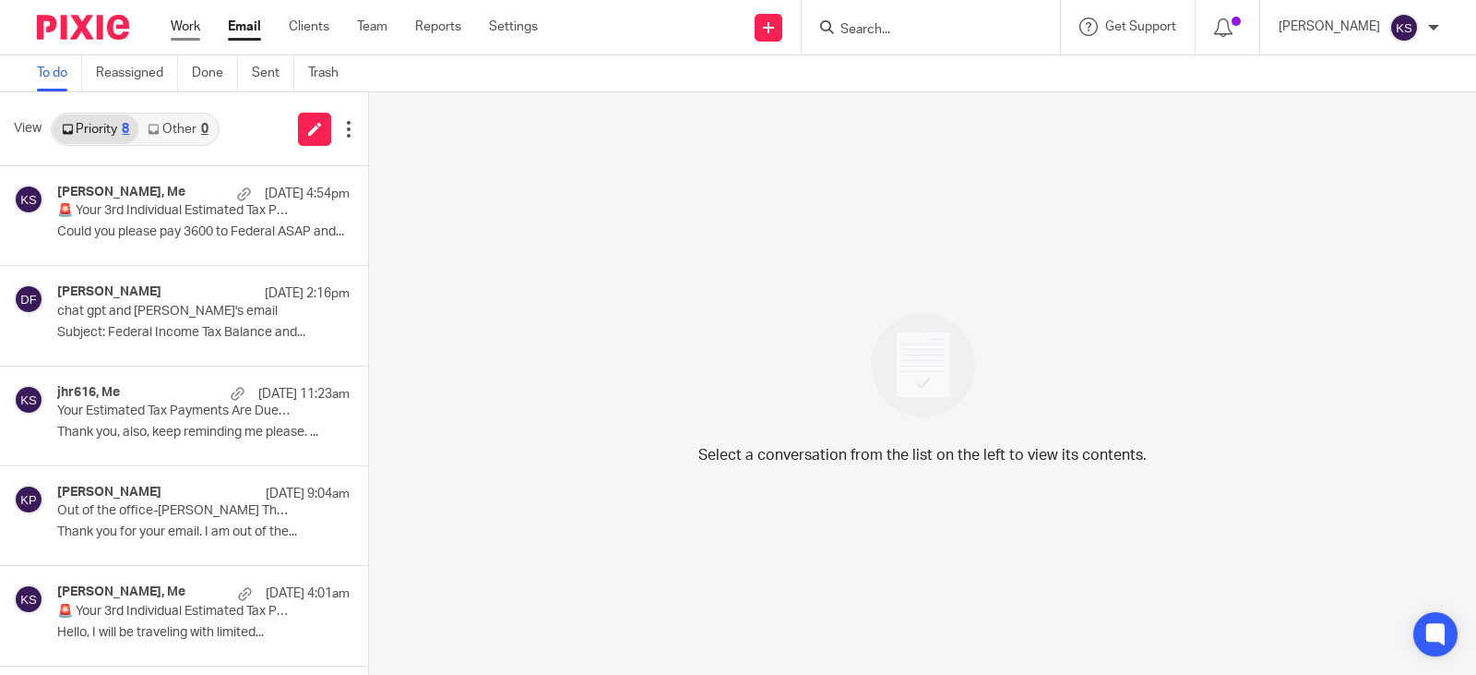
click at [185, 20] on link "Work" at bounding box center [186, 27] width 30 height 18
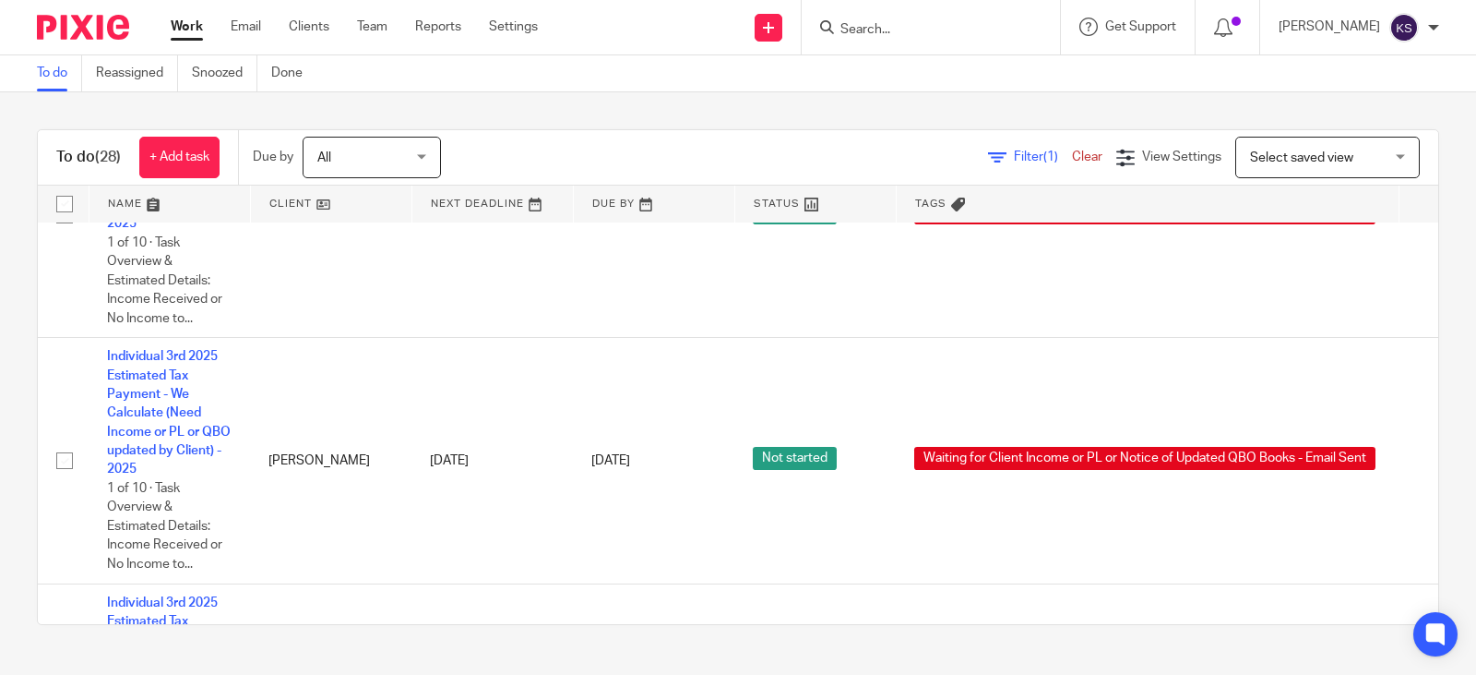
scroll to position [3841, 0]
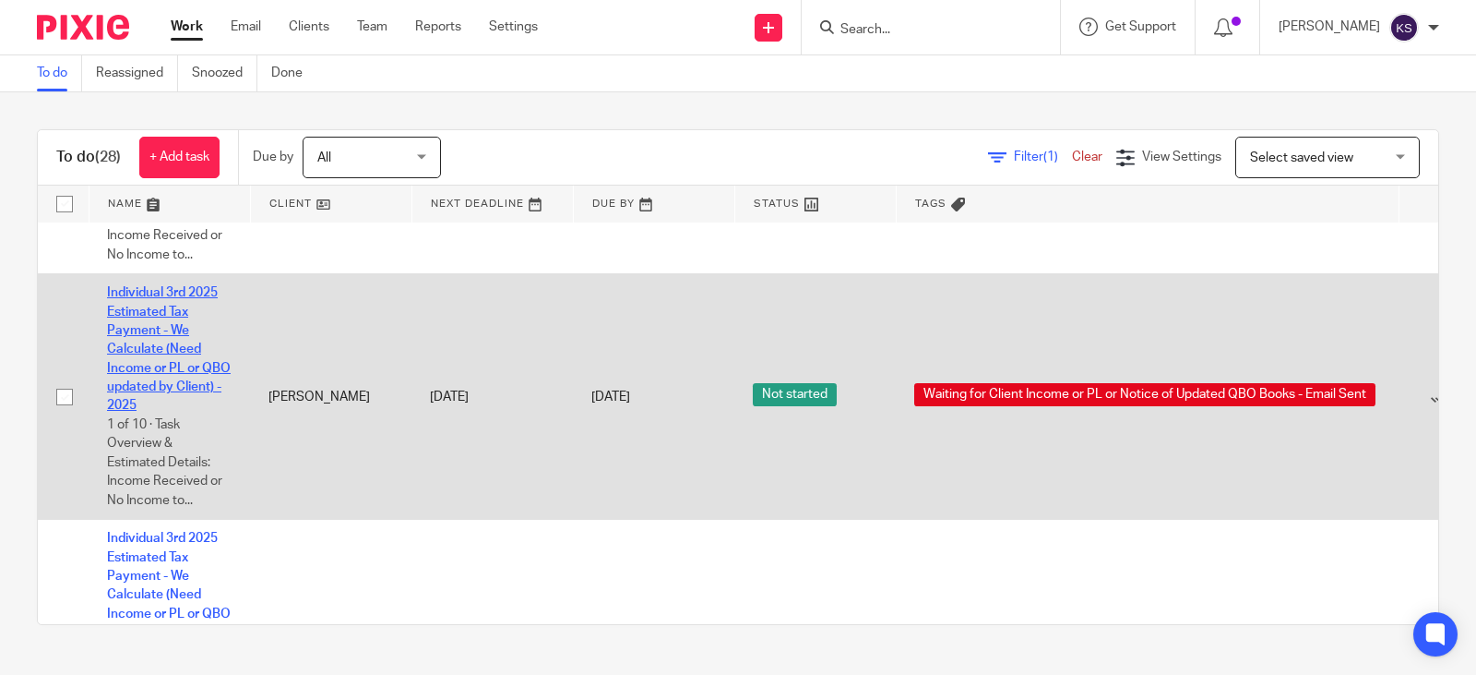
click at [178, 388] on link "Individual 3rd 2025 Estimated Tax Payment - We Calculate (Need Income or PL or …" at bounding box center [169, 348] width 124 height 125
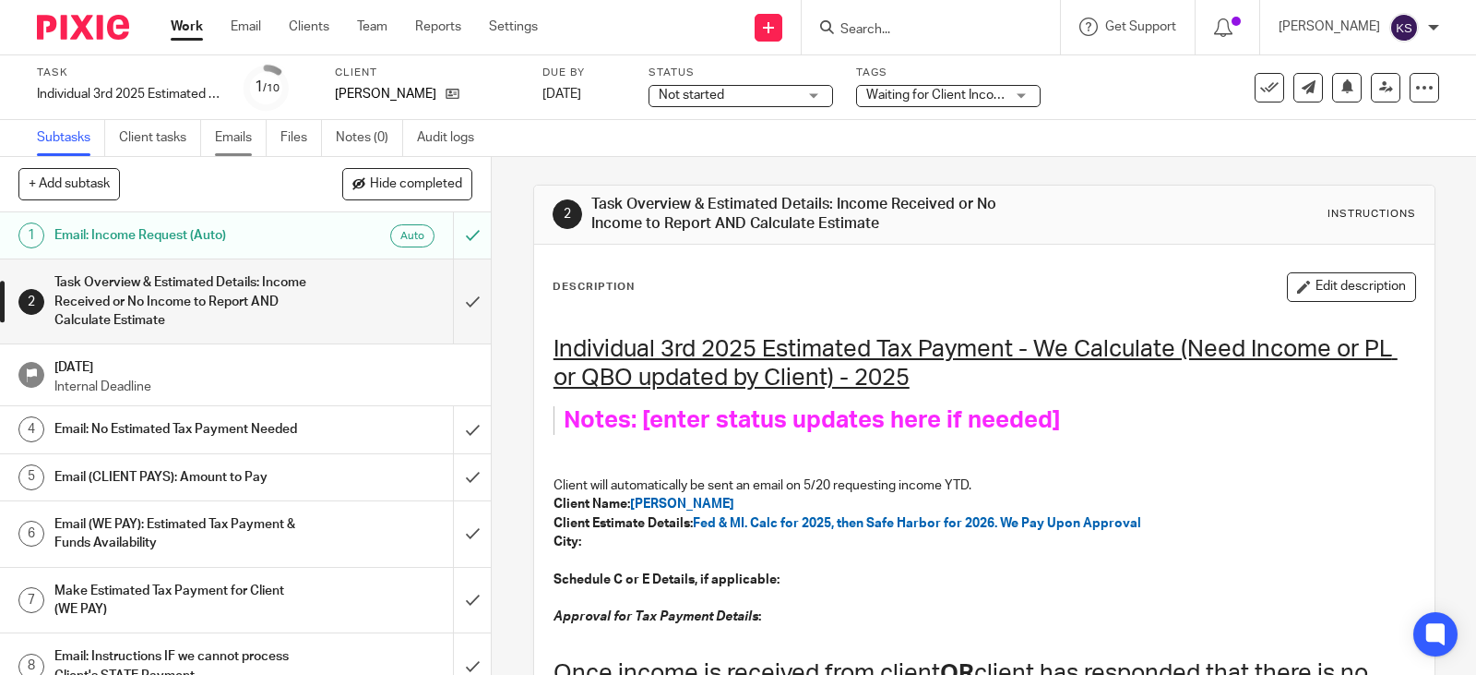
click at [238, 137] on link "Emails" at bounding box center [241, 138] width 52 height 36
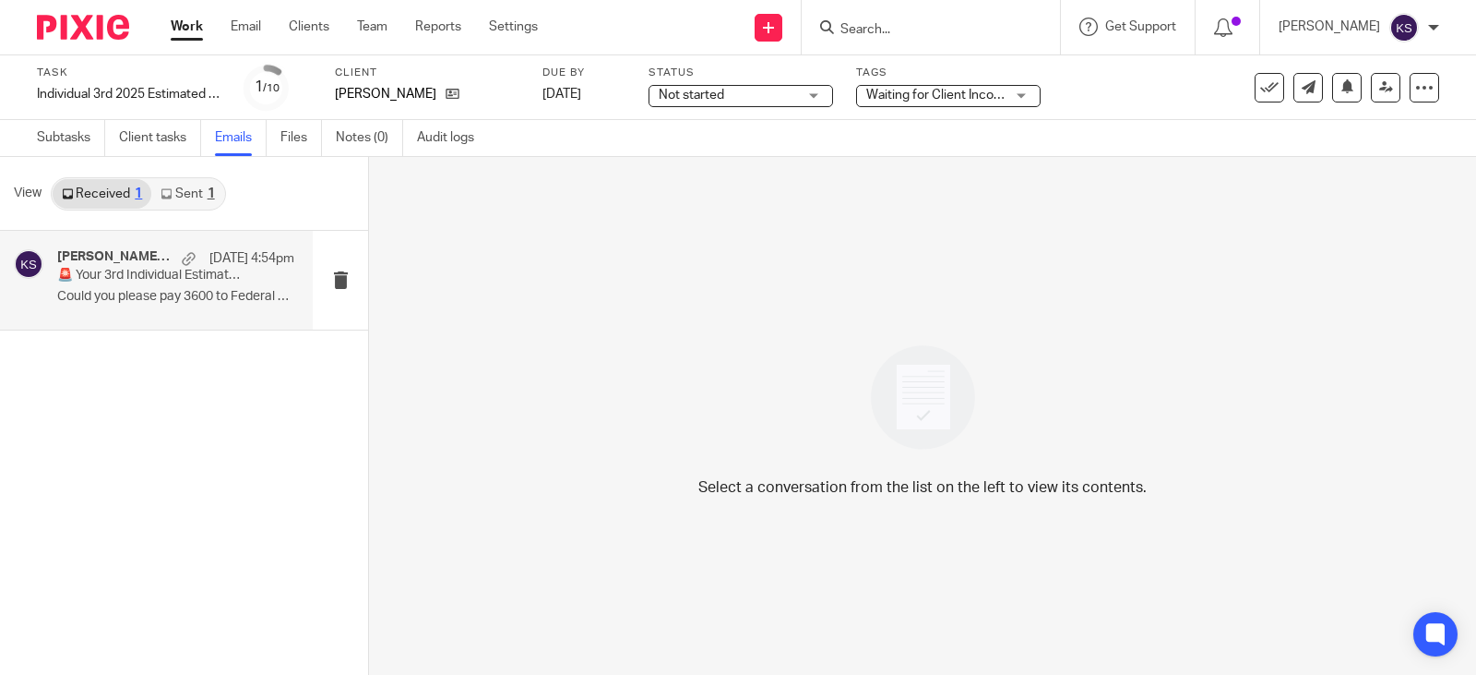
click at [182, 265] on div at bounding box center [189, 259] width 14 height 14
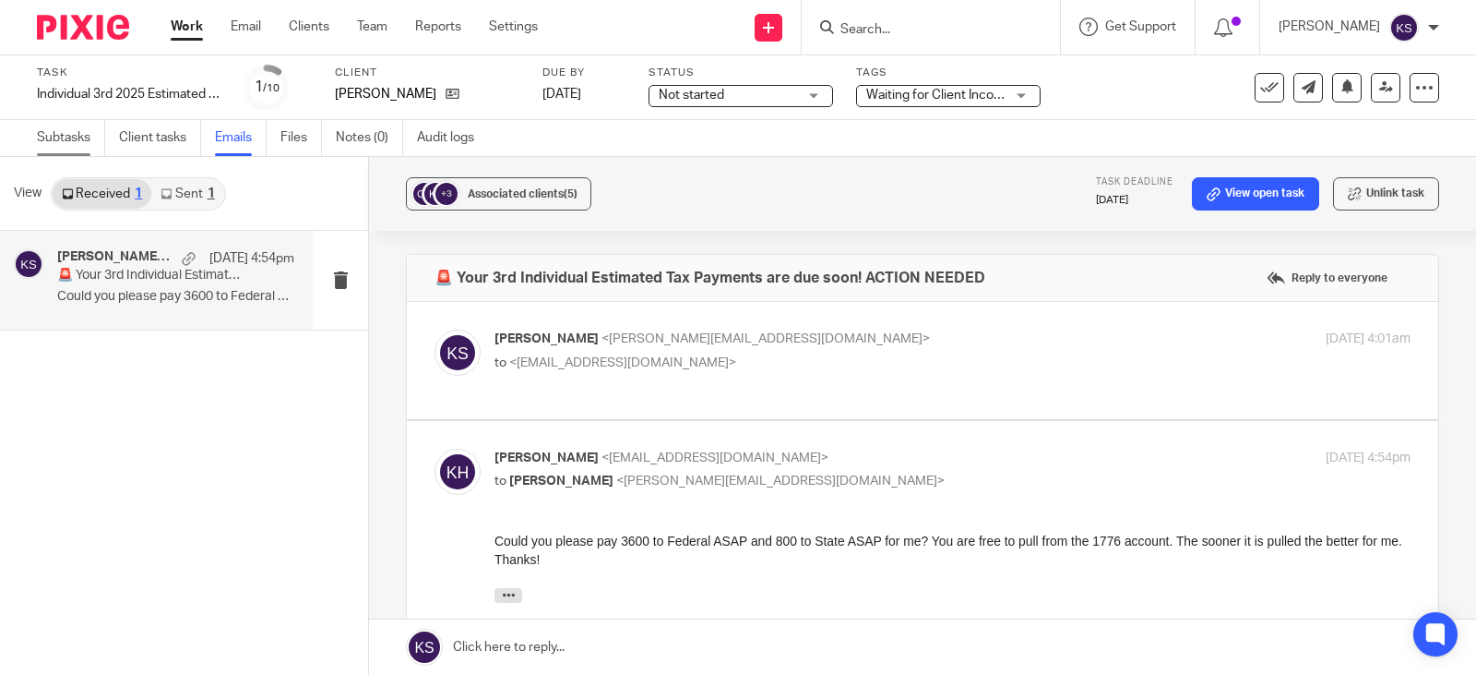
click at [66, 136] on link "Subtasks" at bounding box center [71, 138] width 68 height 36
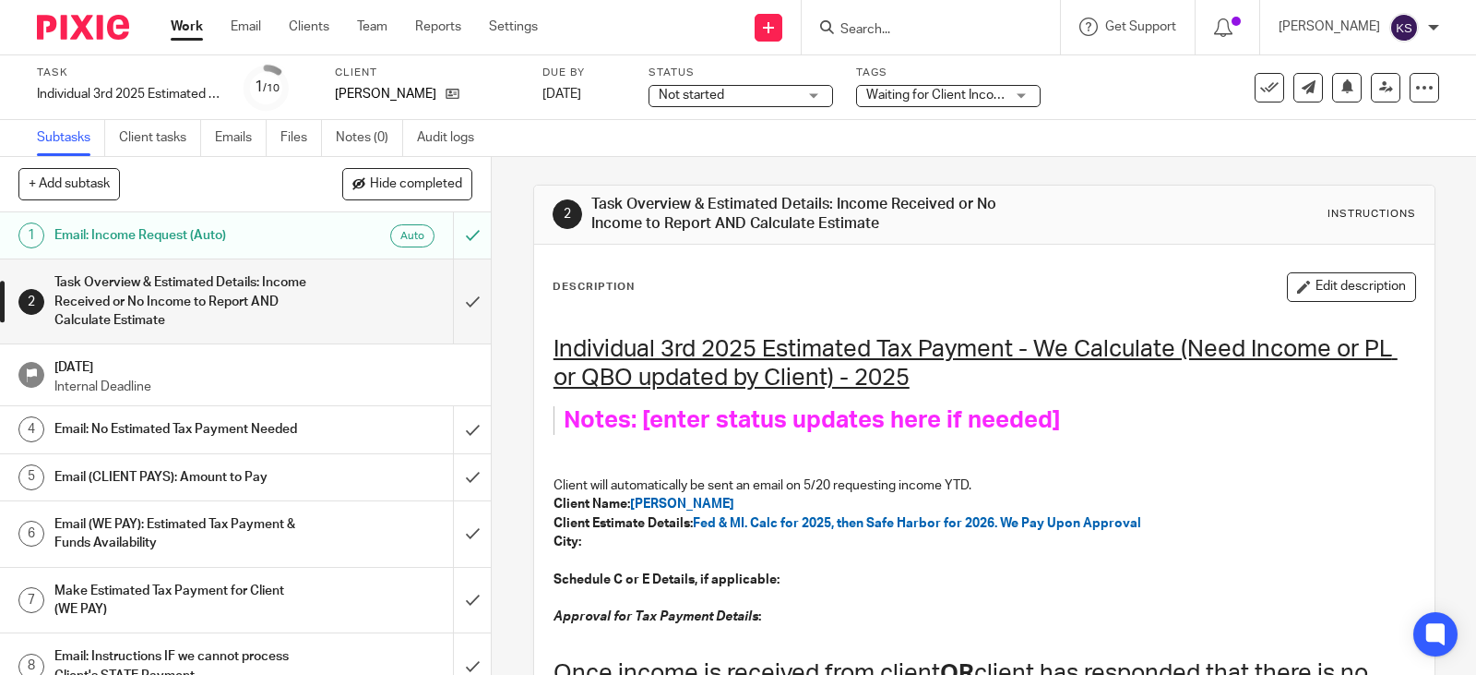
click at [189, 24] on link "Work" at bounding box center [187, 27] width 32 height 18
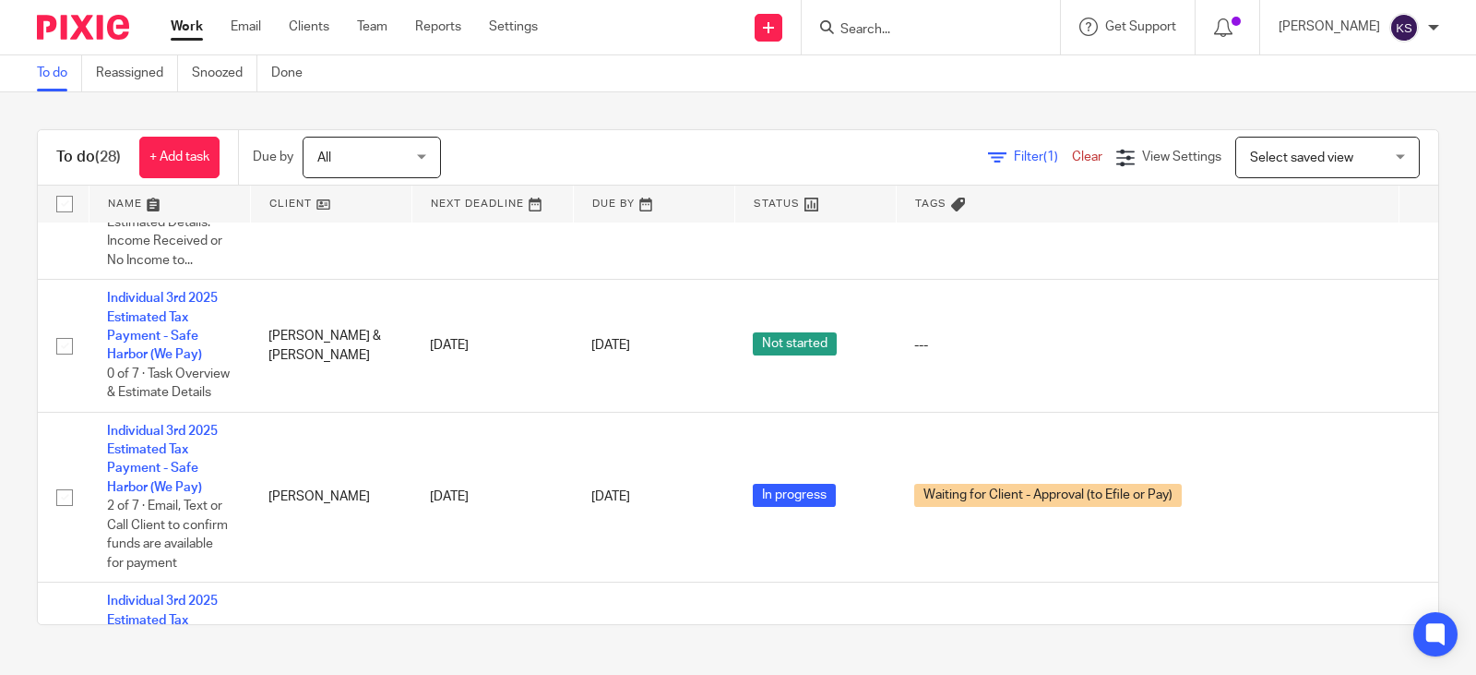
scroll to position [2953, 0]
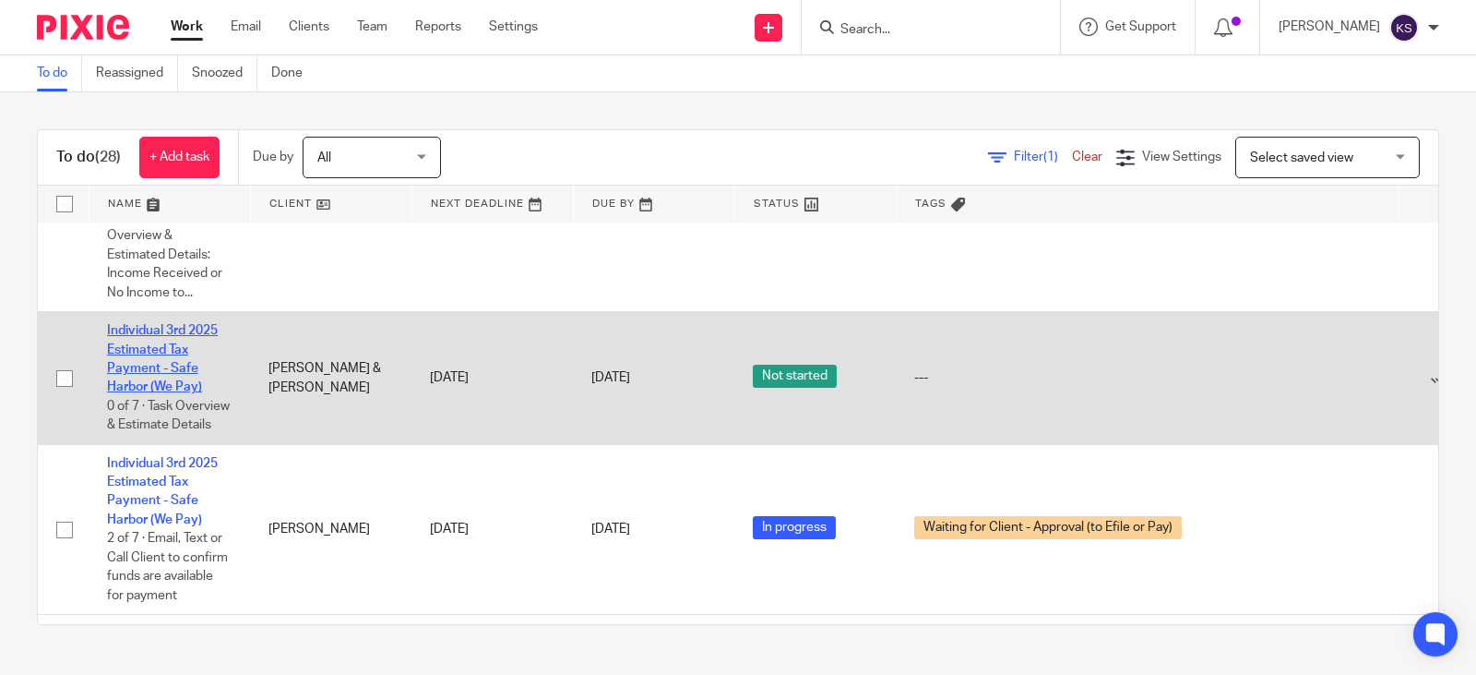
click at [152, 389] on link "Individual 3rd 2025 Estimated Tax Payment - Safe Harbor (We Pay)" at bounding box center [162, 358] width 111 height 69
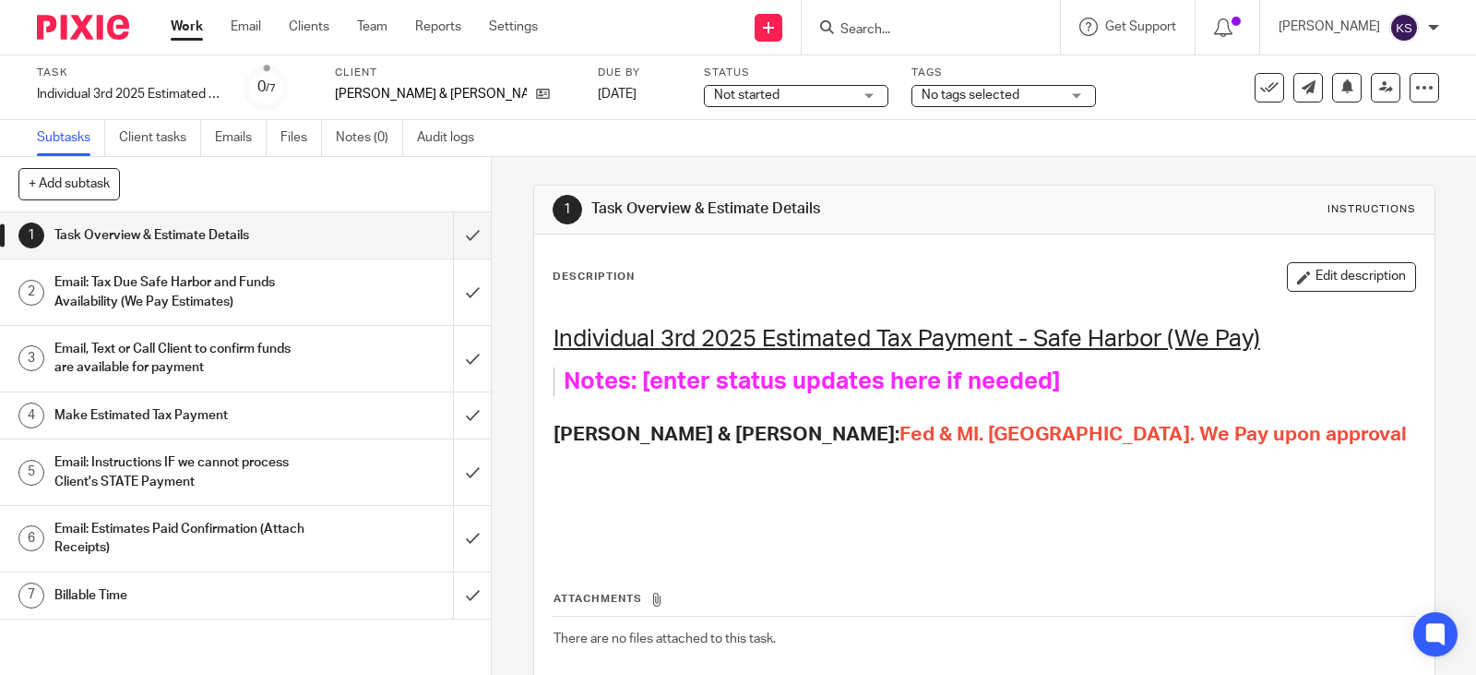
click at [191, 27] on link "Work" at bounding box center [187, 27] width 32 height 18
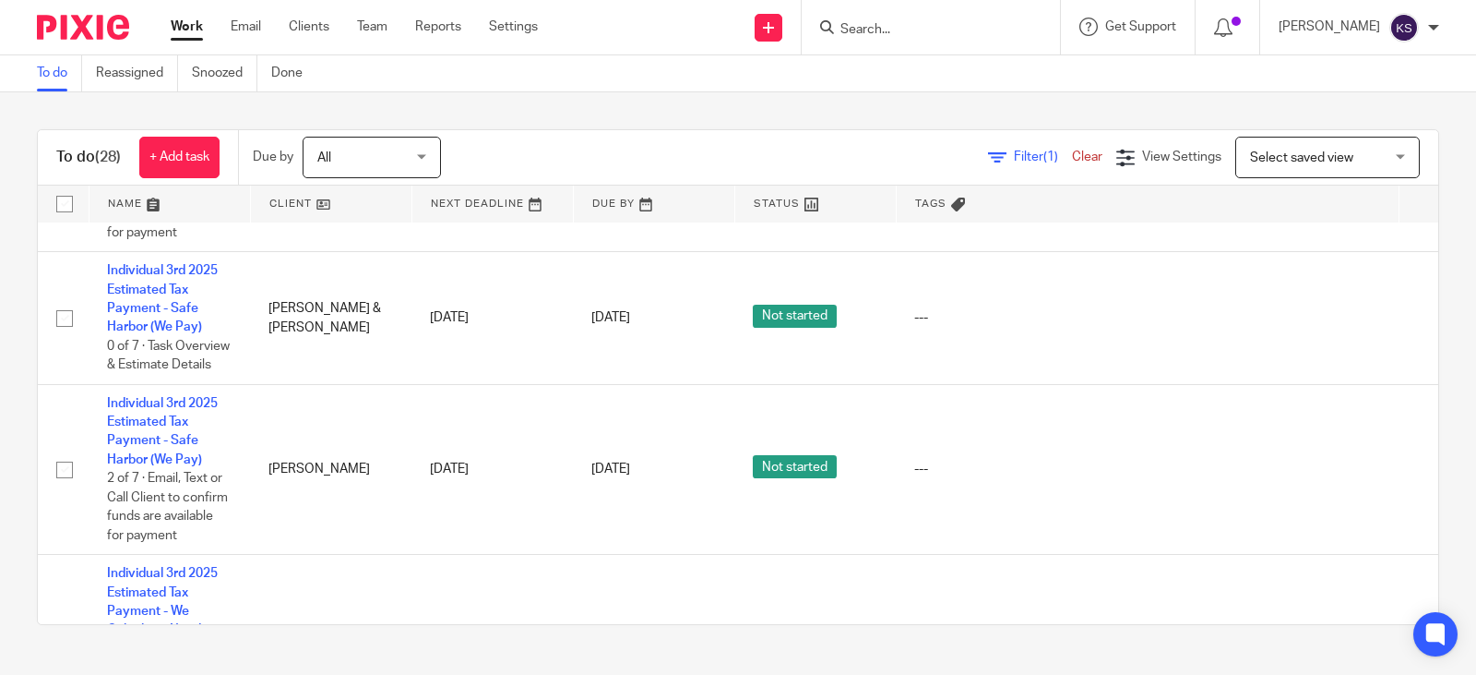
scroll to position [3322, 0]
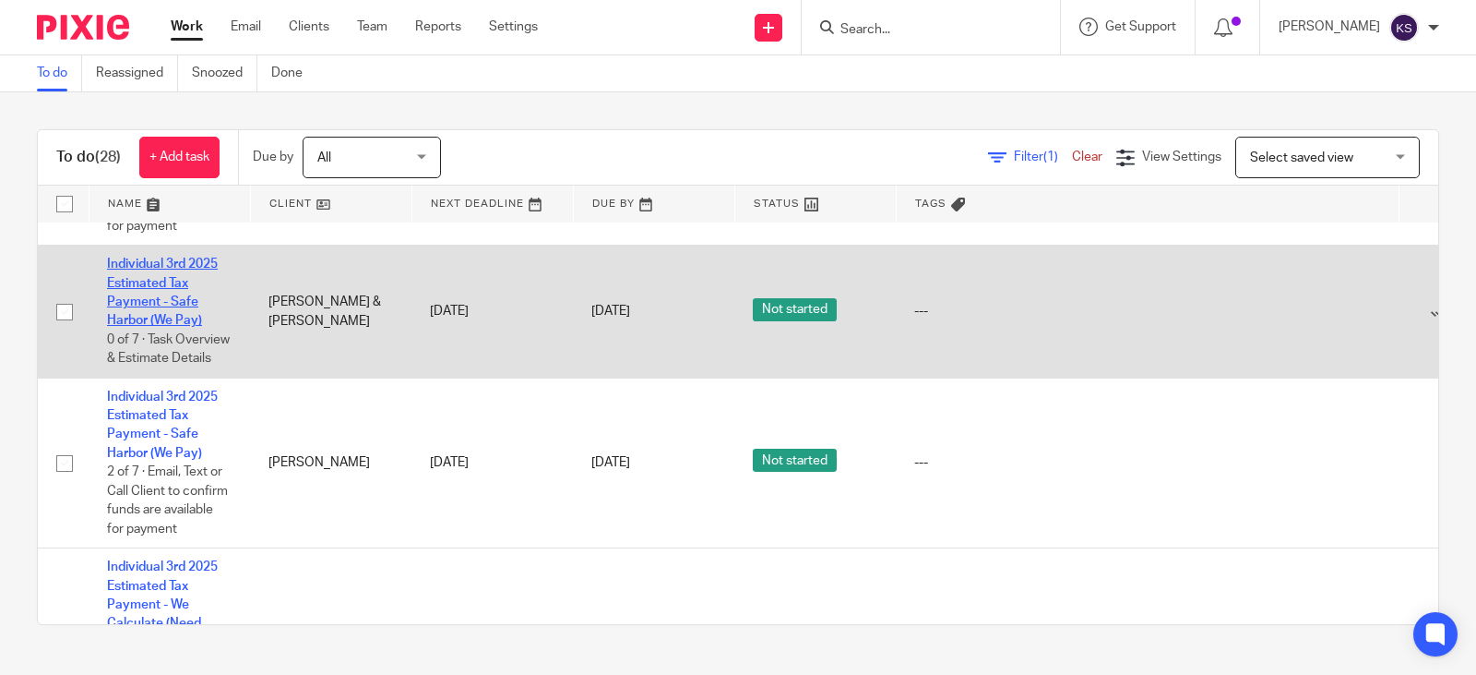
click at [166, 327] on link "Individual 3rd 2025 Estimated Tax Payment - Safe Harbor (We Pay)" at bounding box center [162, 291] width 111 height 69
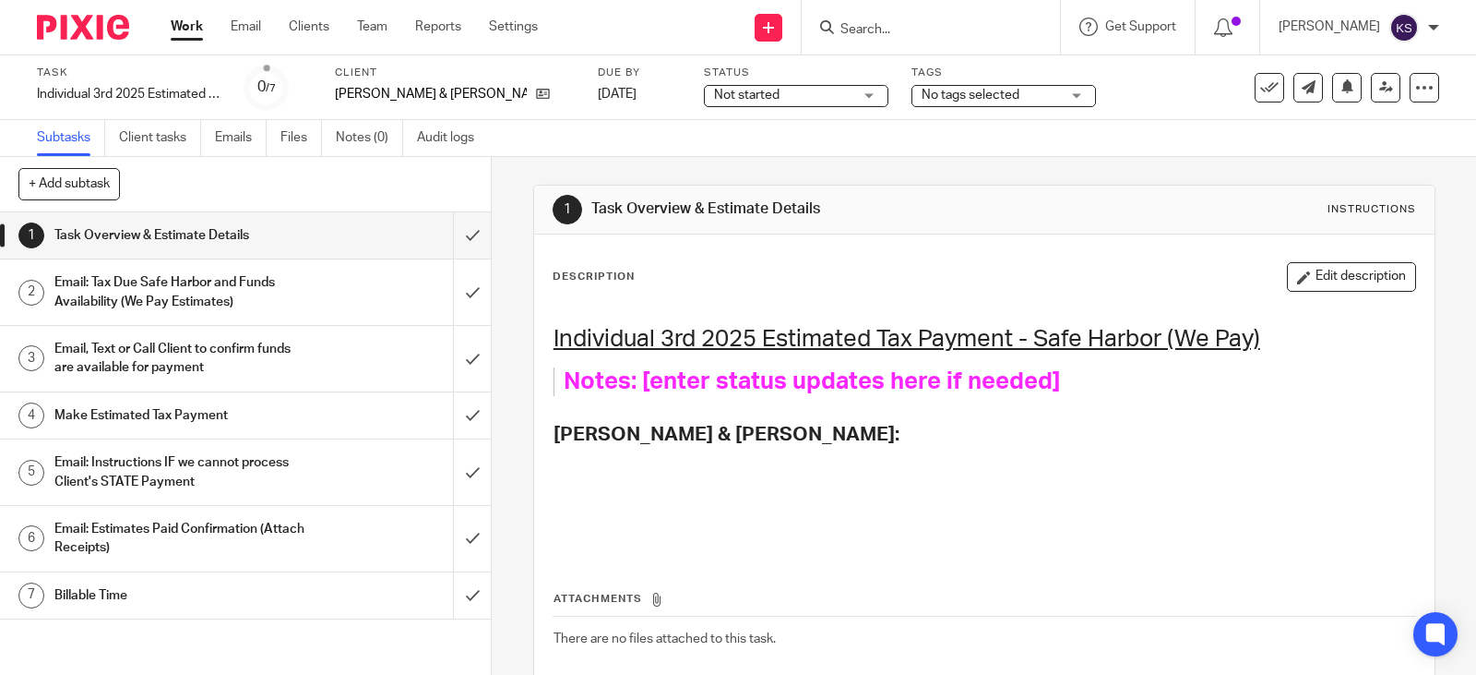
click at [915, 27] on input "Search" at bounding box center [922, 30] width 166 height 17
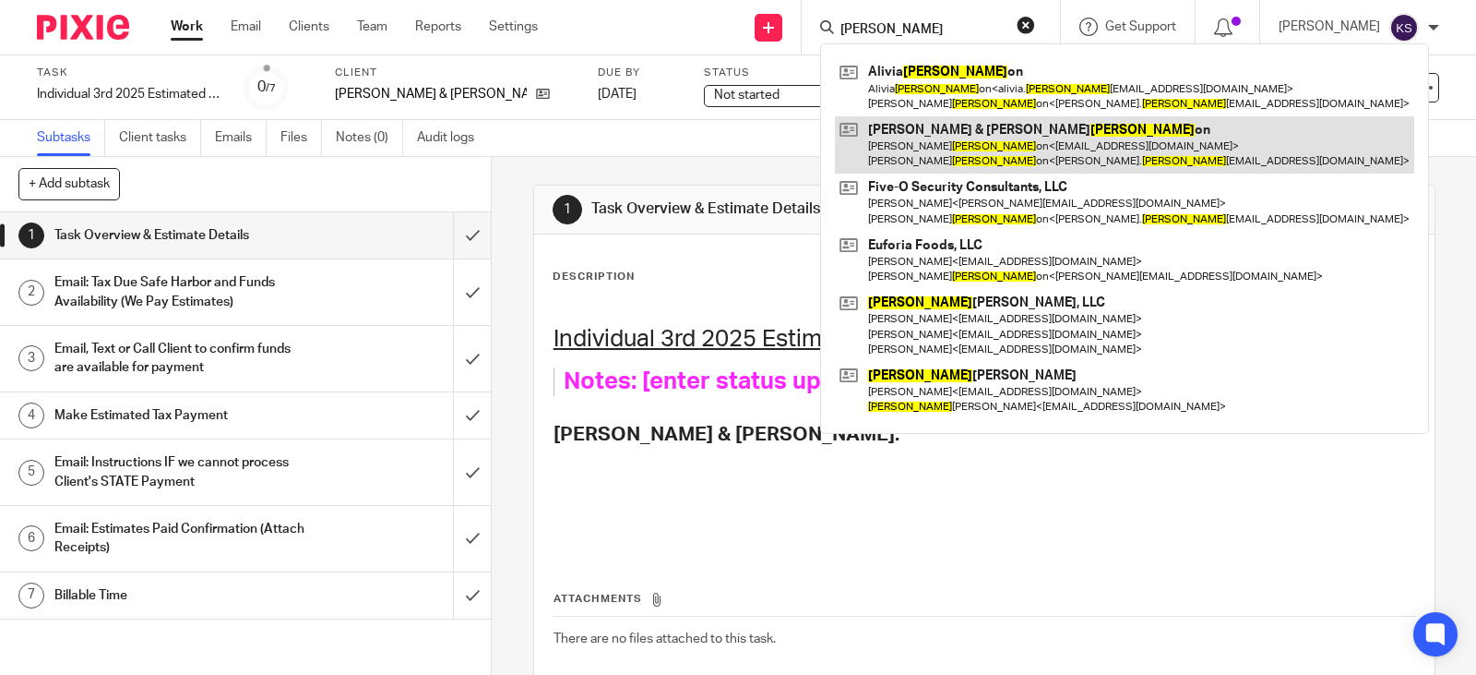
type input "peters"
click at [979, 139] on link at bounding box center [1124, 144] width 579 height 57
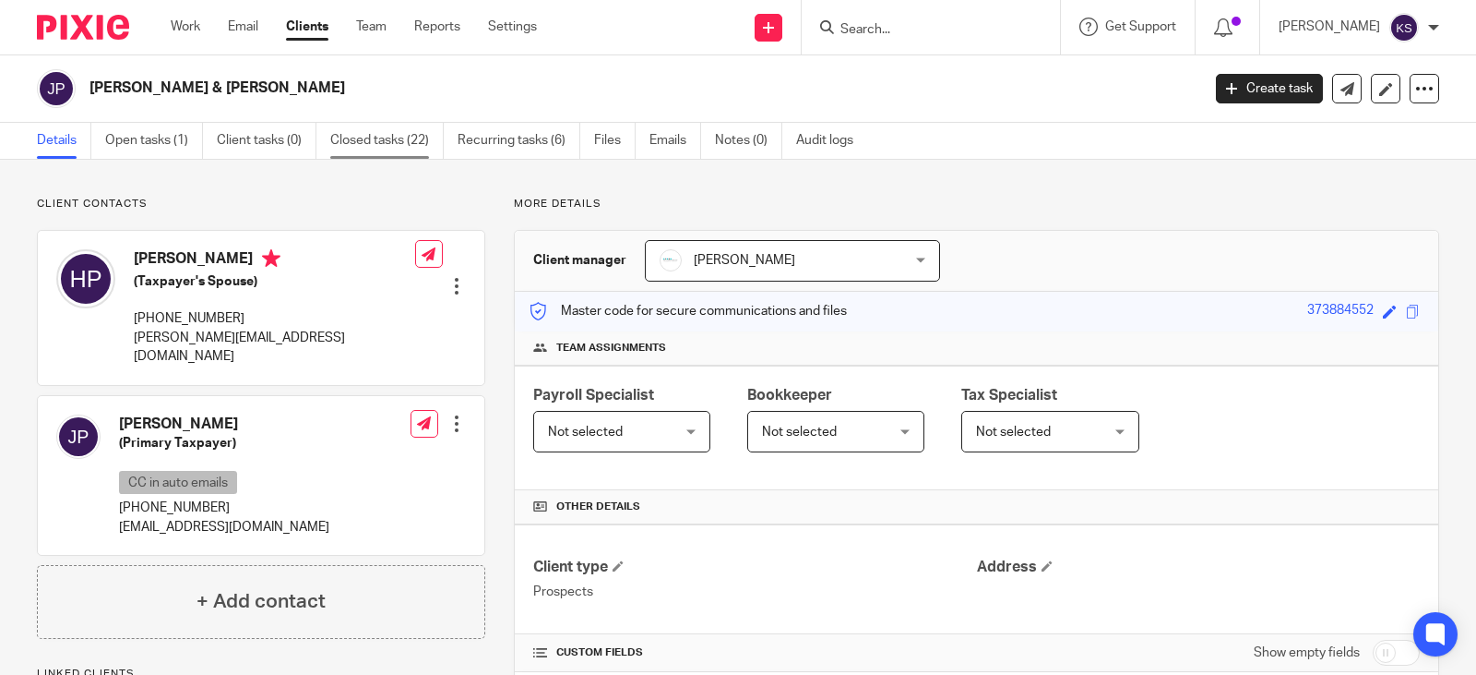
click at [382, 138] on link "Closed tasks (22)" at bounding box center [386, 141] width 113 height 36
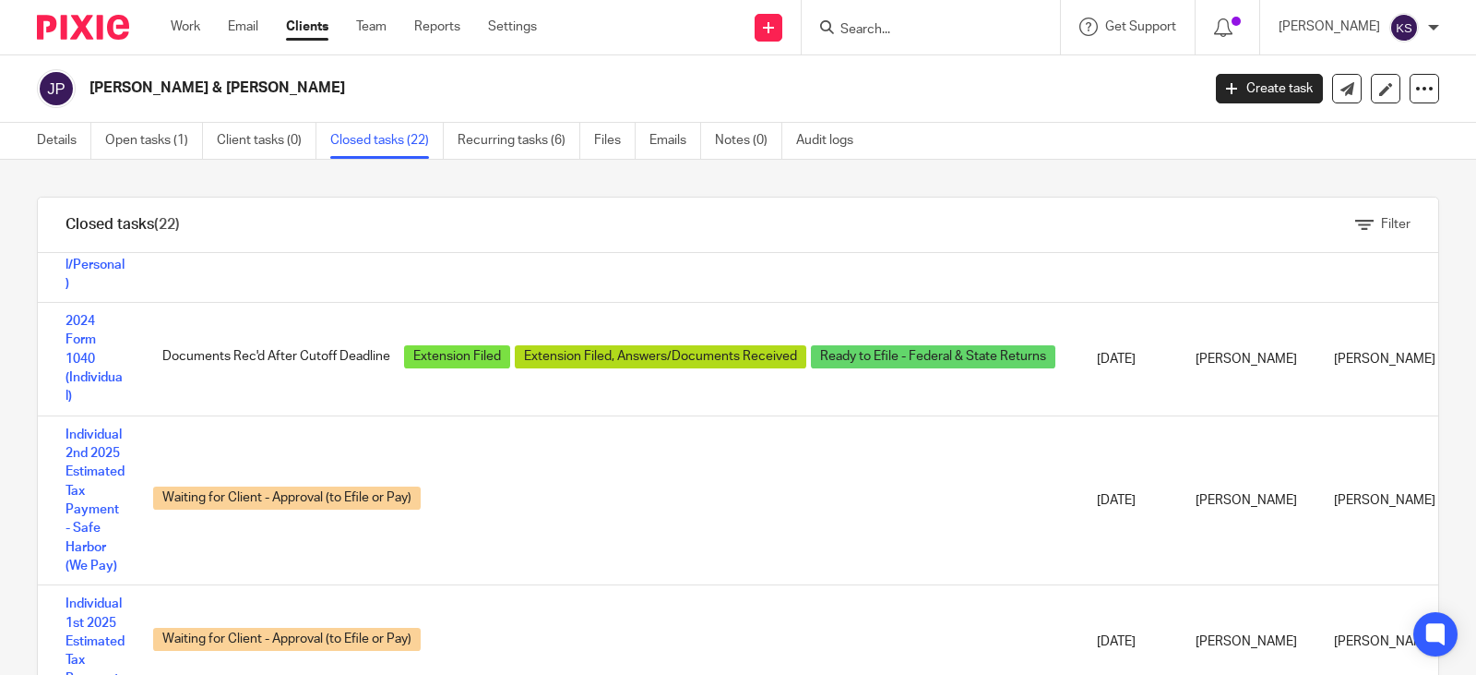
scroll to position [369, 0]
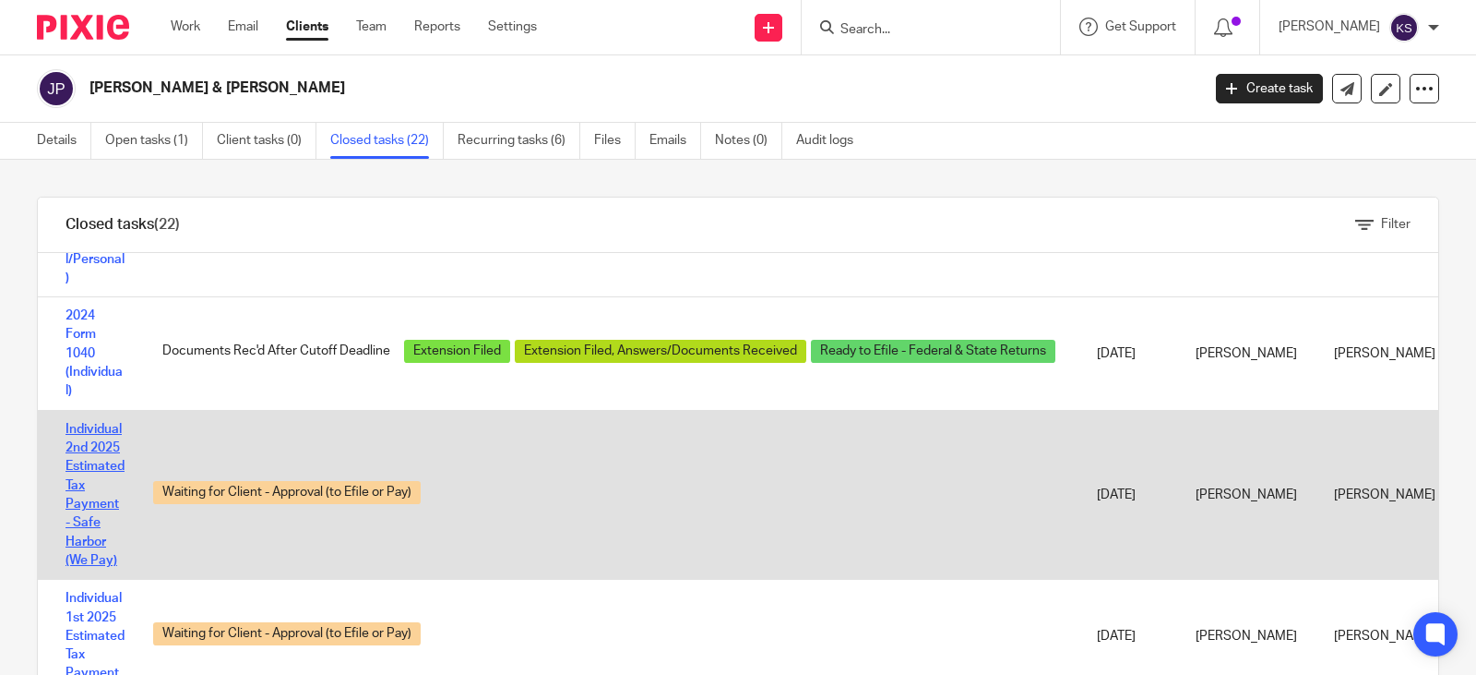
click at [99, 432] on link "Individual 2nd 2025 Estimated Tax Payment - Safe Harbor (We Pay)" at bounding box center [95, 495] width 59 height 144
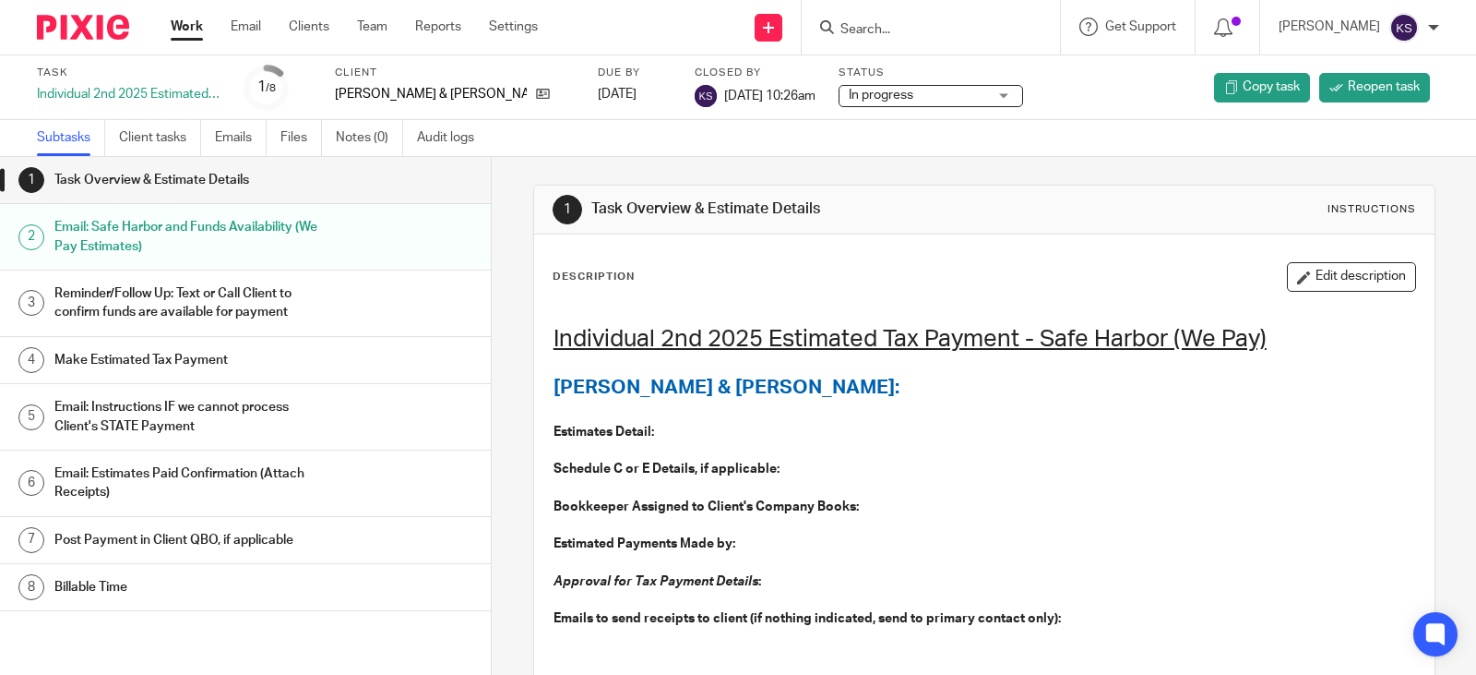
click at [187, 24] on link "Work" at bounding box center [187, 27] width 32 height 18
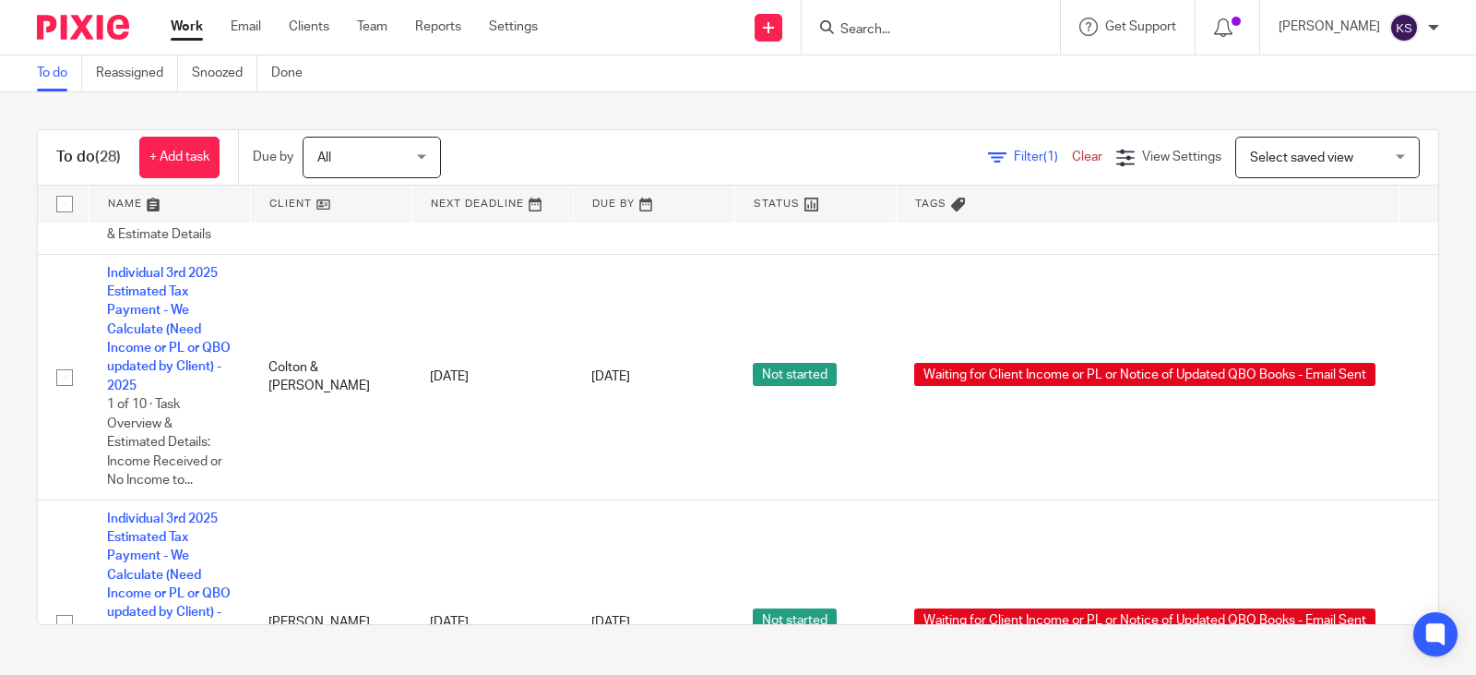
scroll to position [554, 0]
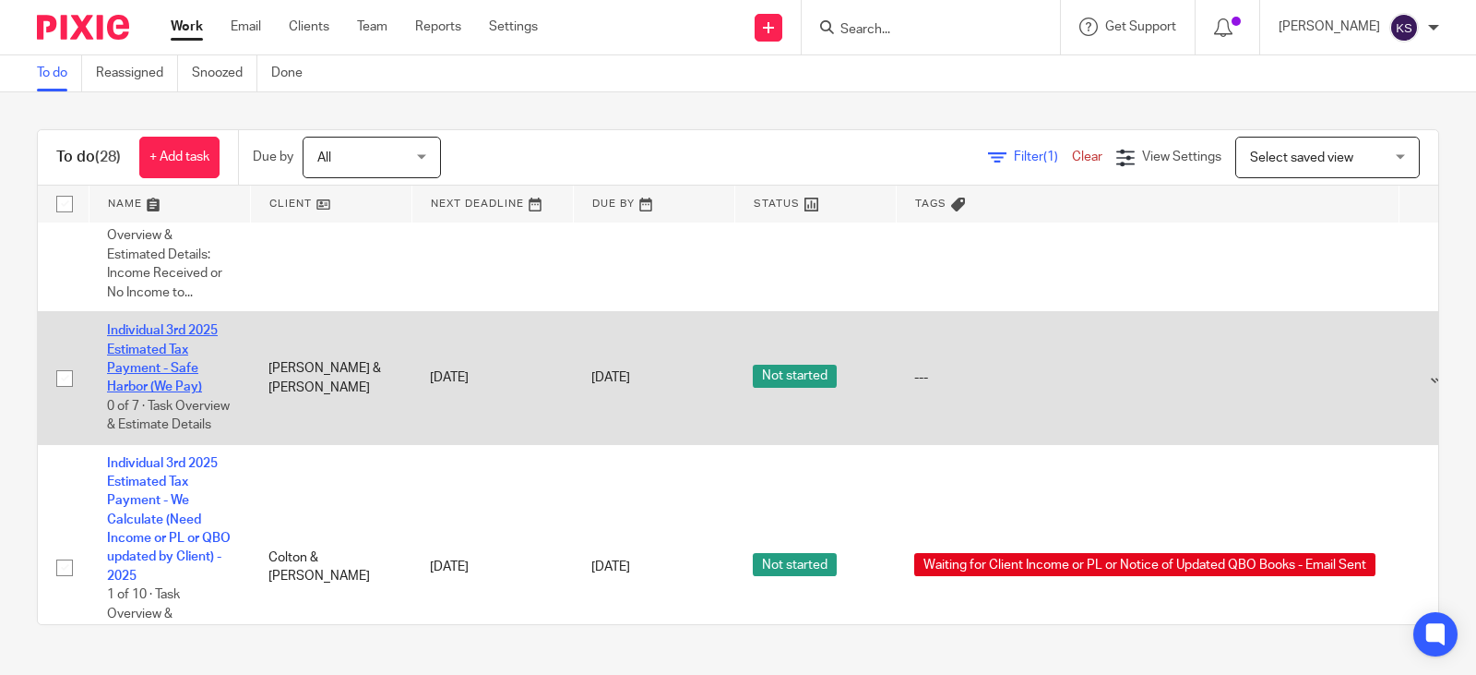
click at [164, 345] on link "Individual 3rd 2025 Estimated Tax Payment - Safe Harbor (We Pay)" at bounding box center [162, 358] width 111 height 69
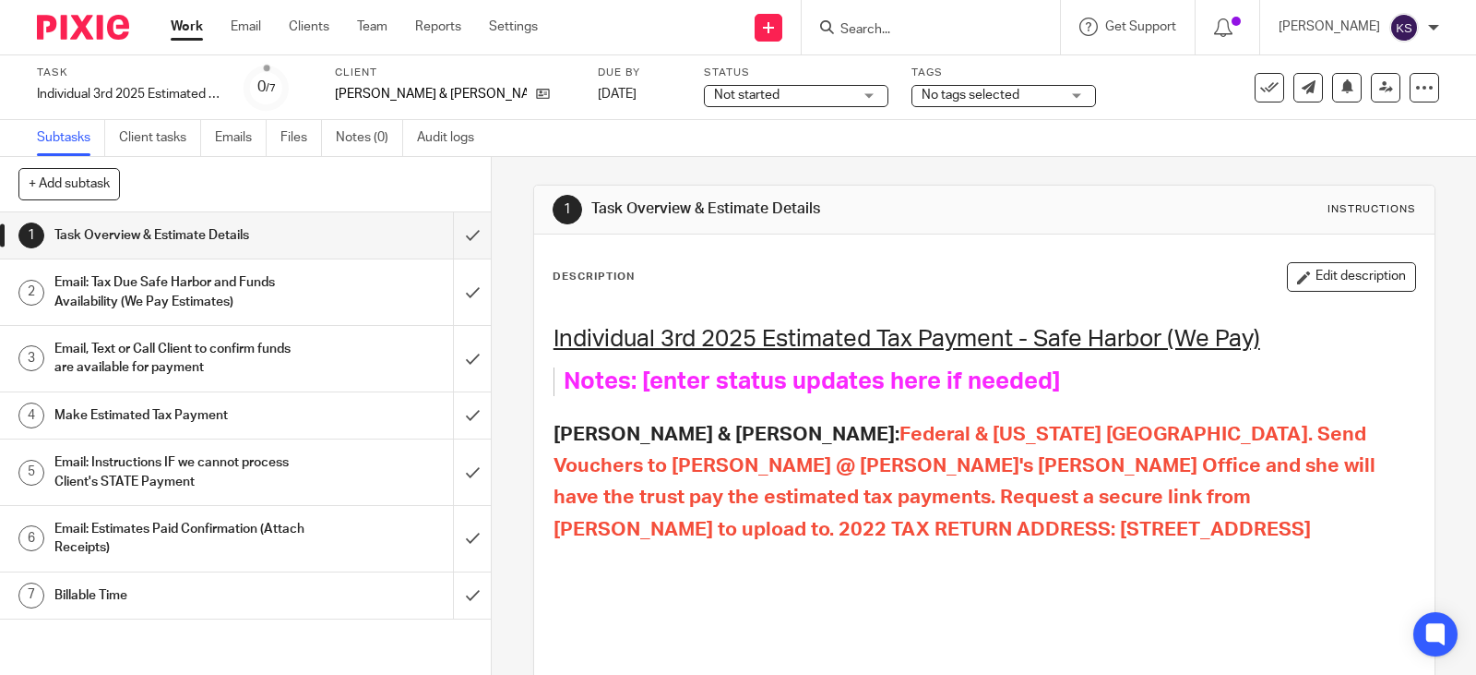
click at [197, 24] on link "Work" at bounding box center [187, 27] width 32 height 18
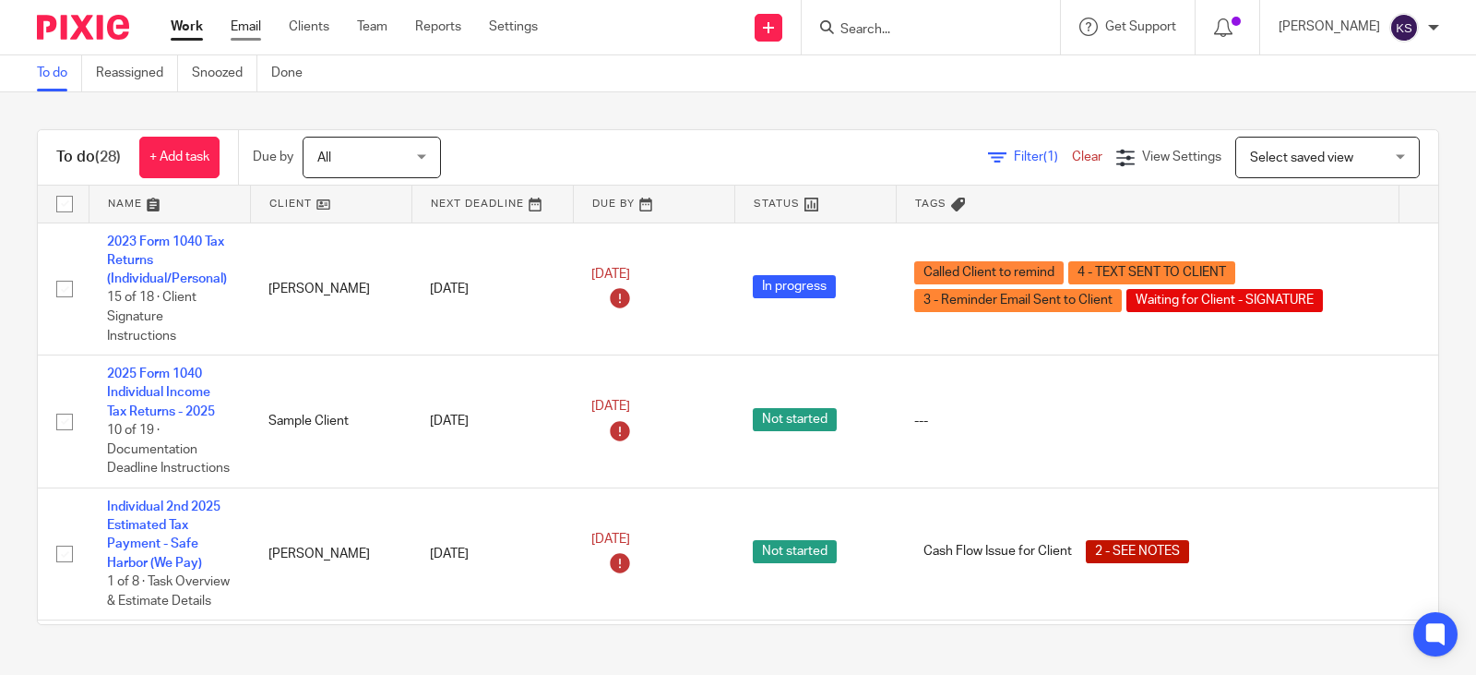
click at [248, 24] on link "Email" at bounding box center [246, 27] width 30 height 18
